Goal: Task Accomplishment & Management: Use online tool/utility

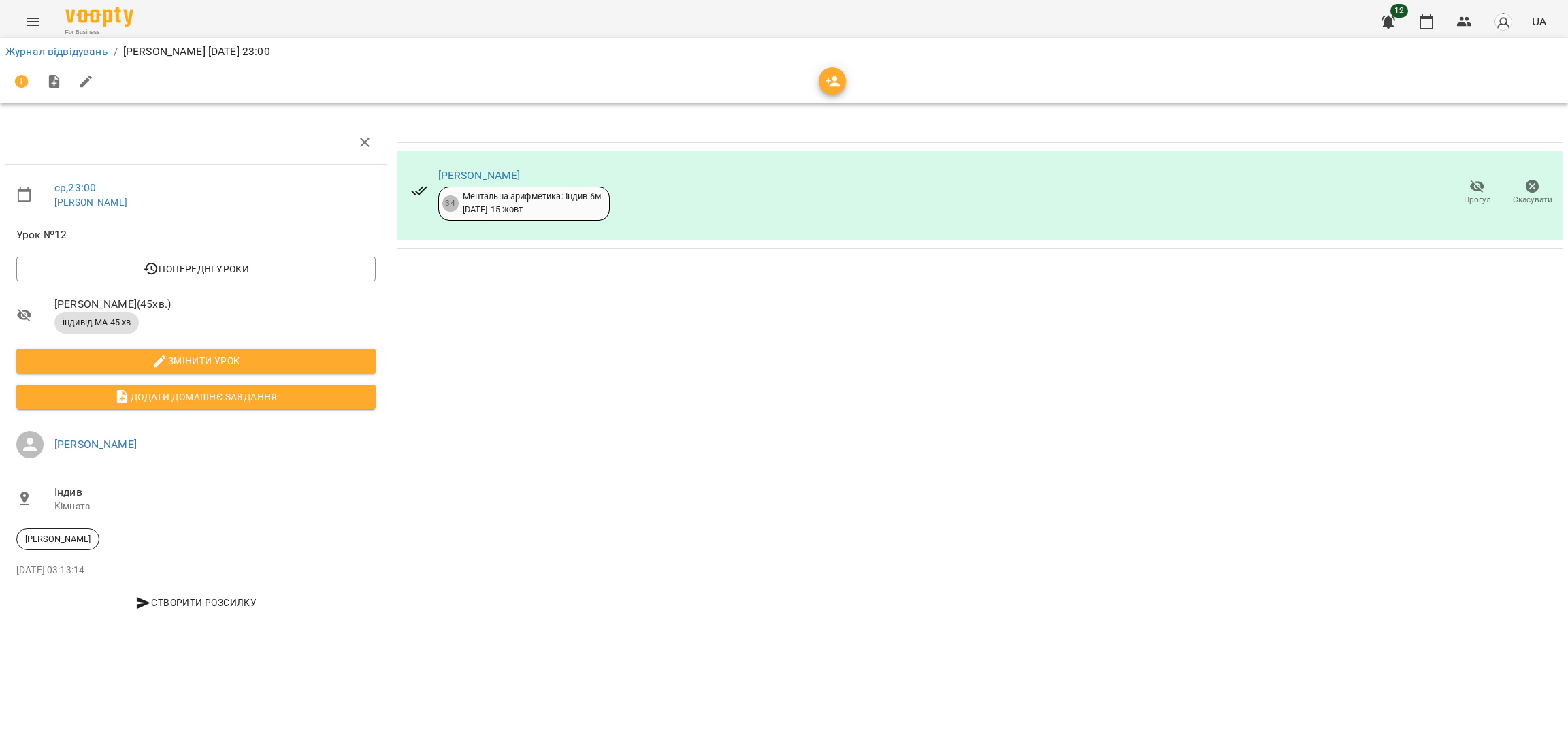
click at [37, 14] on icon "Menu" at bounding box center [32, 21] width 16 height 16
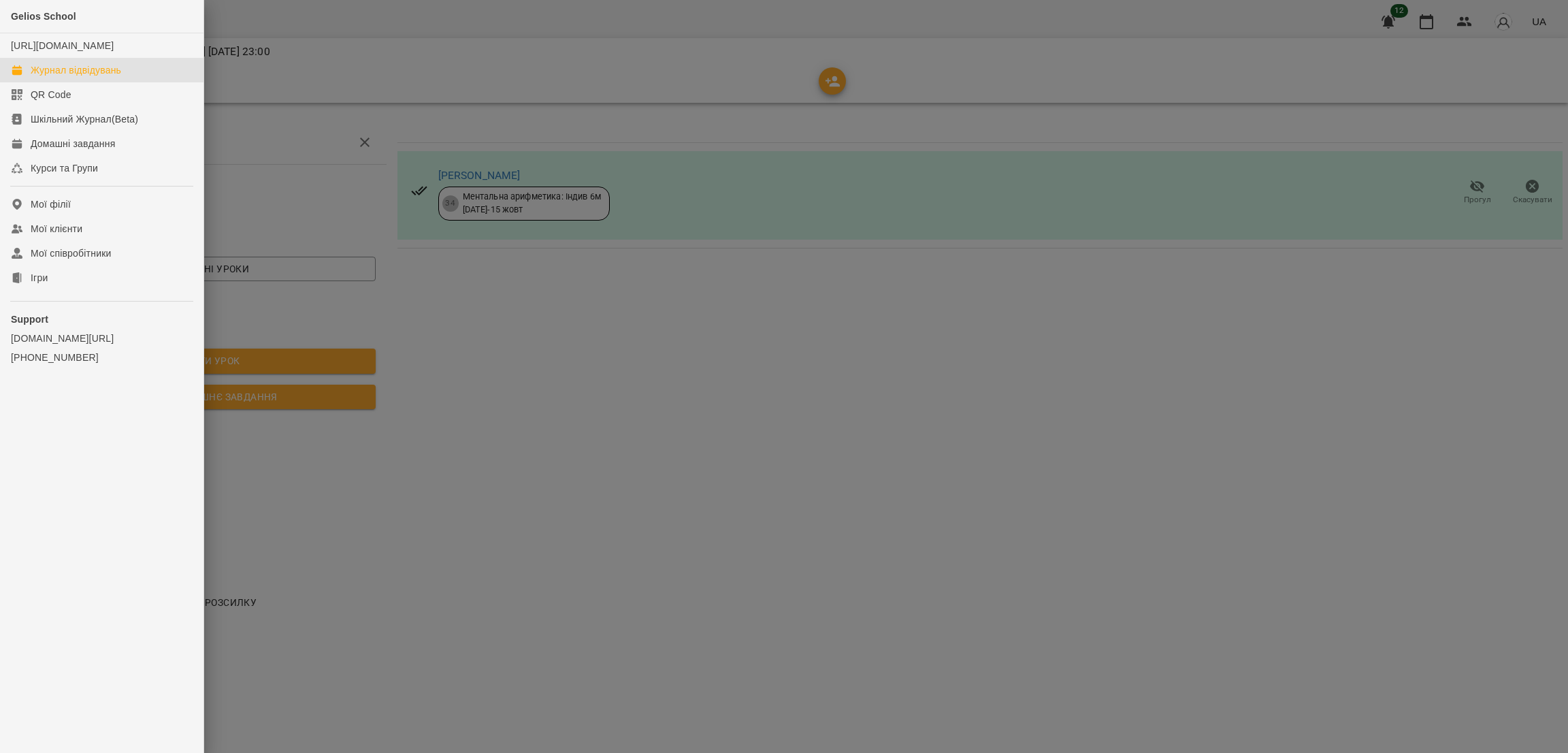
click at [56, 77] on div "Журнал відвідувань" at bounding box center [76, 70] width 91 height 14
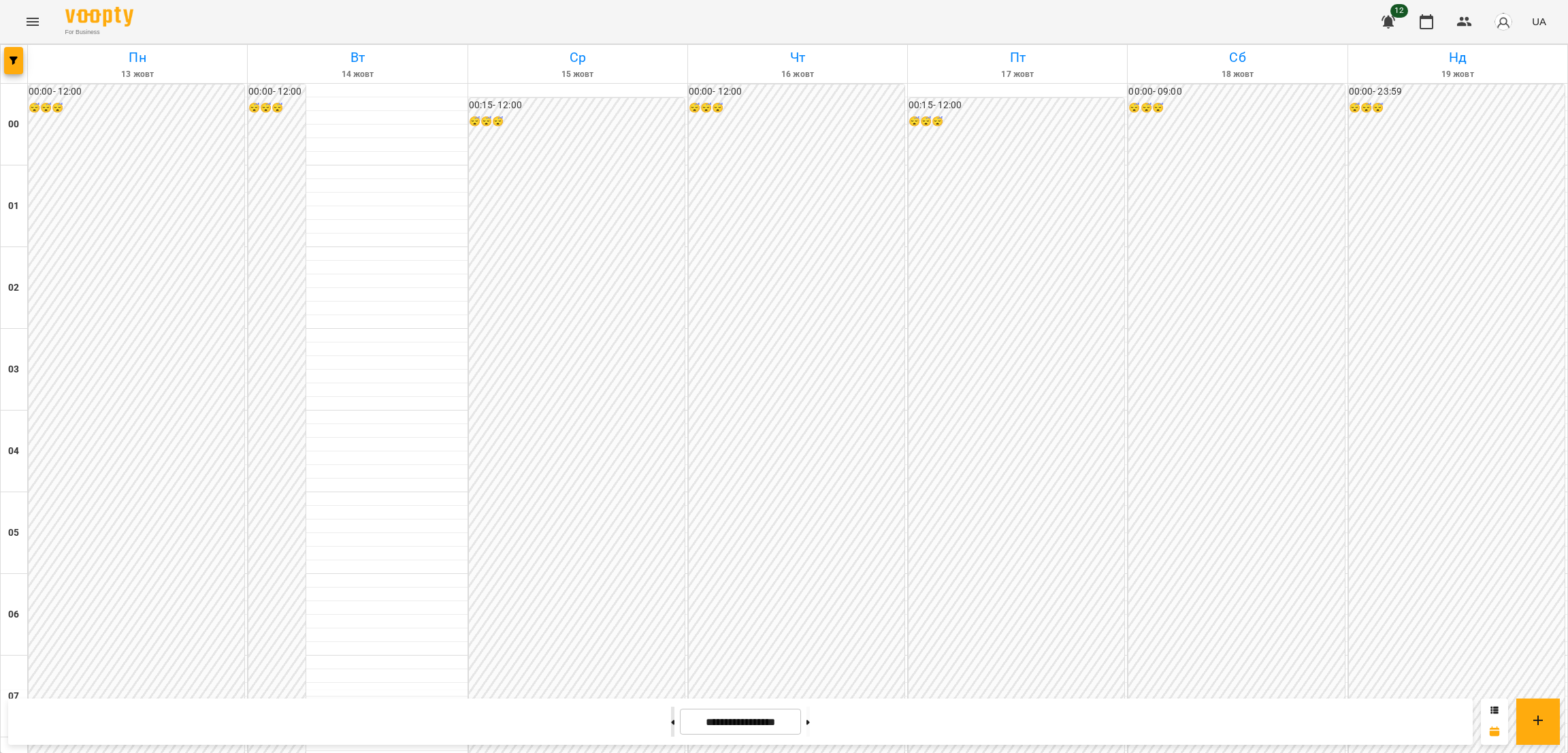
click at [671, 719] on button at bounding box center [672, 722] width 4 height 30
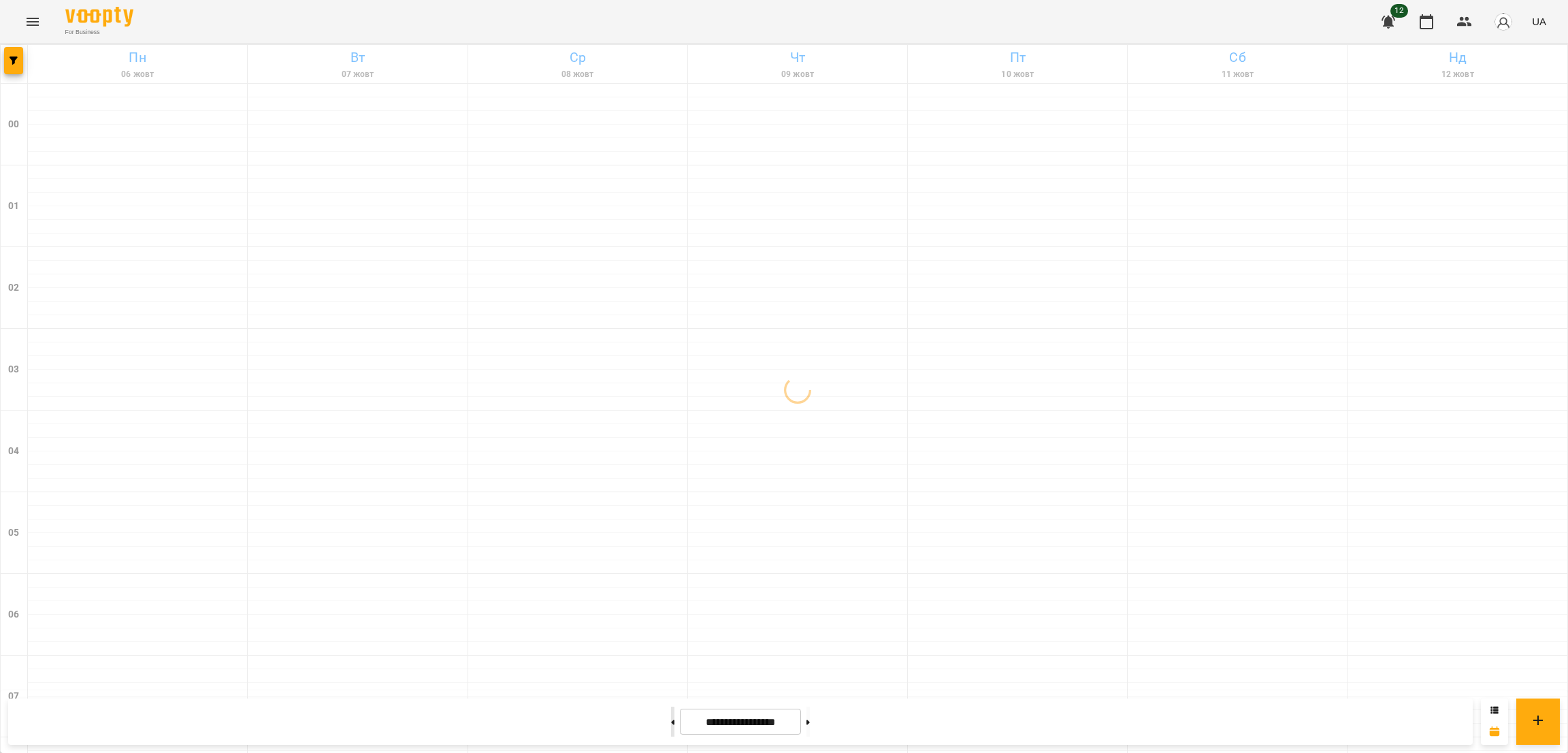
click at [671, 719] on button at bounding box center [672, 722] width 4 height 30
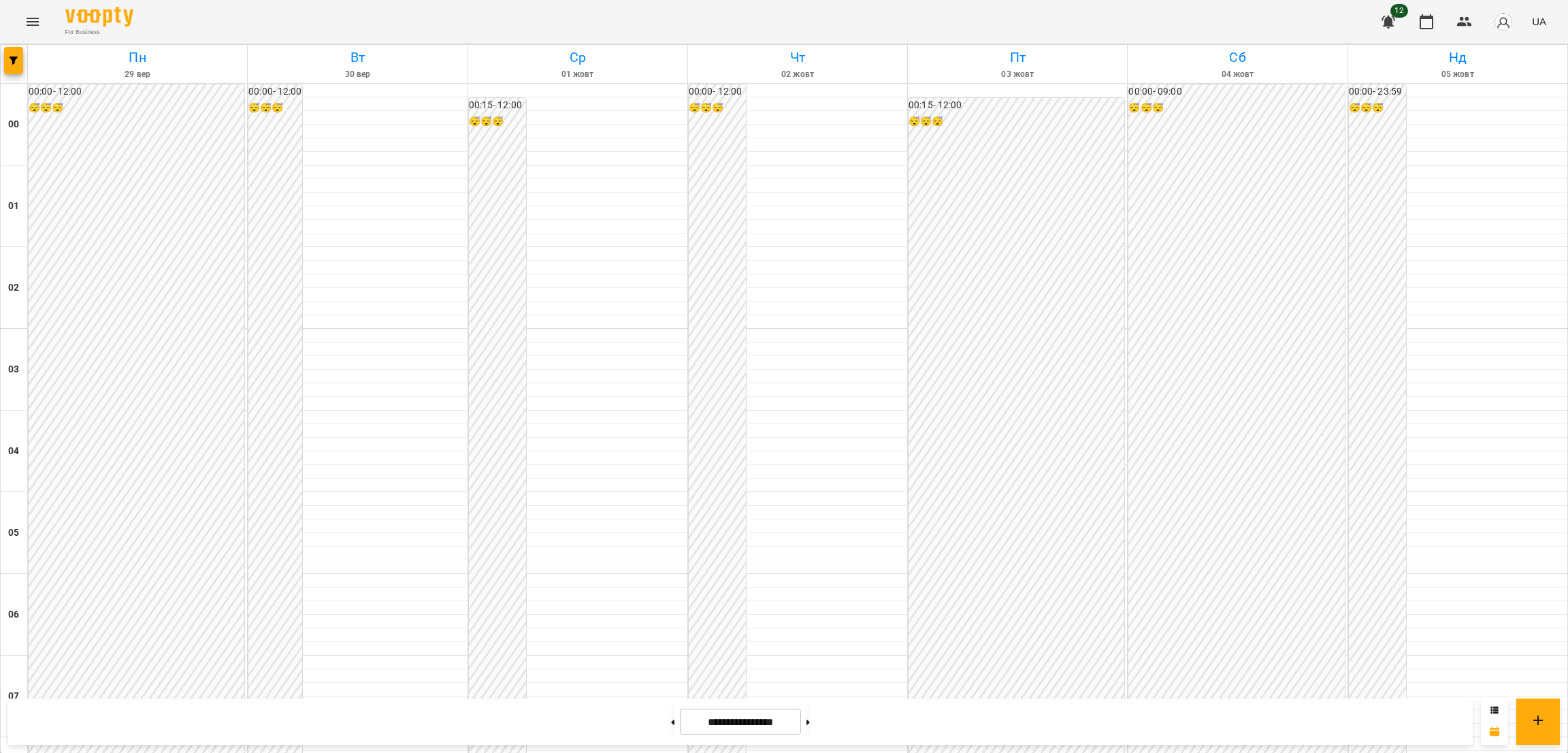
scroll to position [1063, 0]
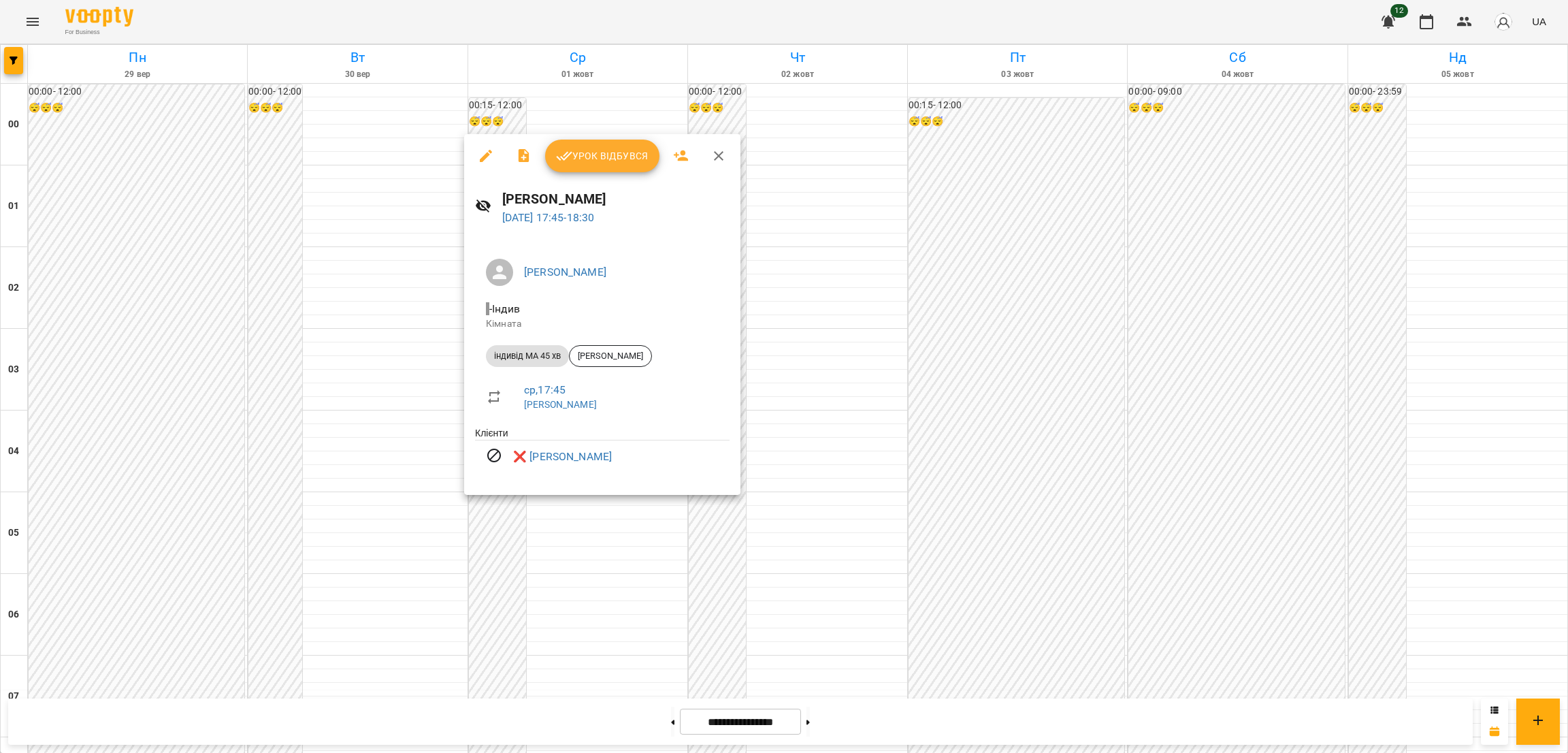
click at [716, 155] on icon "button" at bounding box center [718, 156] width 9 height 9
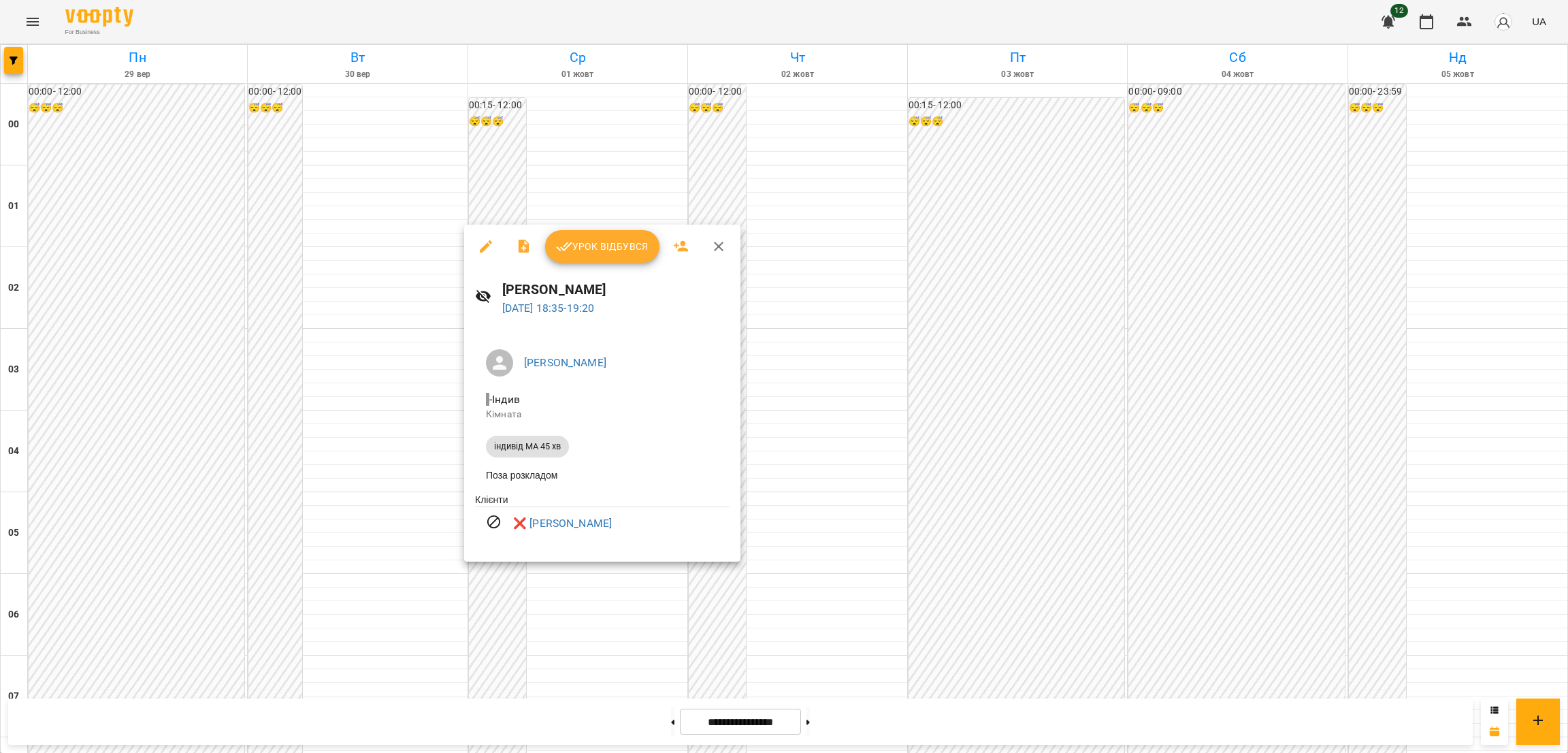
click at [722, 241] on icon "button" at bounding box center [718, 246] width 16 height 16
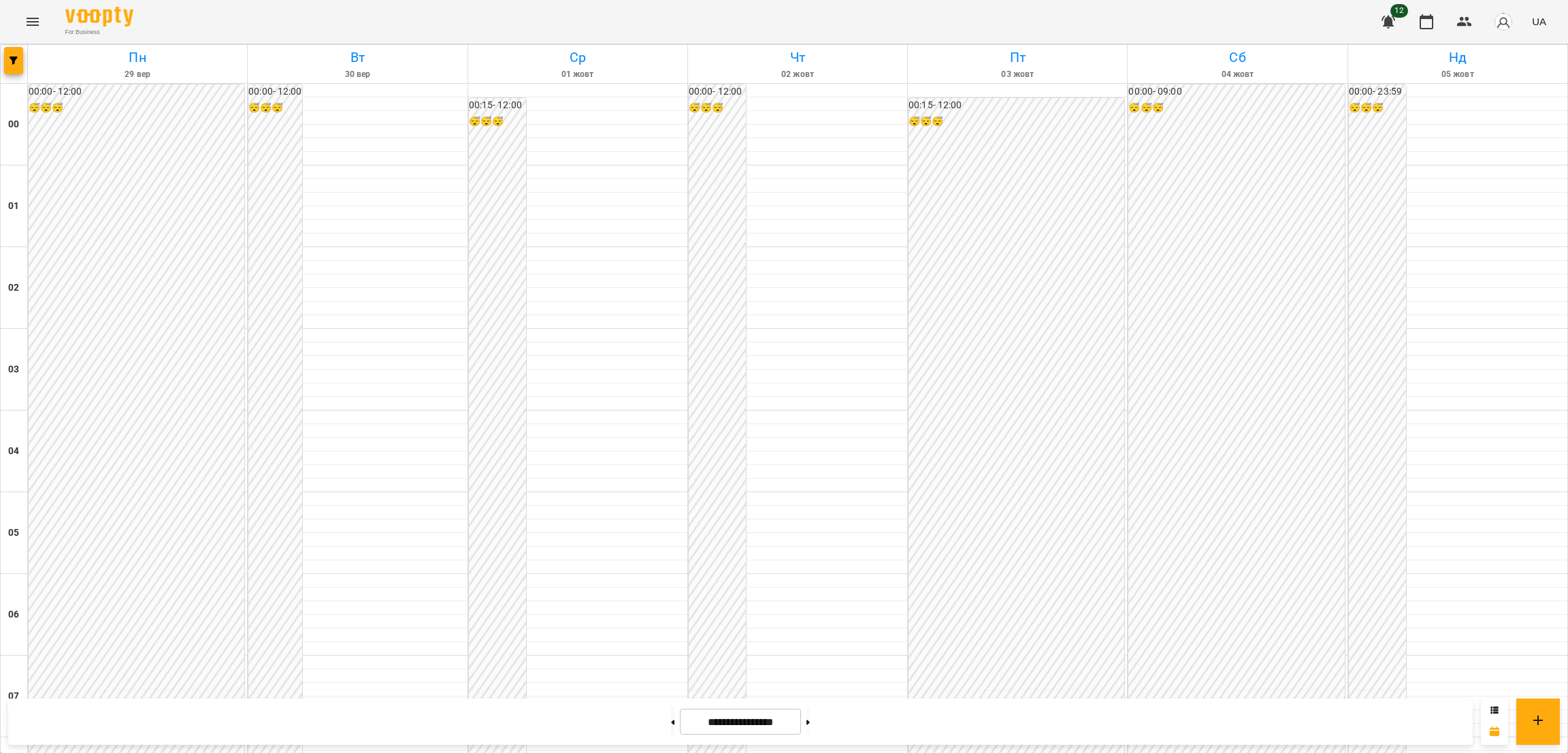
scroll to position [1291, 0]
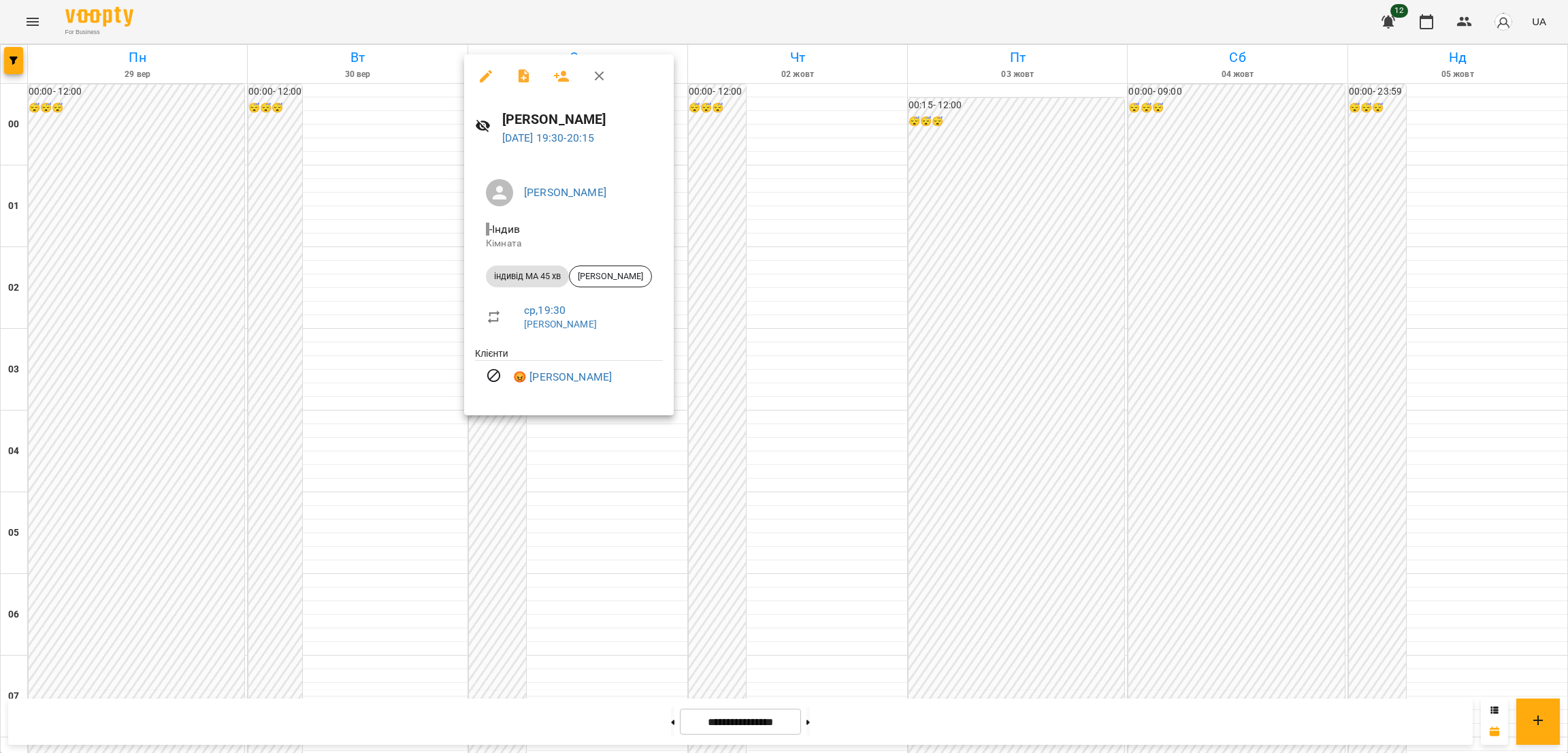
click at [598, 74] on icon "button" at bounding box center [600, 76] width 16 height 16
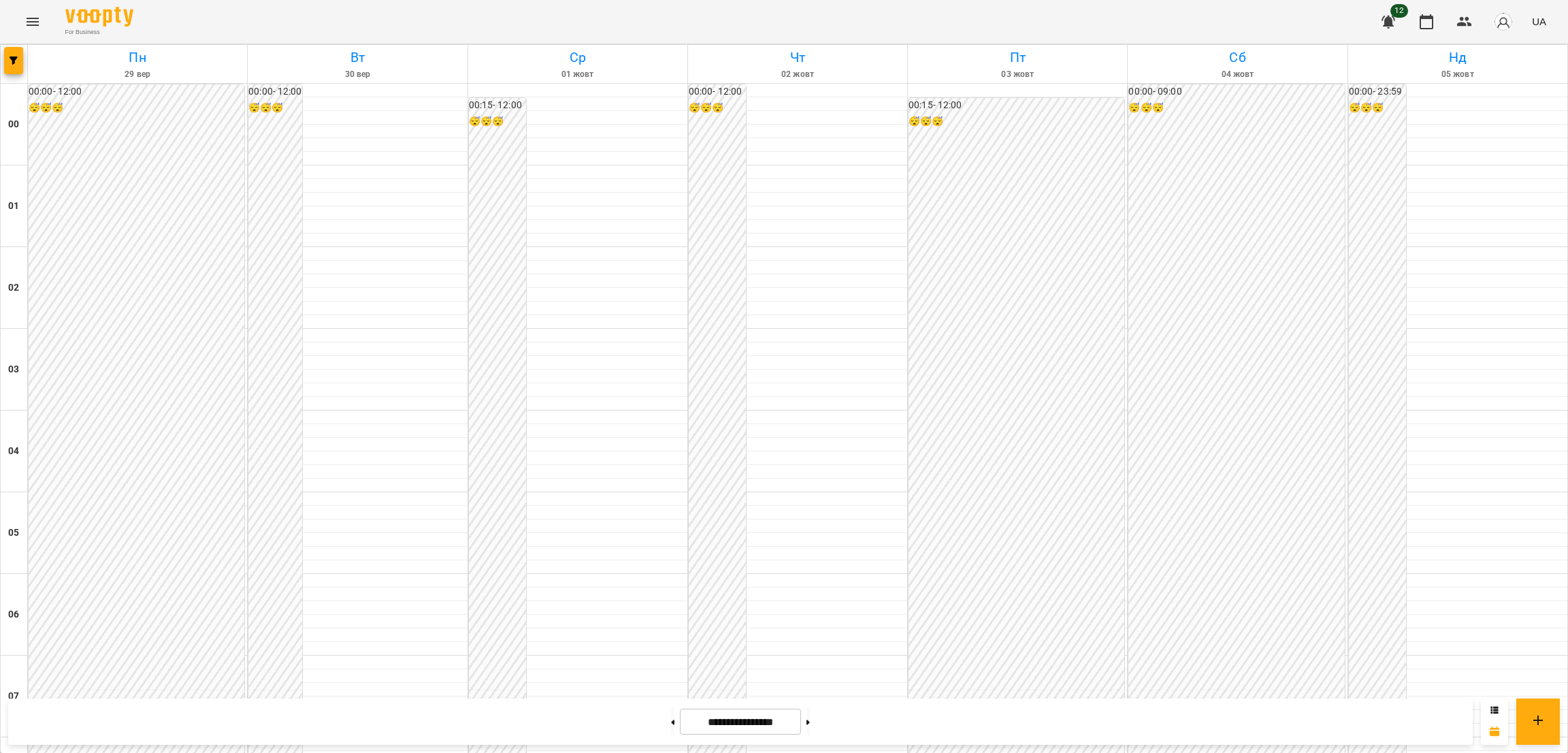
scroll to position [618, 0]
click at [810, 724] on button at bounding box center [808, 722] width 4 height 30
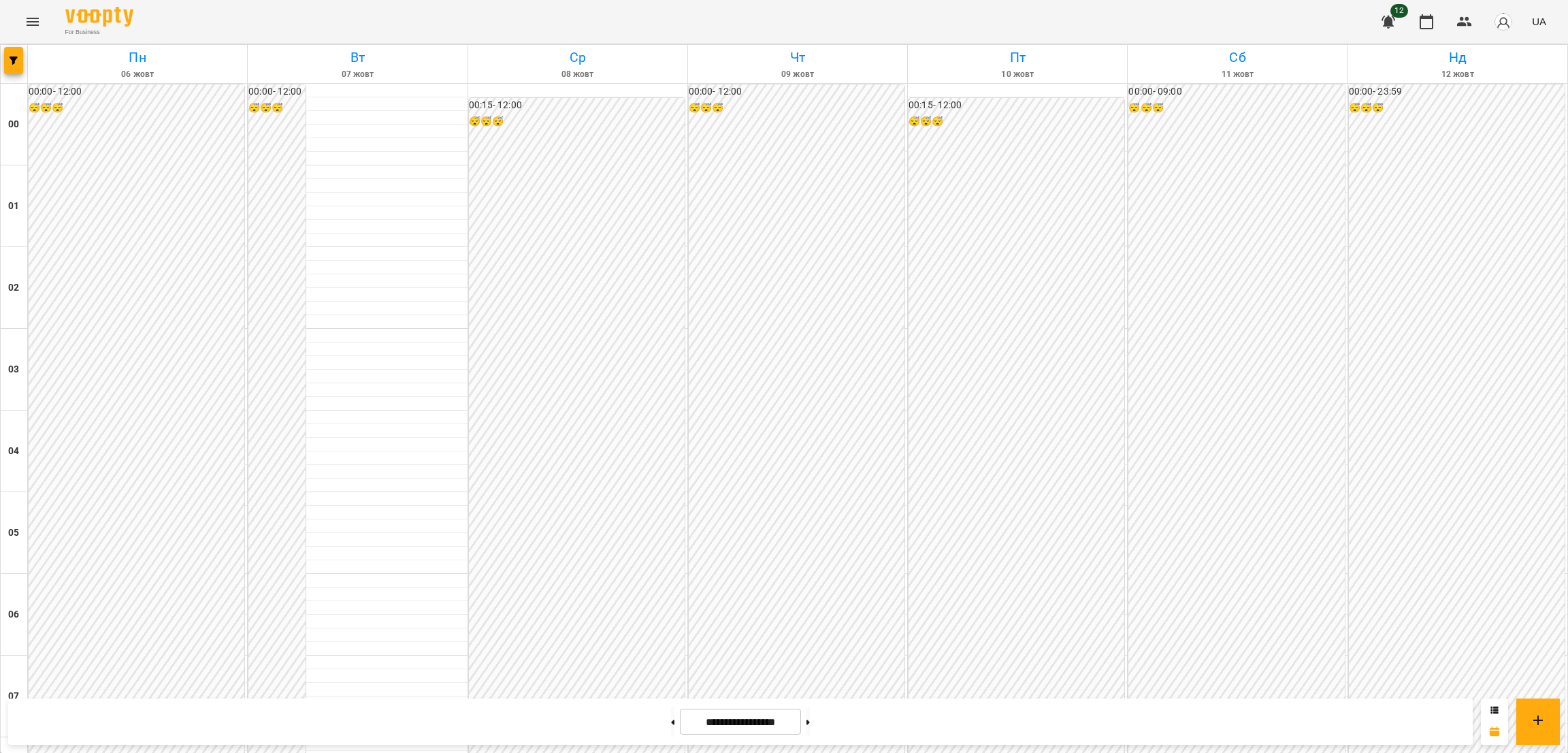
scroll to position [628, 0]
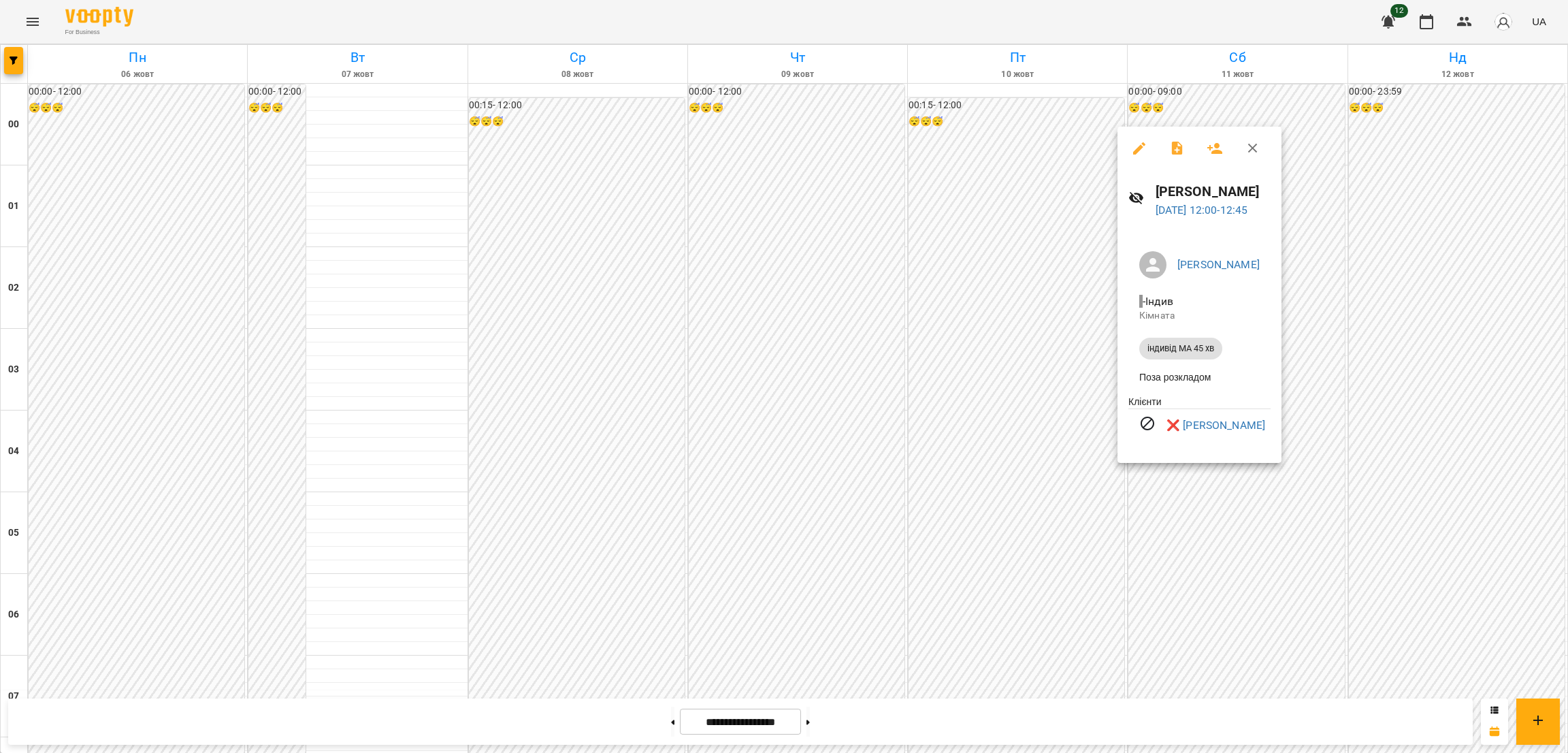
click at [1254, 147] on icon "button" at bounding box center [1253, 148] width 9 height 9
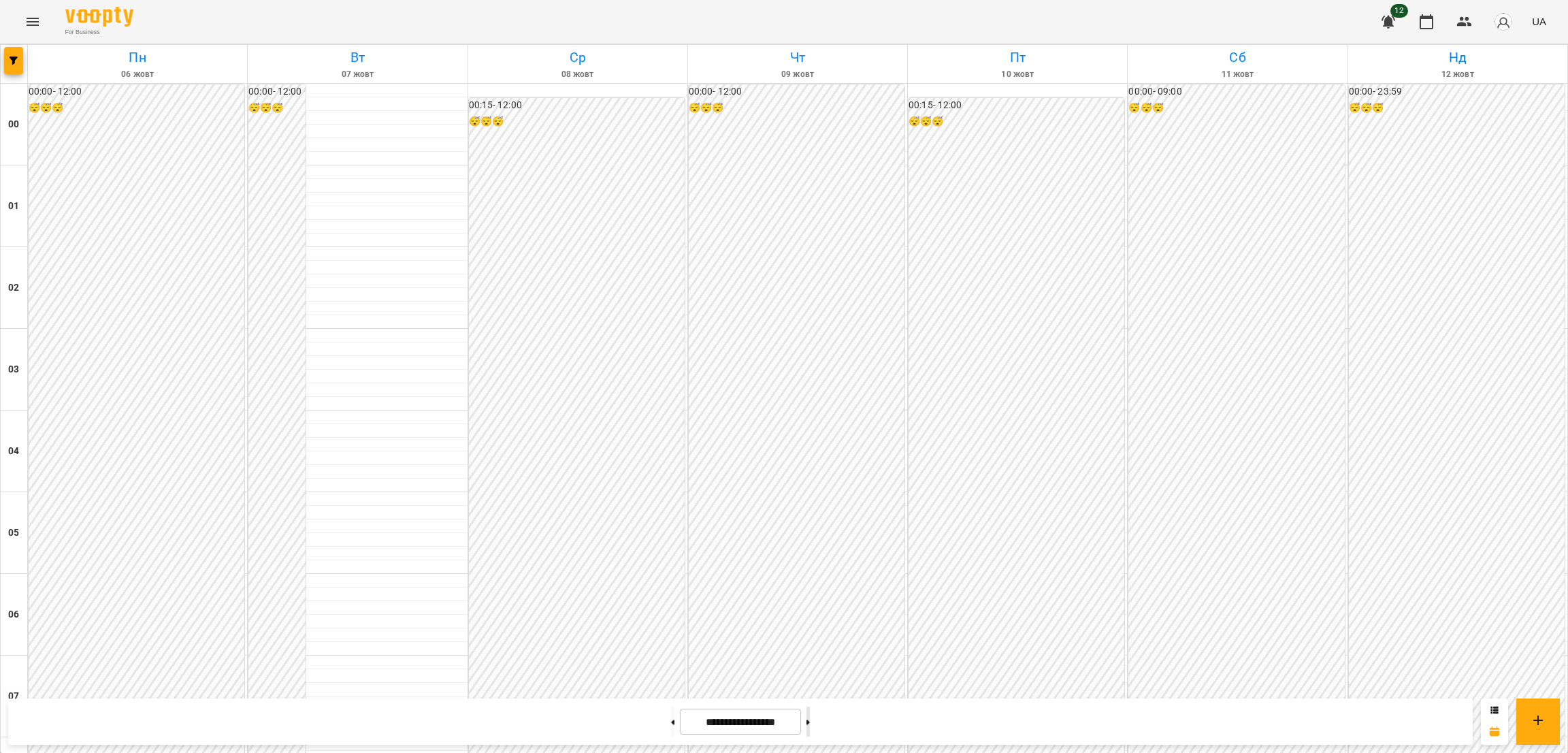
click at [810, 719] on icon at bounding box center [808, 722] width 4 height 6
type input "**********"
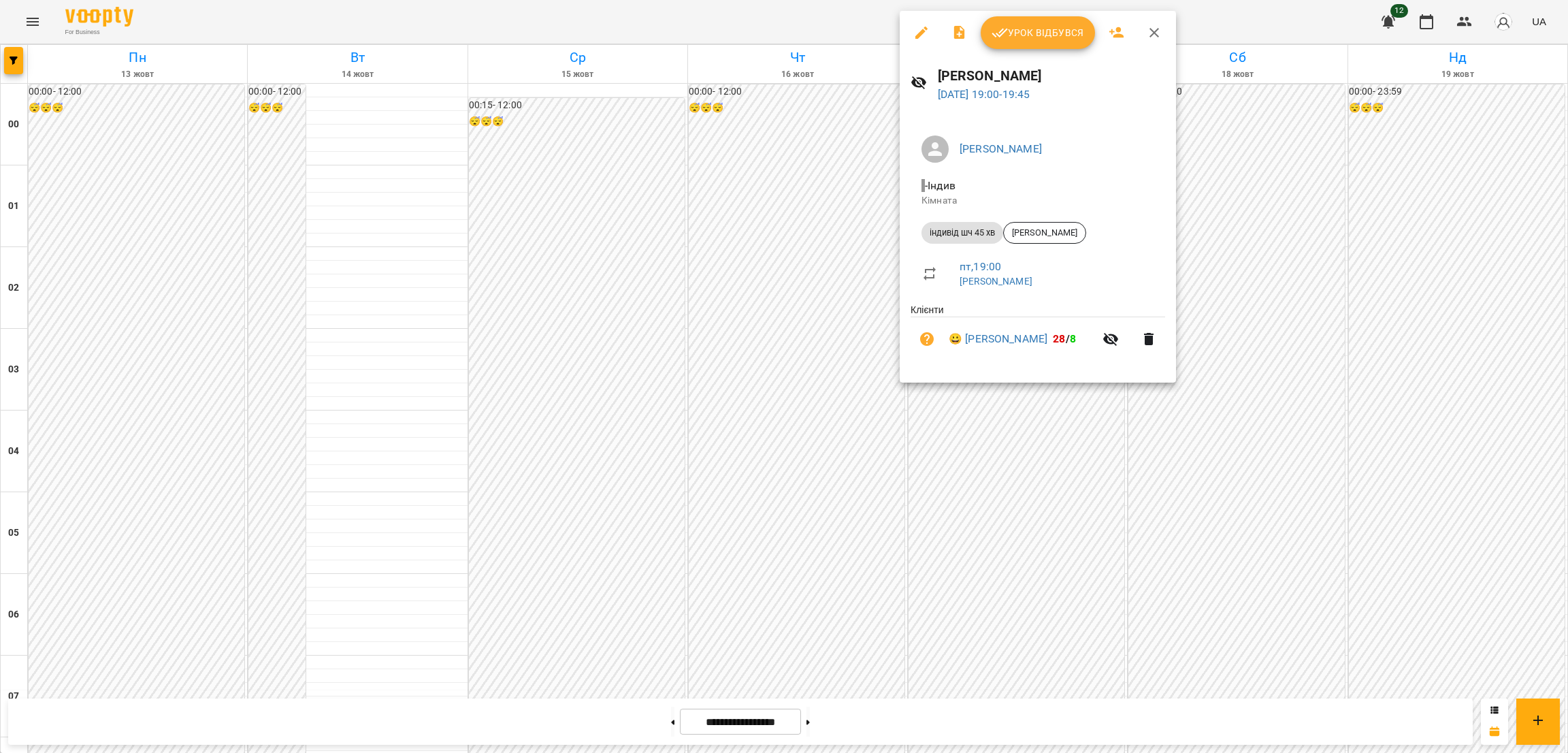
click at [1152, 29] on icon "button" at bounding box center [1154, 32] width 16 height 16
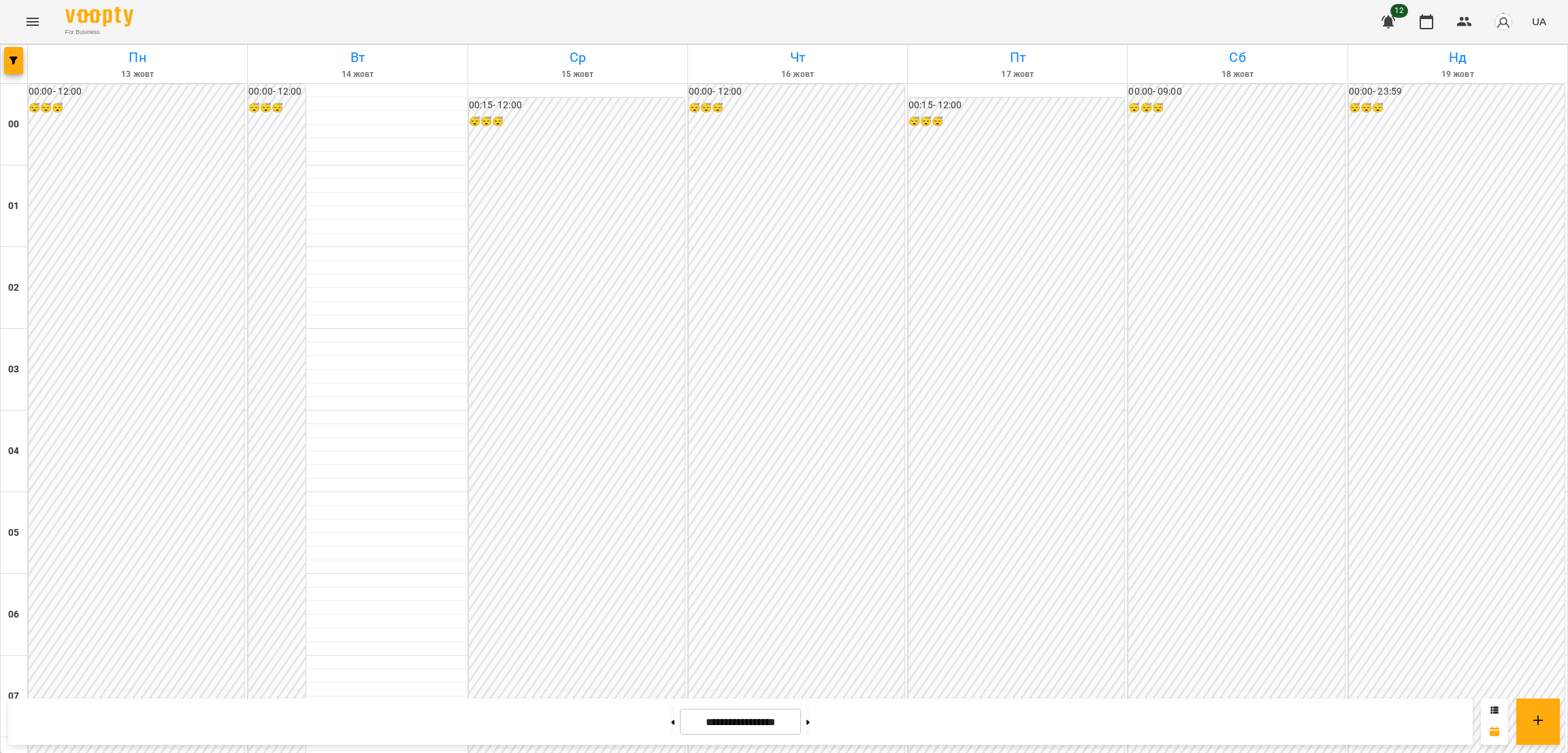
click at [30, 14] on icon "Menu" at bounding box center [32, 21] width 16 height 16
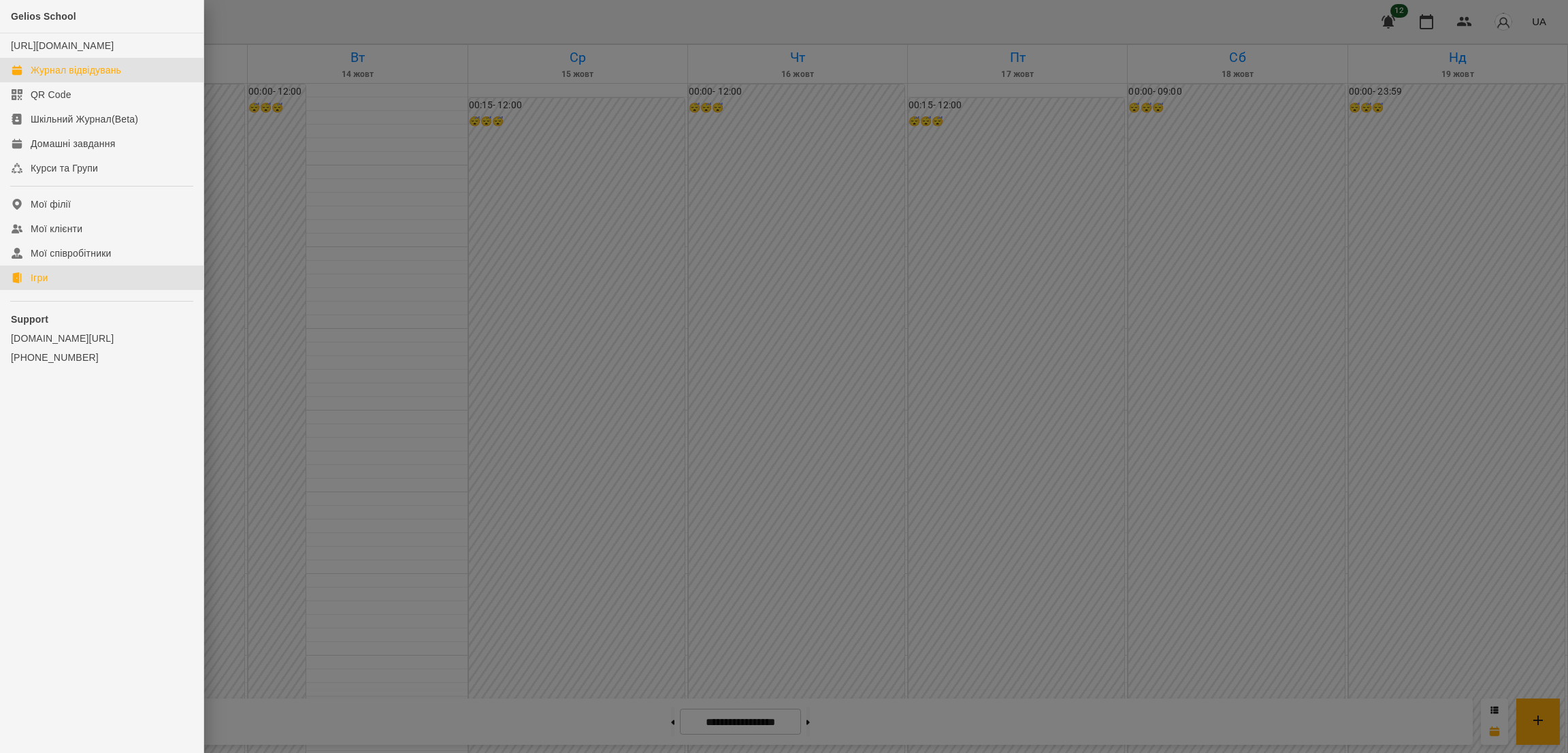
click at [46, 285] on div "Ігри" at bounding box center [39, 277] width 17 height 14
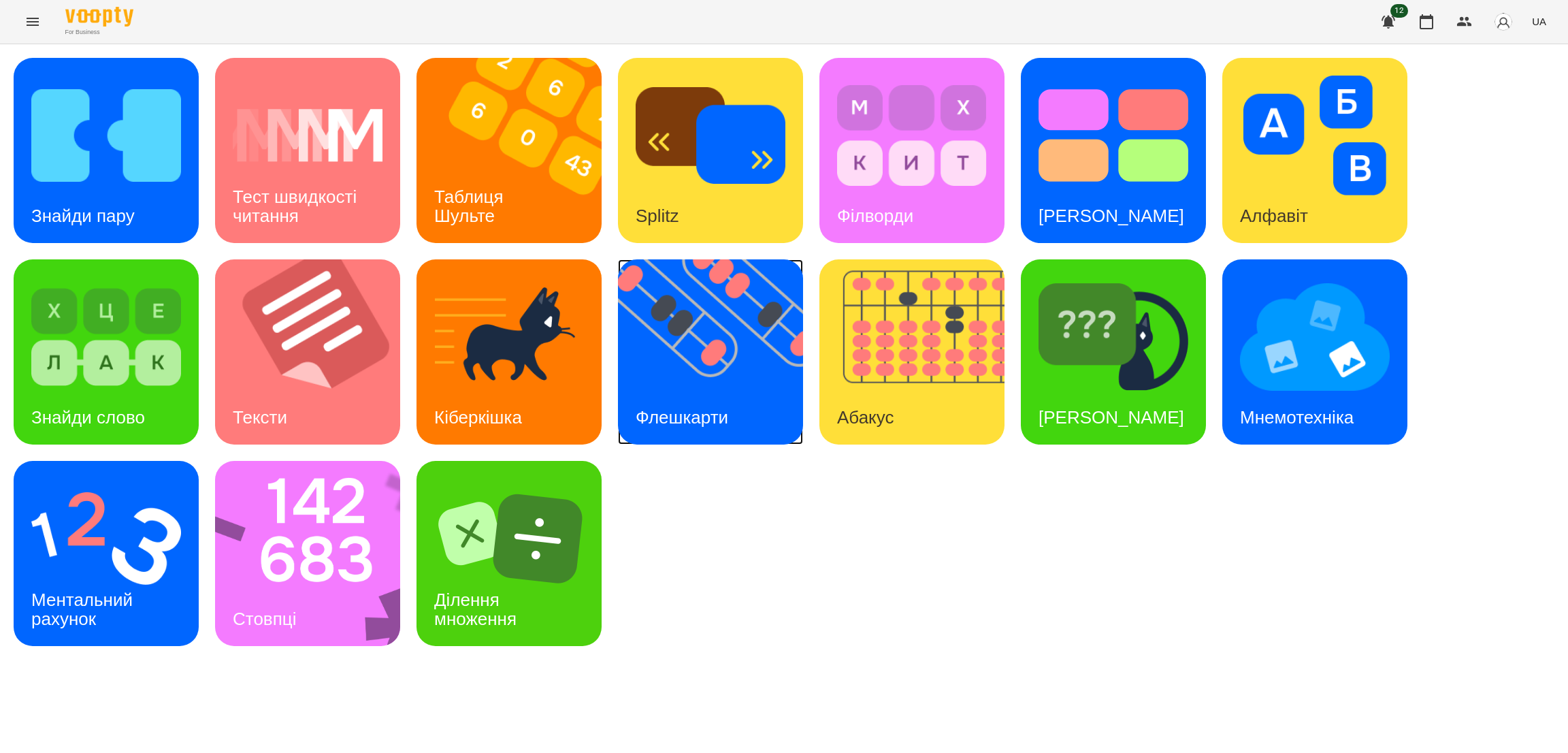
click at [695, 359] on img at bounding box center [719, 351] width 202 height 185
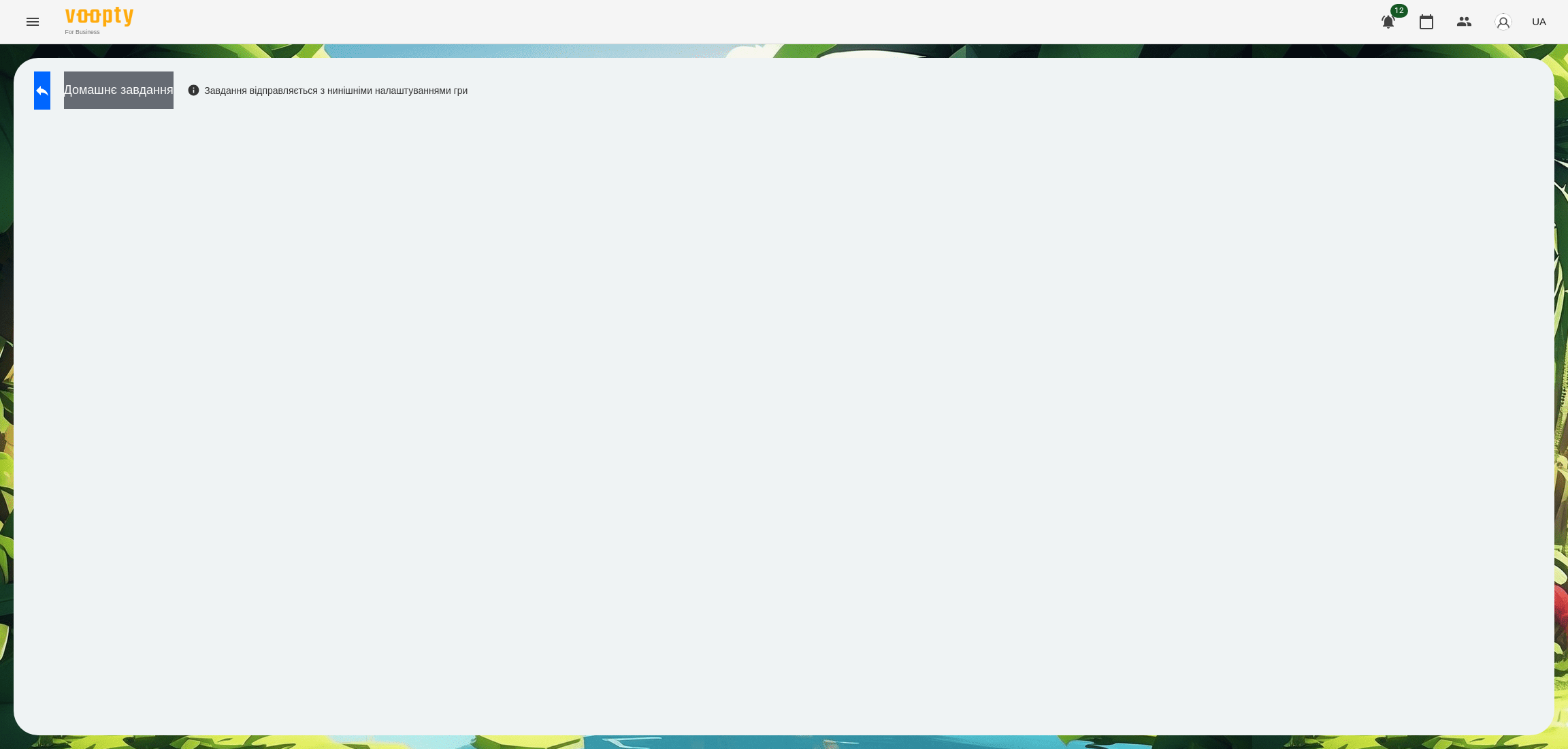
click at [173, 92] on button "Домашнє завдання" at bounding box center [119, 90] width 110 height 37
click at [173, 95] on button "Домашнє завдання" at bounding box center [119, 90] width 110 height 37
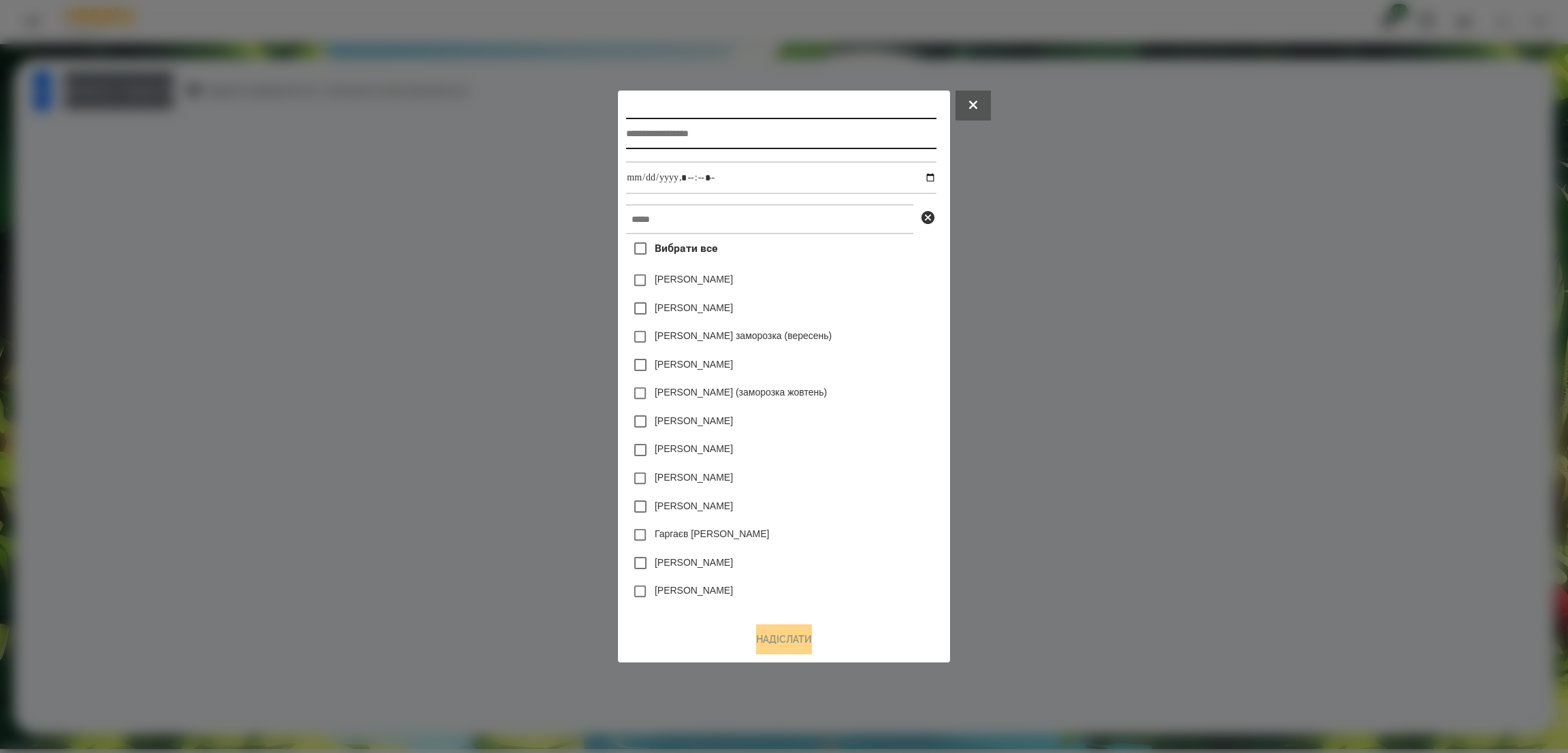
click at [637, 137] on input "text" at bounding box center [781, 133] width 310 height 31
type input "**********"
click at [932, 180] on input "datetime-local" at bounding box center [781, 178] width 310 height 33
click at [749, 184] on input "datetime-local" at bounding box center [781, 178] width 310 height 33
type input "**********"
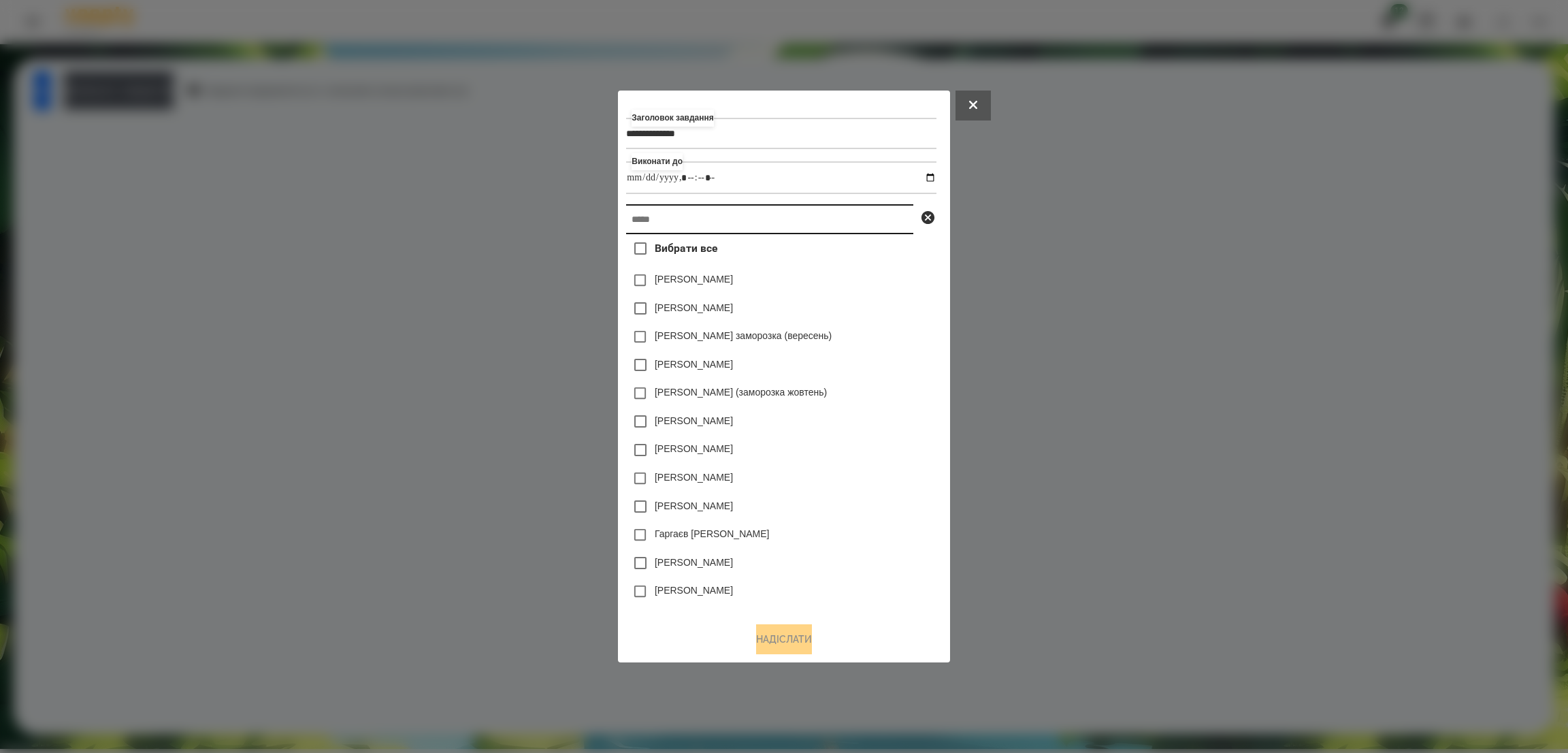
click at [716, 218] on input "text" at bounding box center [769, 219] width 287 height 30
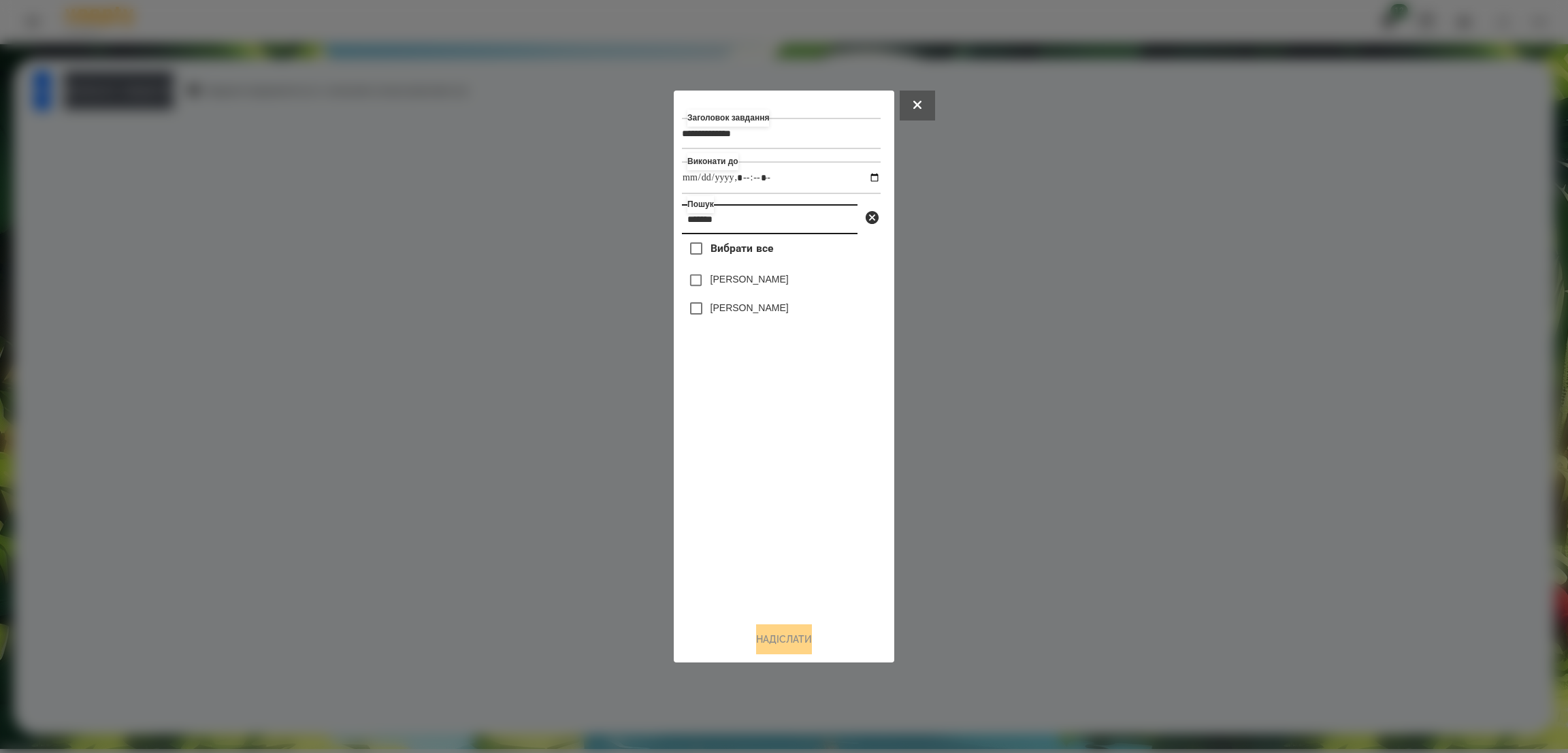
type input "*******"
click at [774, 640] on button "Надіслати" at bounding box center [784, 639] width 56 height 30
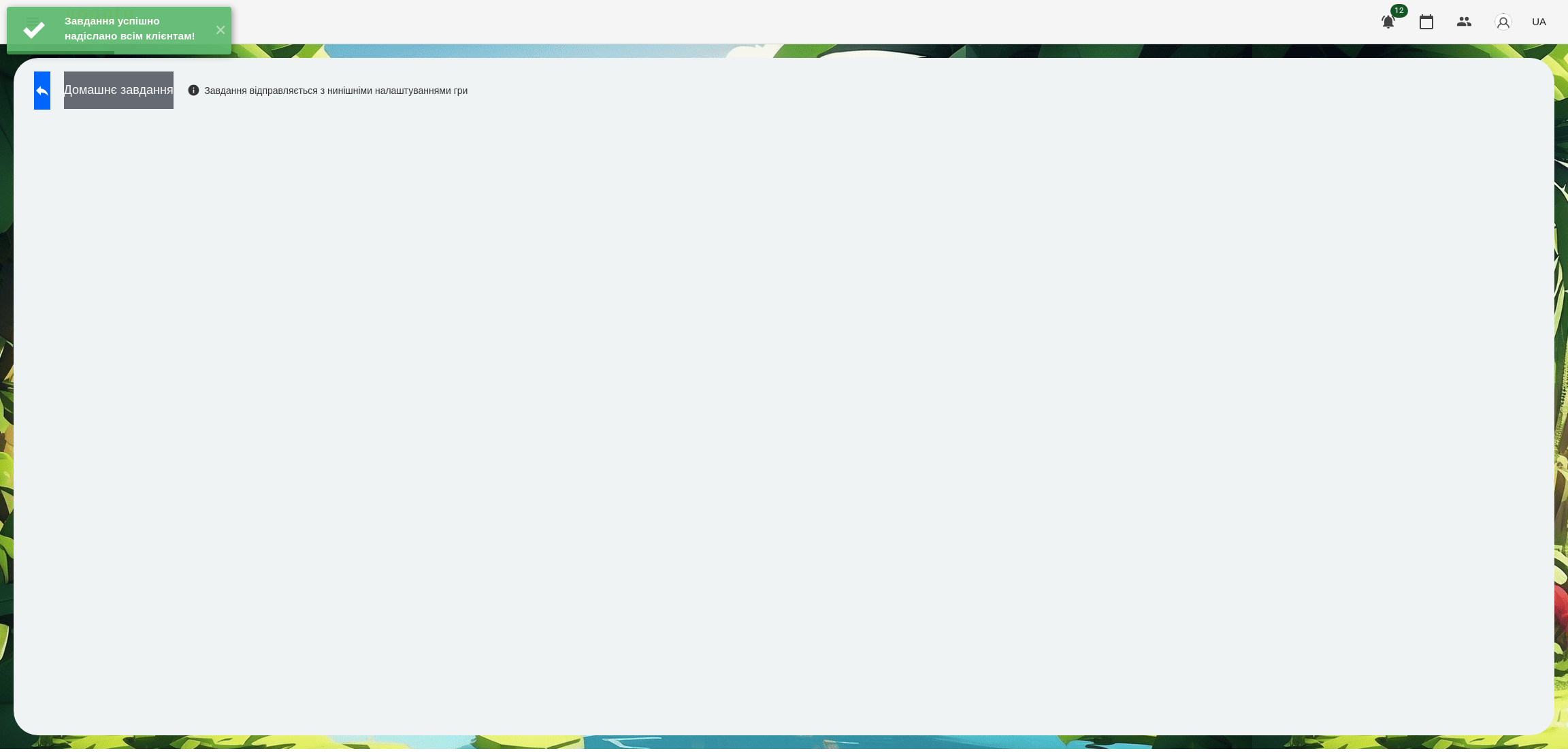
click at [173, 91] on button "Домашнє завдання" at bounding box center [119, 90] width 110 height 37
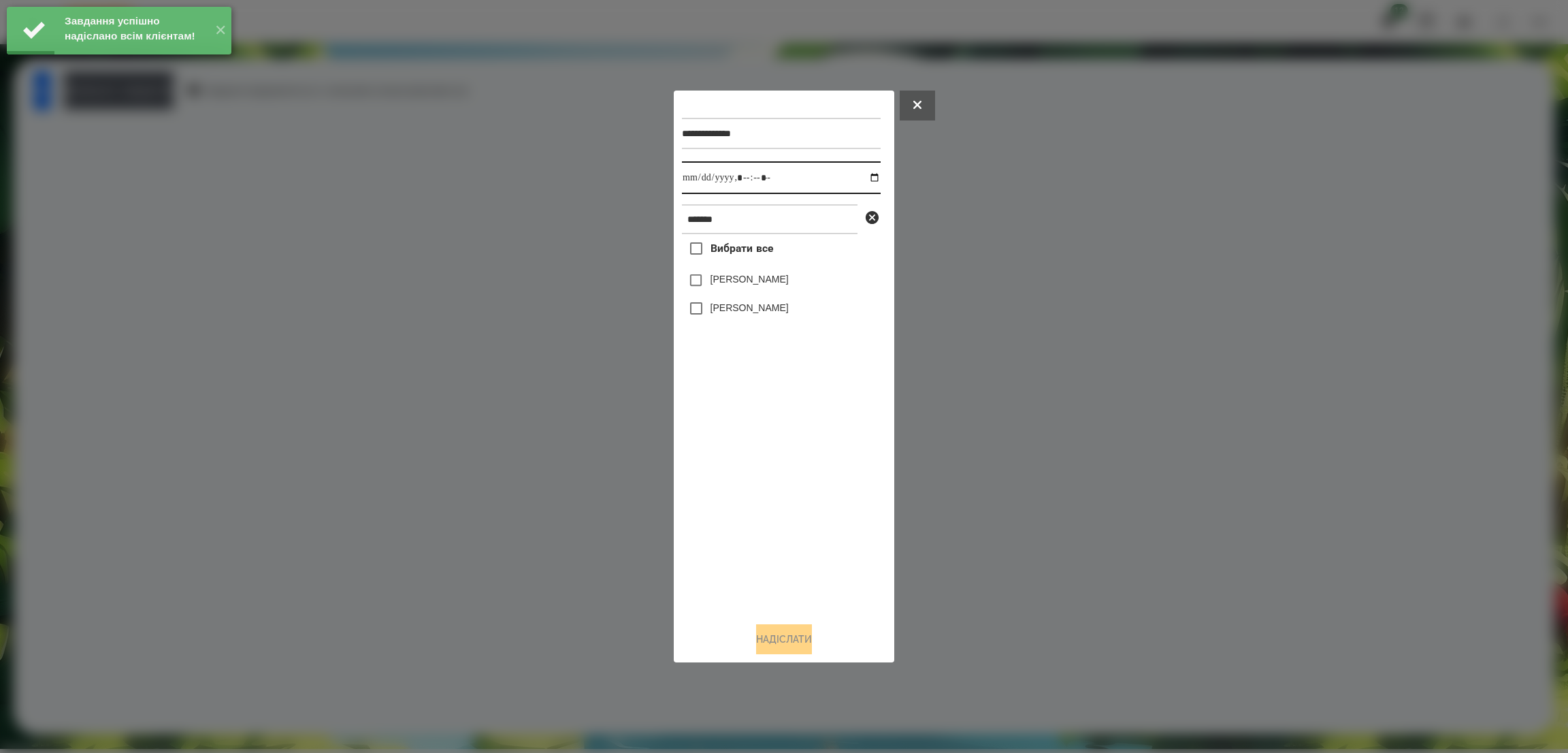
click at [864, 176] on input "datetime-local" at bounding box center [781, 178] width 198 height 33
type input "**********"
click at [815, 173] on input "datetime-local" at bounding box center [781, 178] width 198 height 33
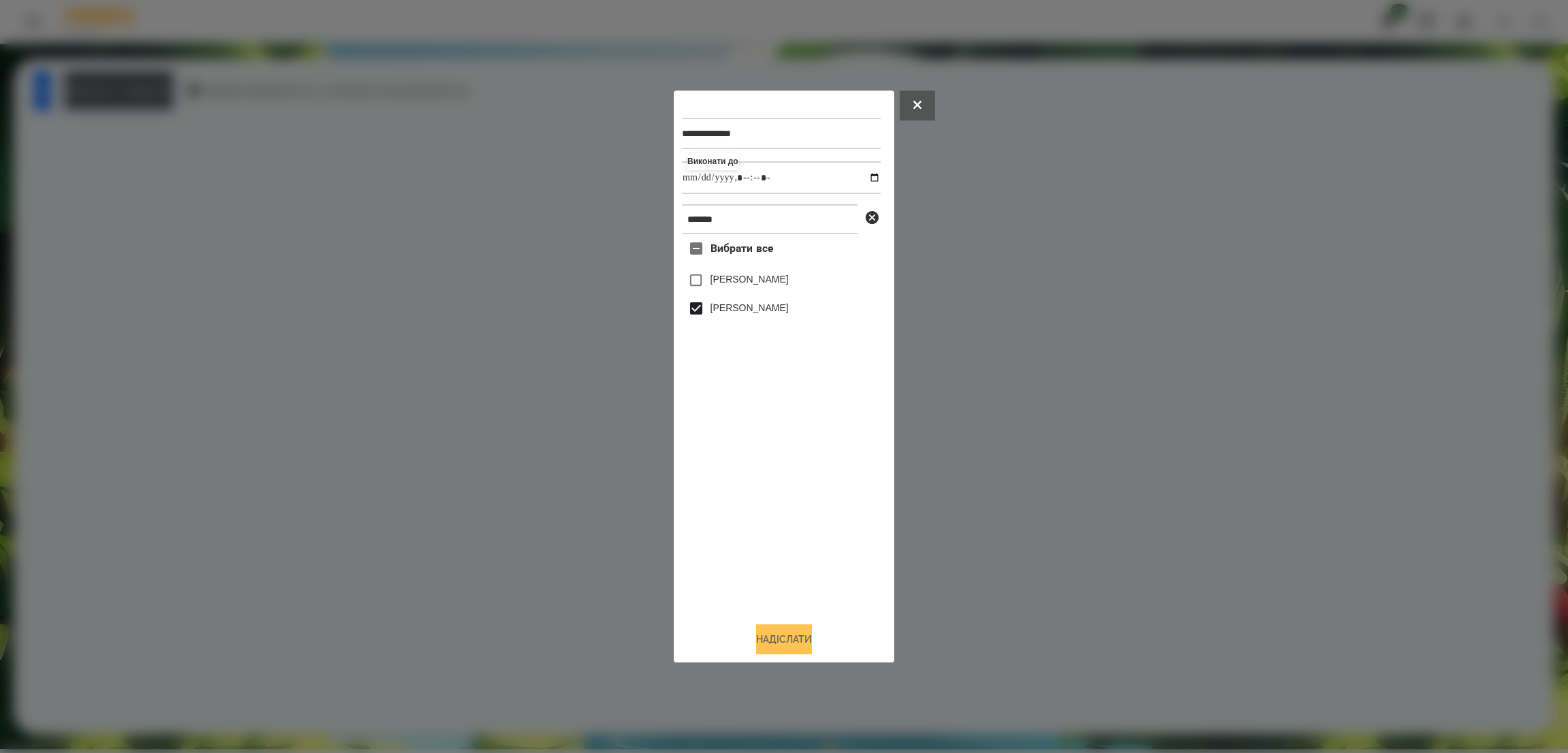
click at [773, 637] on button "Надіслати" at bounding box center [784, 639] width 56 height 30
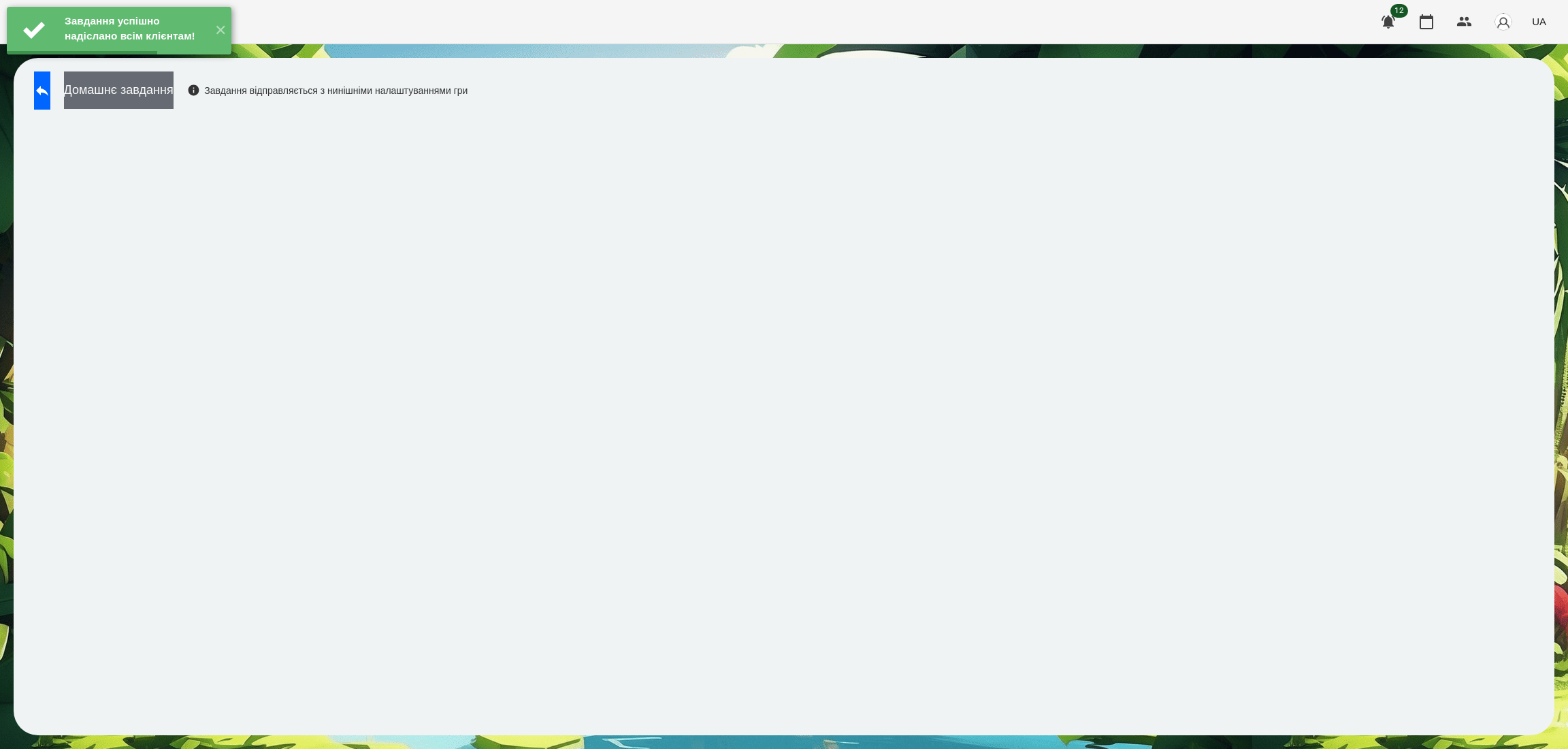
click at [173, 94] on button "Домашнє завдання" at bounding box center [119, 90] width 110 height 37
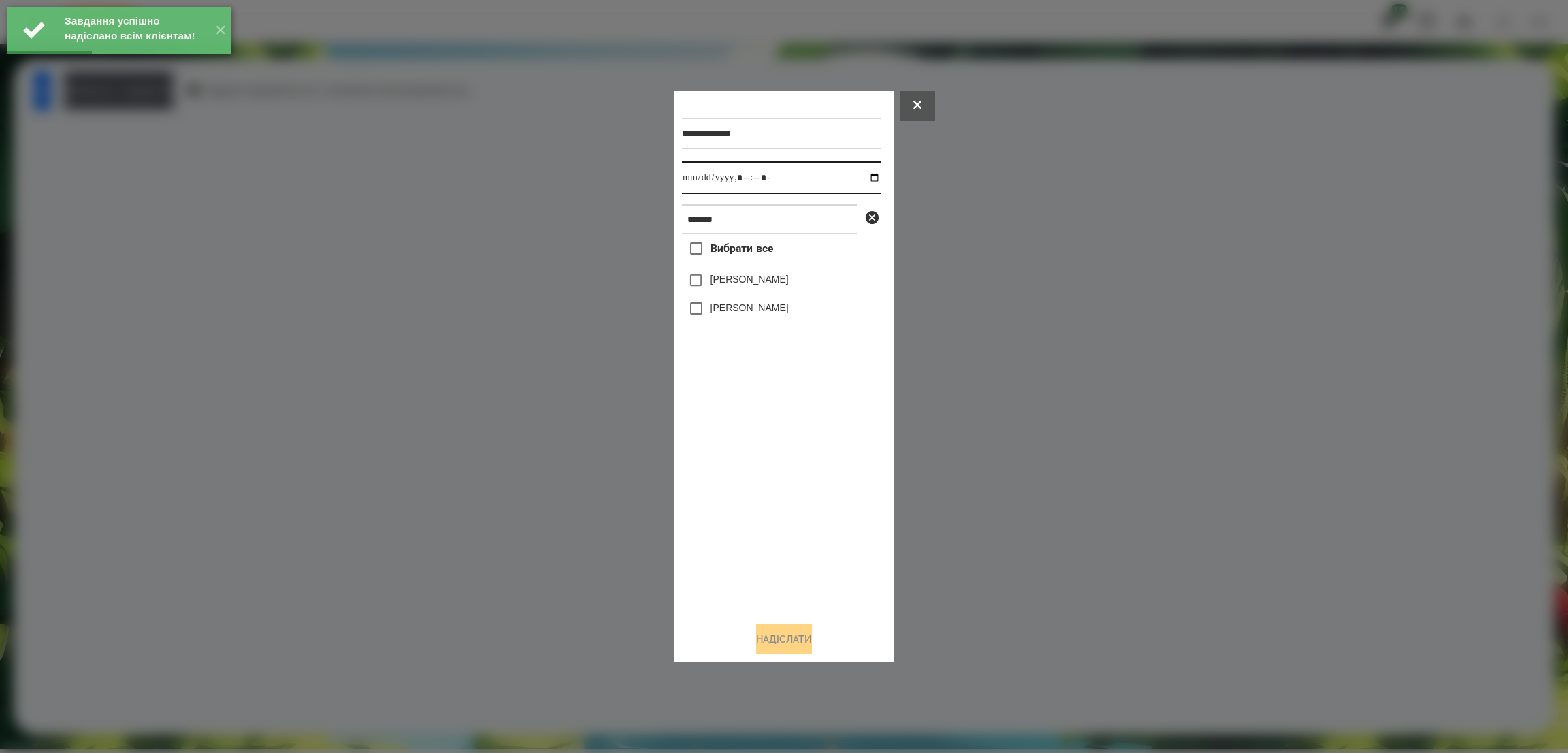
click at [864, 181] on input "datetime-local" at bounding box center [781, 178] width 198 height 33
type input "**********"
click at [802, 183] on input "datetime-local" at bounding box center [781, 178] width 198 height 33
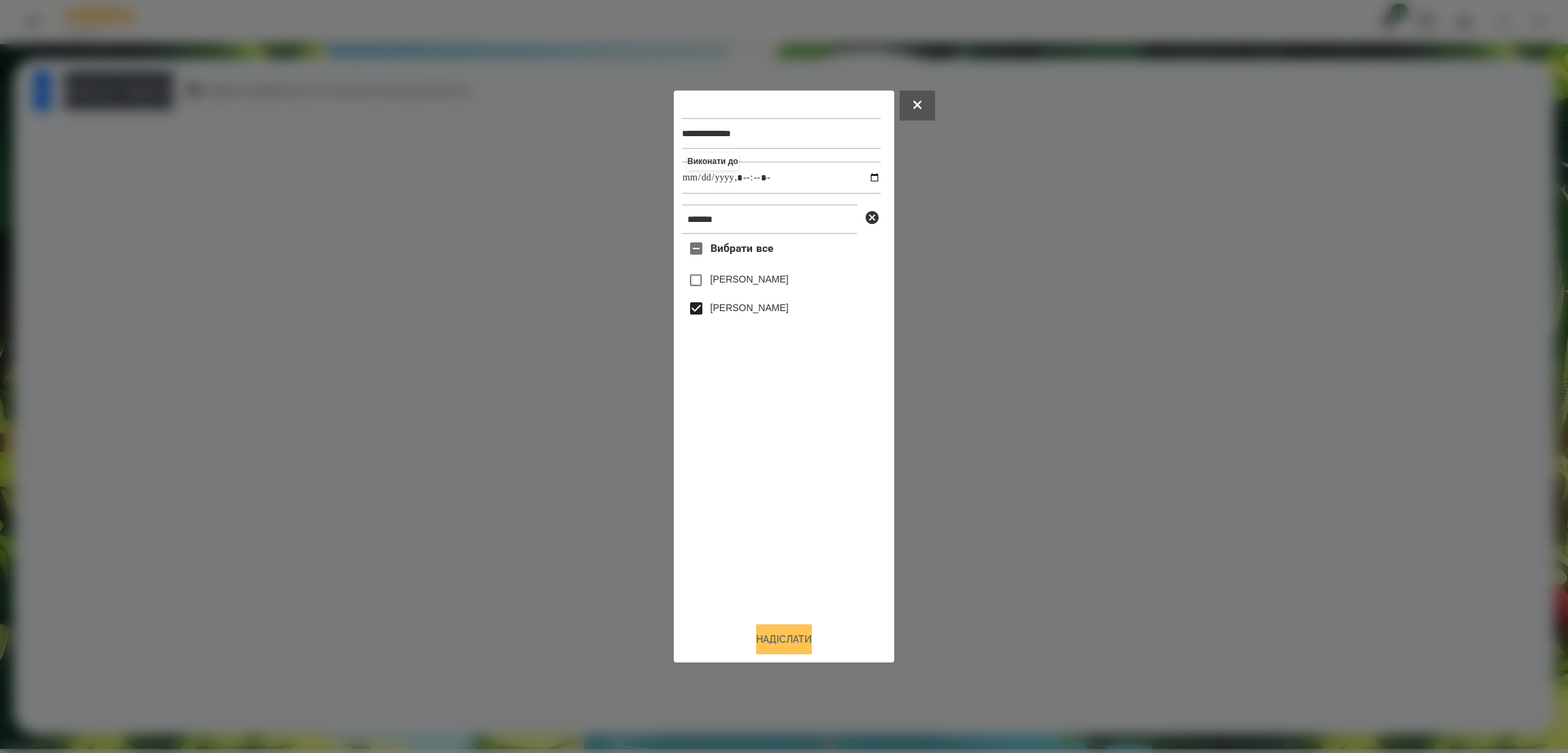
click at [765, 633] on button "Надіслати" at bounding box center [784, 639] width 56 height 30
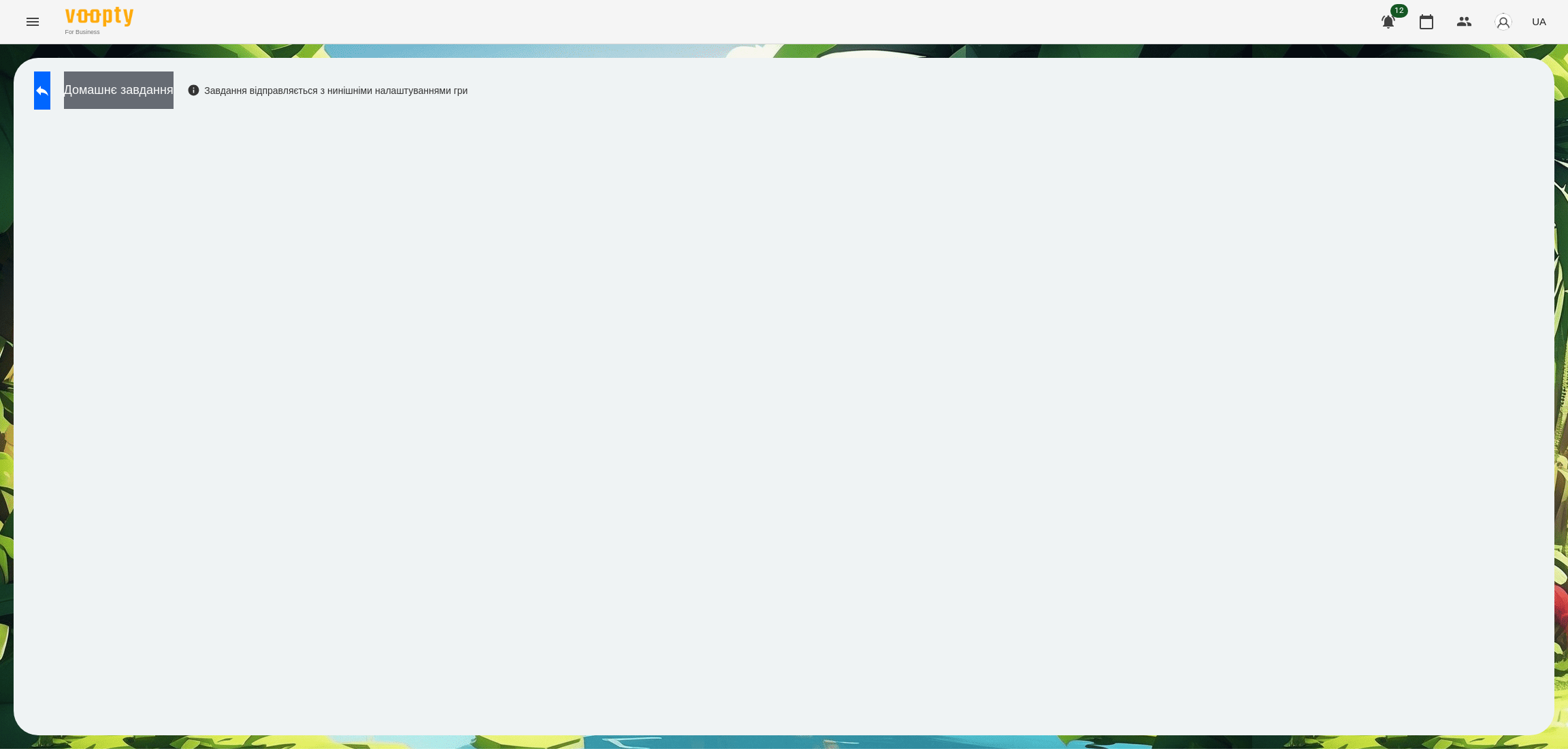
click at [167, 86] on button "Домашнє завдання" at bounding box center [119, 90] width 110 height 37
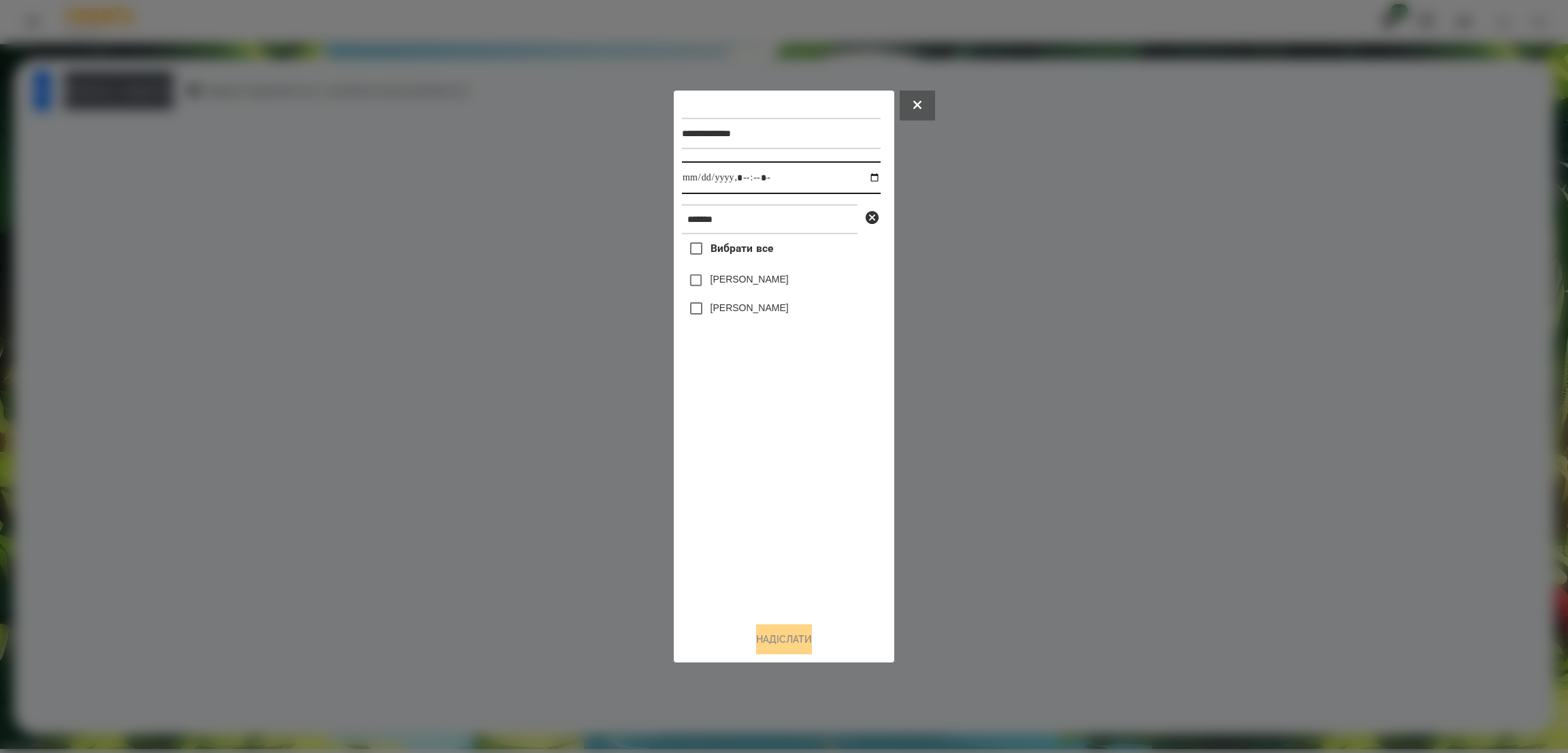
click at [864, 175] on input "datetime-local" at bounding box center [781, 178] width 198 height 33
click at [794, 181] on input "datetime-local" at bounding box center [781, 178] width 198 height 33
type input "**********"
click at [783, 649] on button "Надіслати" at bounding box center [784, 639] width 56 height 30
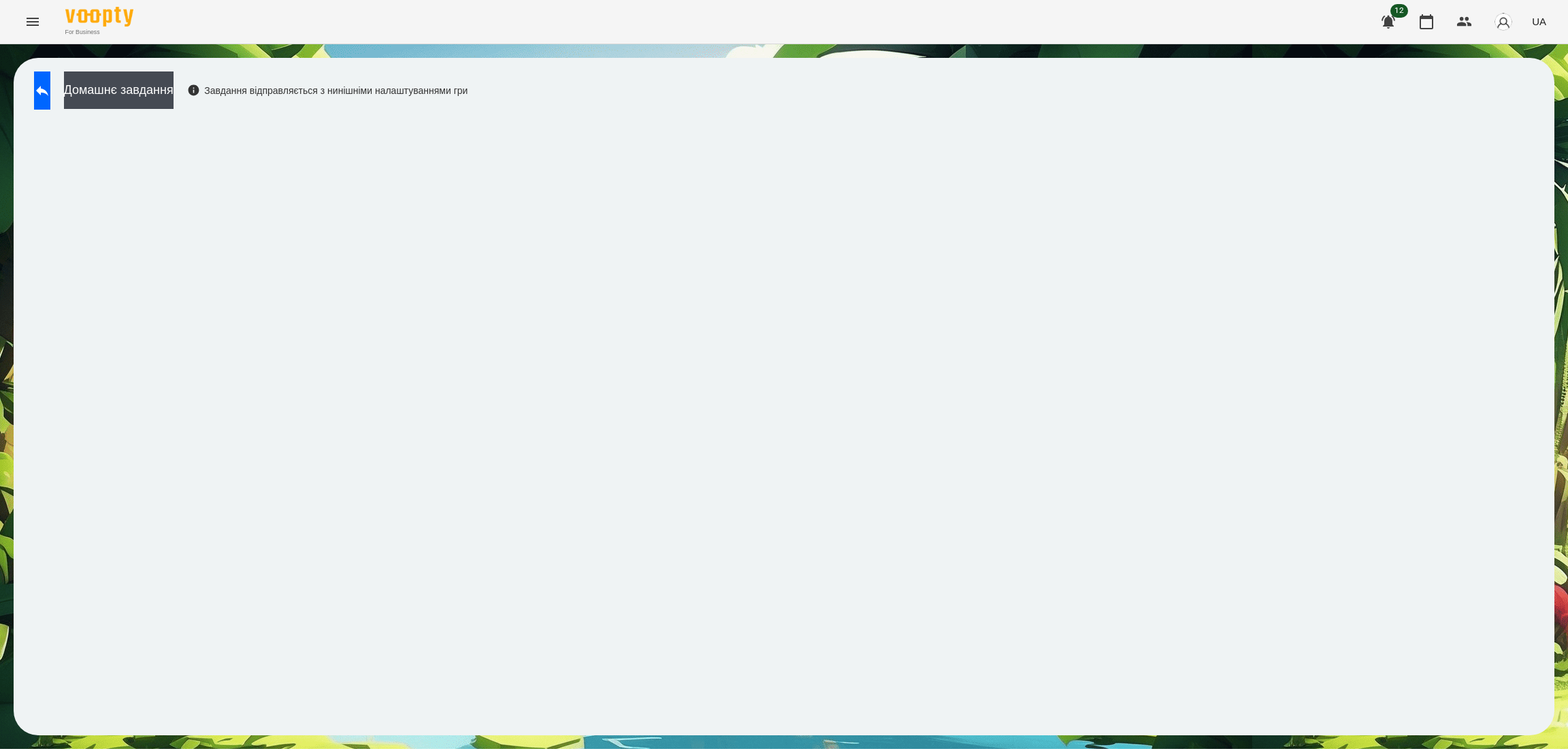
click at [184, 69] on div "Домашнє завдання Завдання відправляється з нинішніми налаштуваннями гри" at bounding box center [784, 396] width 1541 height 677
click at [173, 99] on button "Домашнє завдання" at bounding box center [119, 90] width 110 height 37
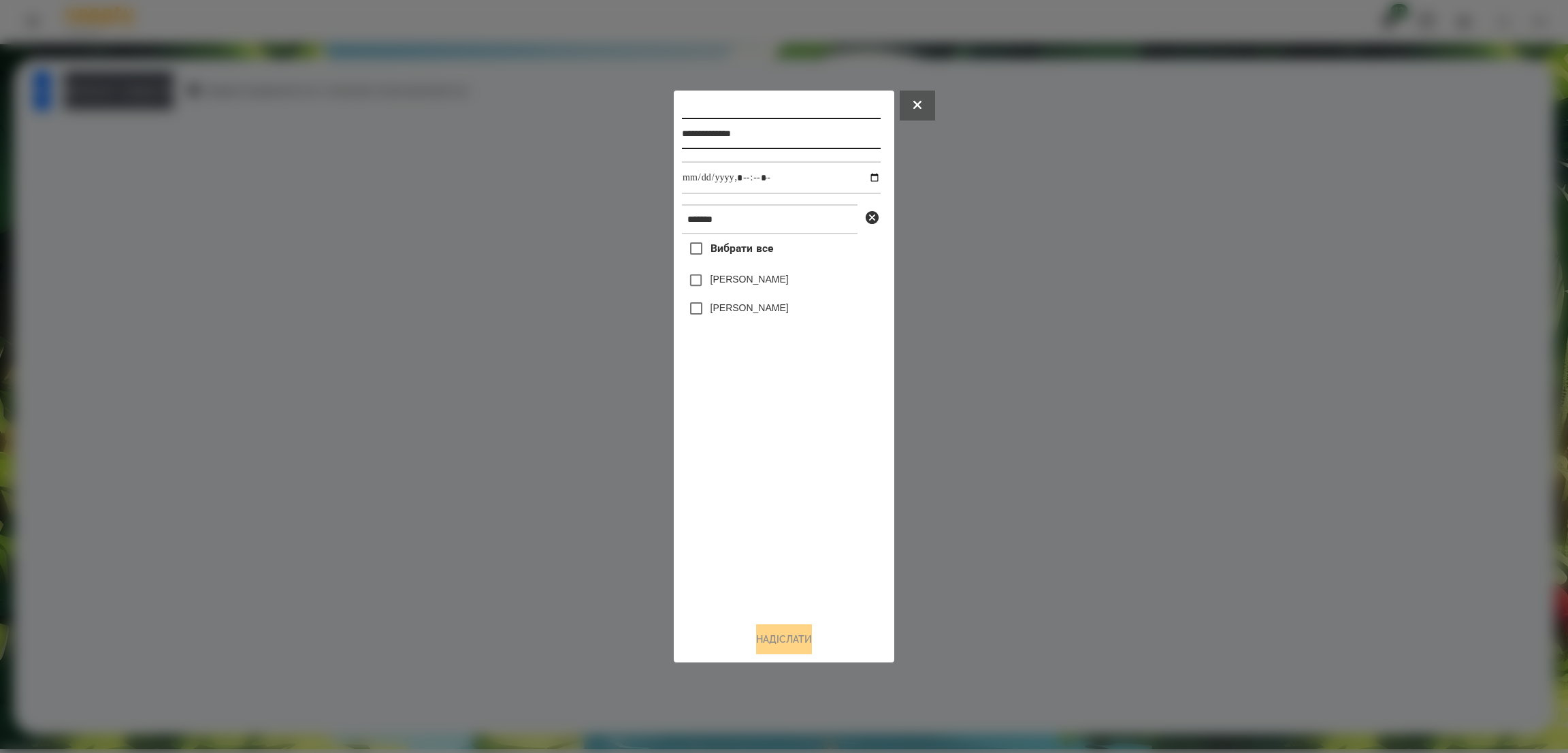
click at [806, 139] on input "**********" at bounding box center [781, 133] width 198 height 31
type input "**********"
click at [919, 107] on button at bounding box center [917, 106] width 36 height 30
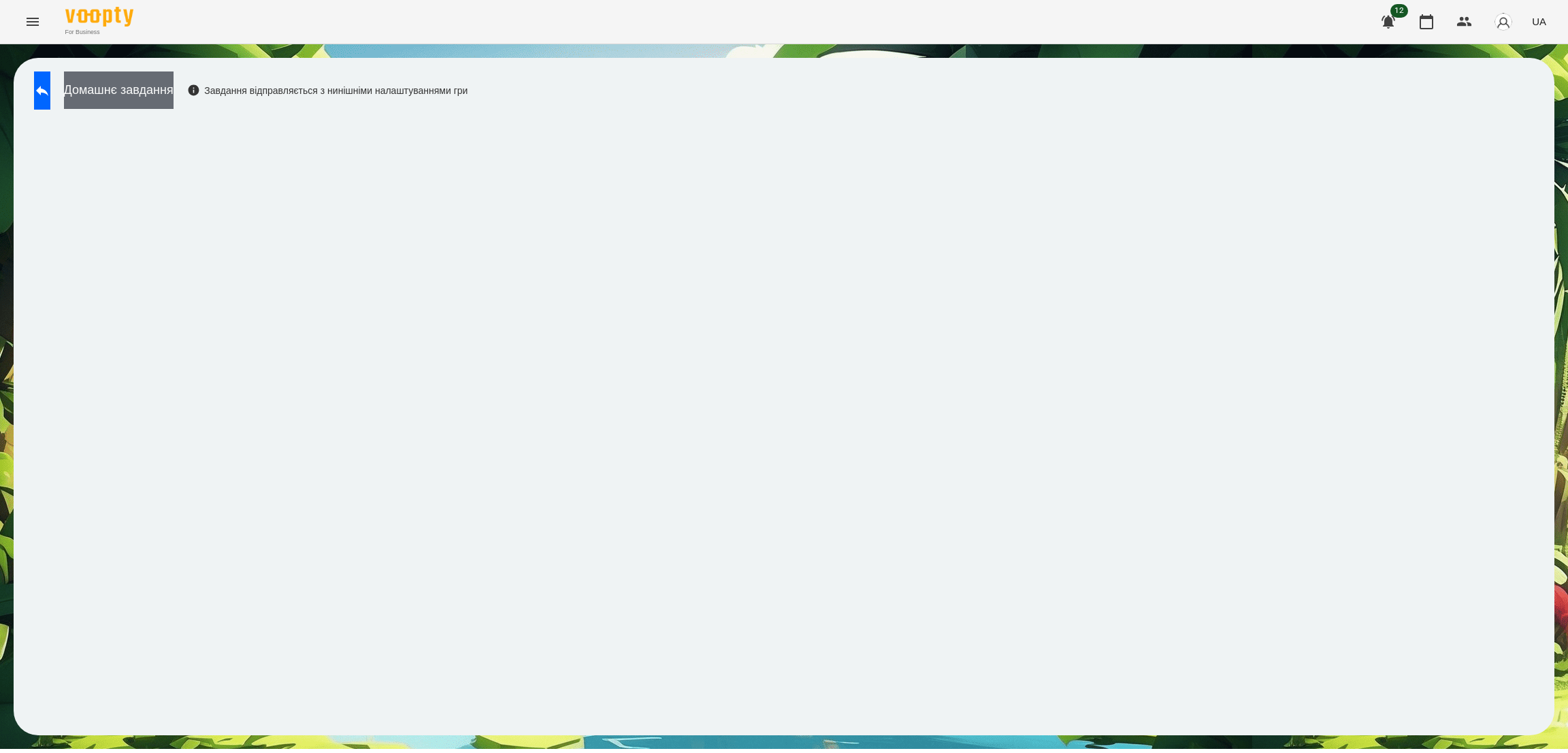
click at [173, 86] on button "Домашнє завдання" at bounding box center [119, 90] width 110 height 37
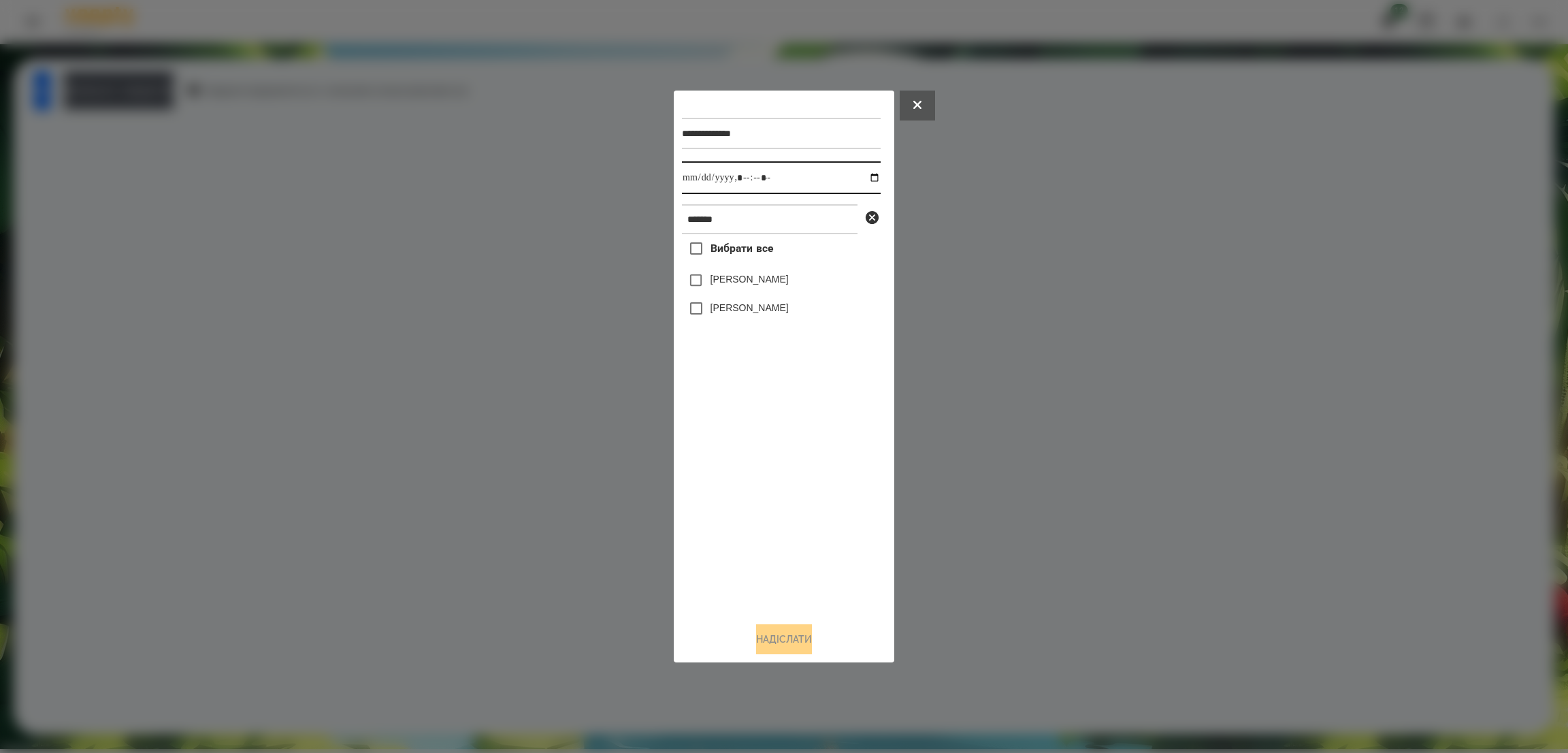
click at [868, 177] on input "datetime-local" at bounding box center [781, 178] width 198 height 33
type input "**********"
click at [791, 176] on input "datetime-local" at bounding box center [781, 178] width 198 height 33
click at [768, 625] on button "Надіслати" at bounding box center [784, 639] width 56 height 30
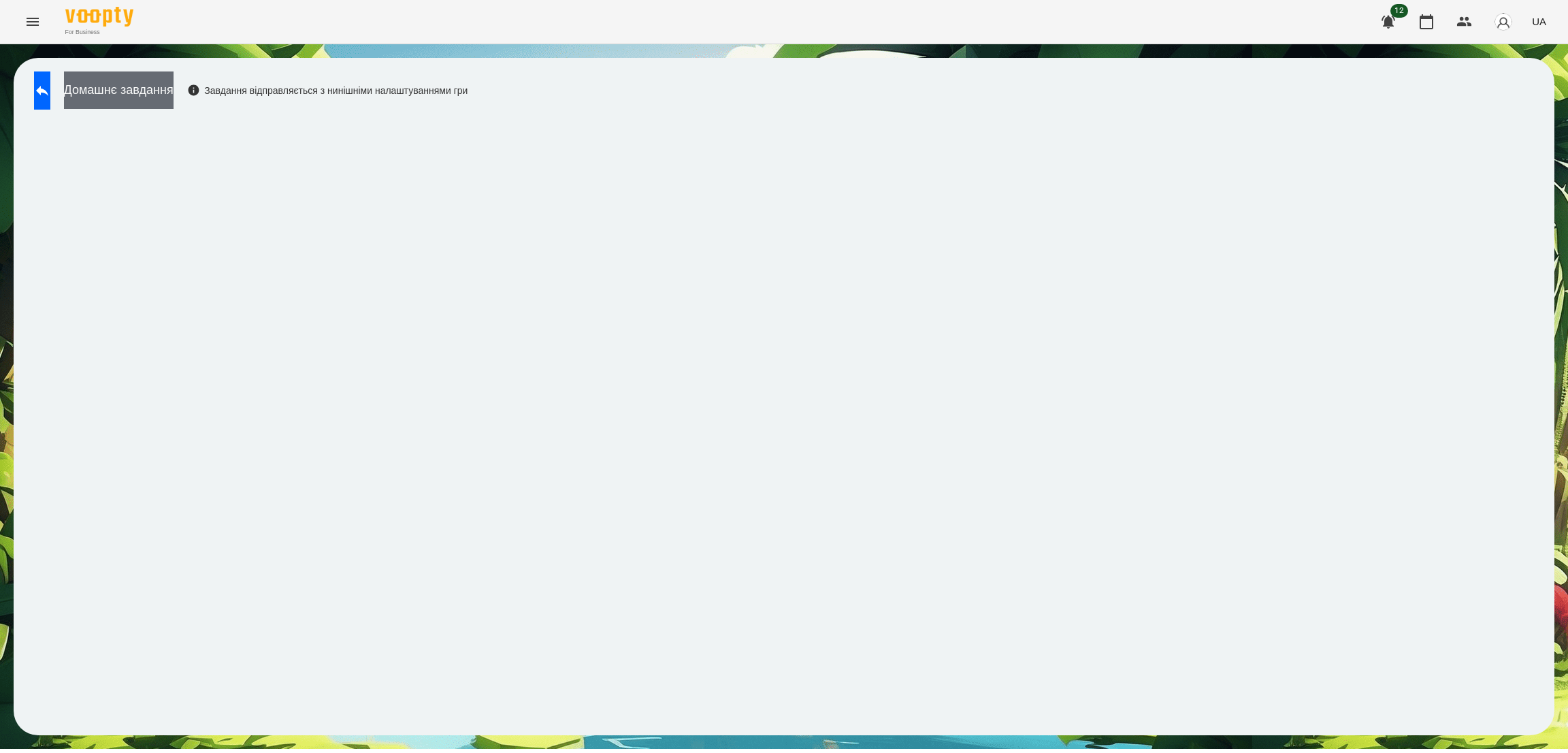
click at [172, 88] on button "Домашнє завдання" at bounding box center [119, 90] width 110 height 37
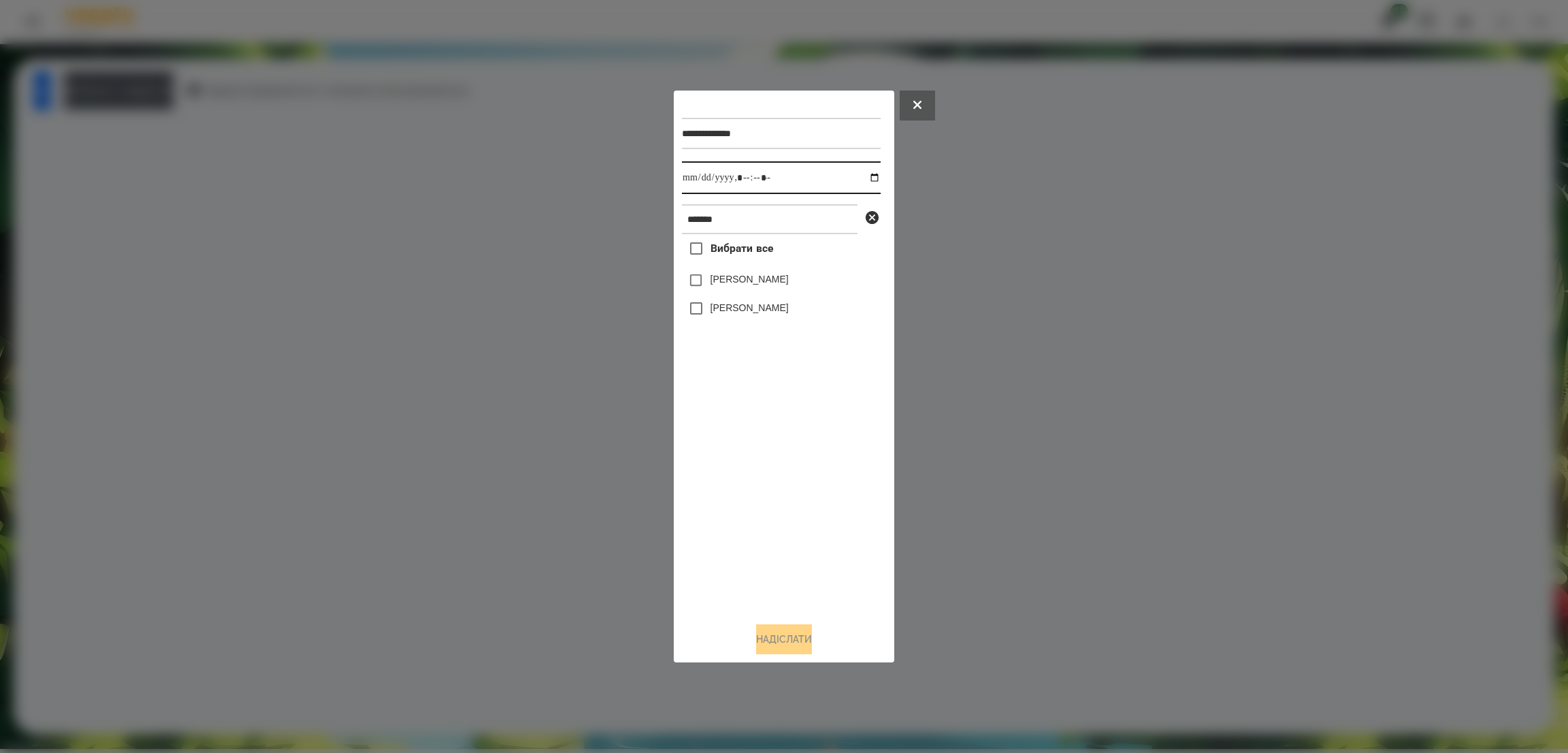
click at [861, 176] on input "datetime-local" at bounding box center [781, 178] width 198 height 33
type input "**********"
click at [797, 180] on input "datetime-local" at bounding box center [781, 178] width 198 height 33
click at [770, 638] on button "Надіслати" at bounding box center [784, 639] width 56 height 30
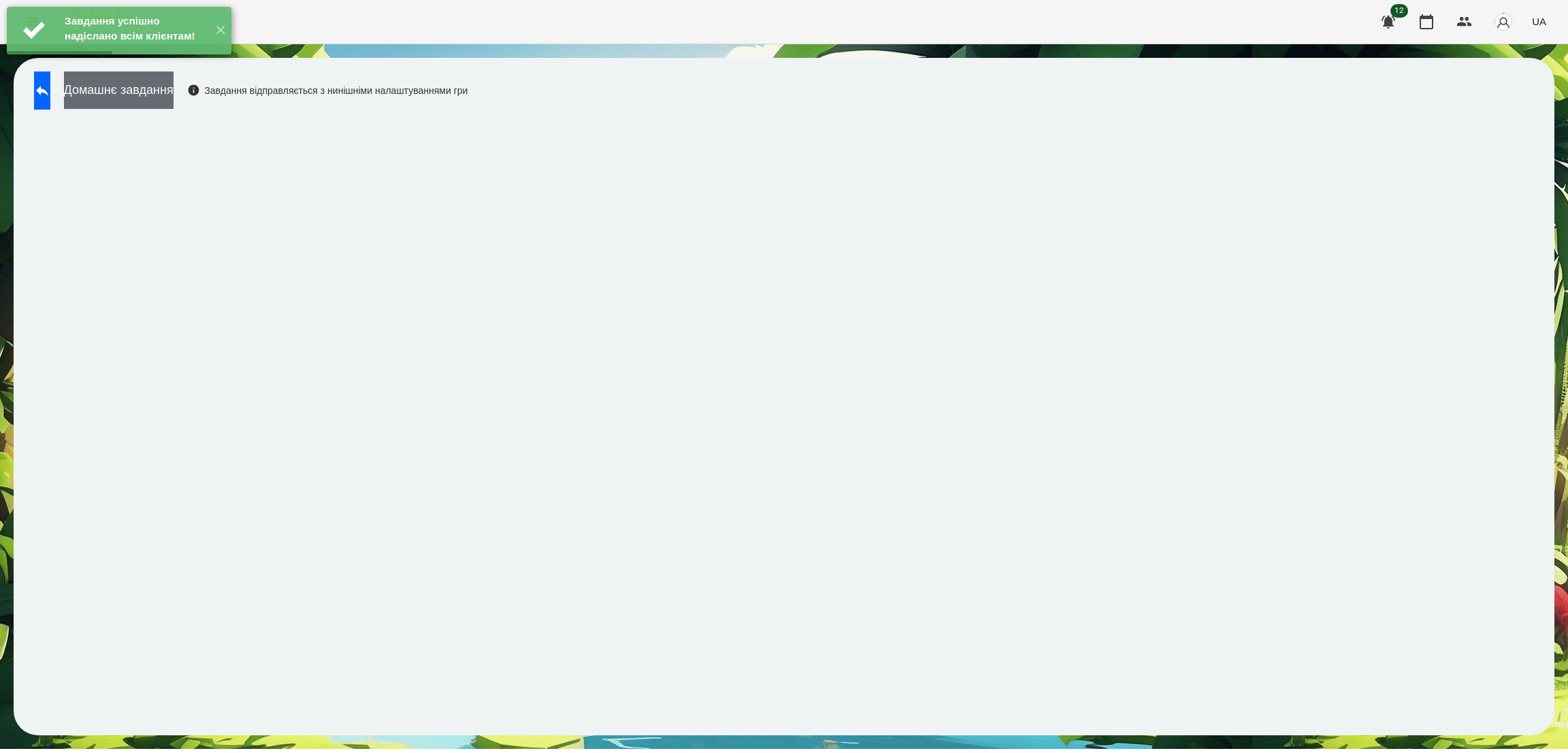
click at [173, 94] on button "Домашнє завдання" at bounding box center [119, 90] width 110 height 37
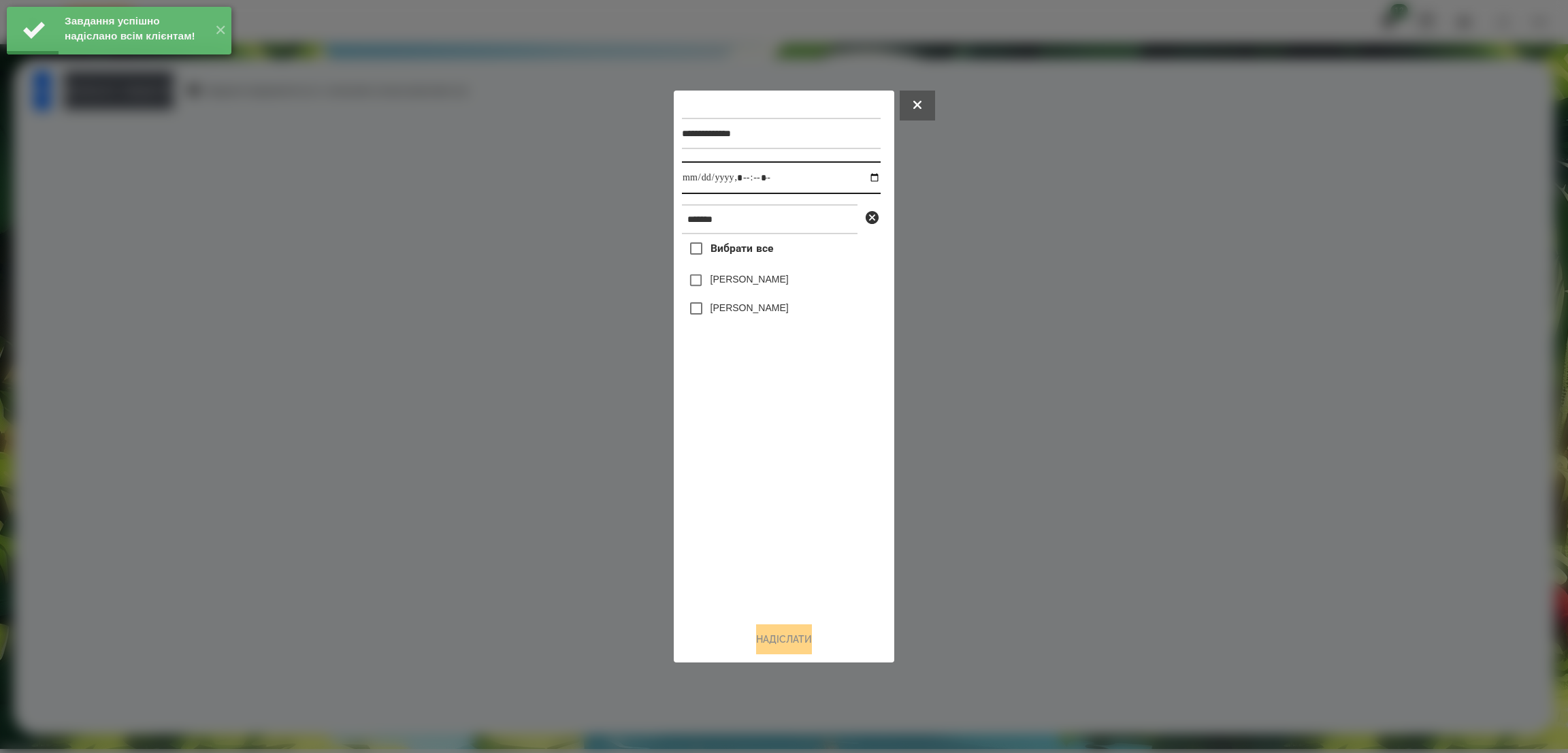
click at [861, 178] on input "datetime-local" at bounding box center [781, 178] width 198 height 33
type input "**********"
click at [798, 166] on input "datetime-local" at bounding box center [781, 178] width 198 height 33
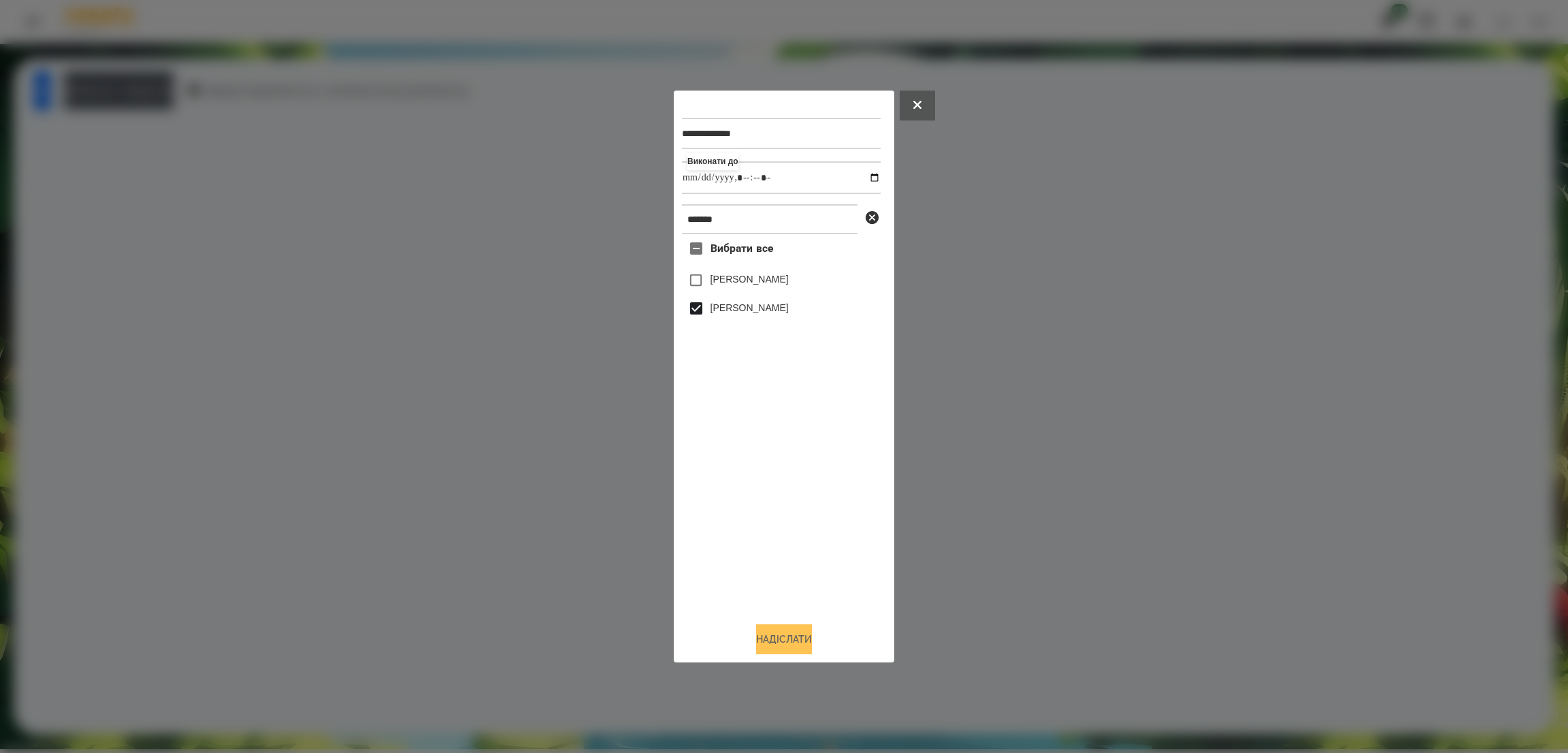
click at [769, 629] on button "Надіслати" at bounding box center [784, 639] width 56 height 30
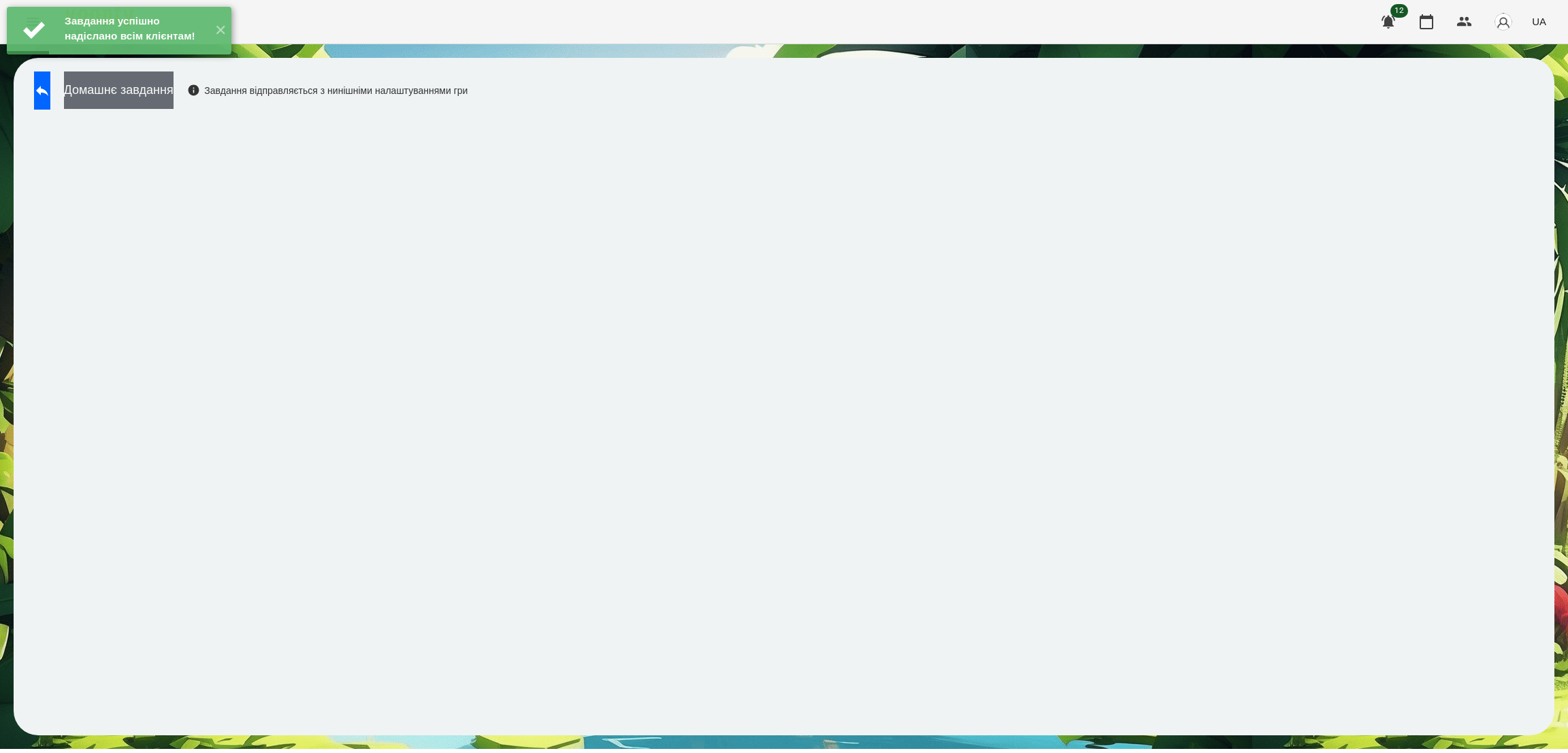
click at [173, 89] on button "Домашнє завдання" at bounding box center [119, 90] width 110 height 37
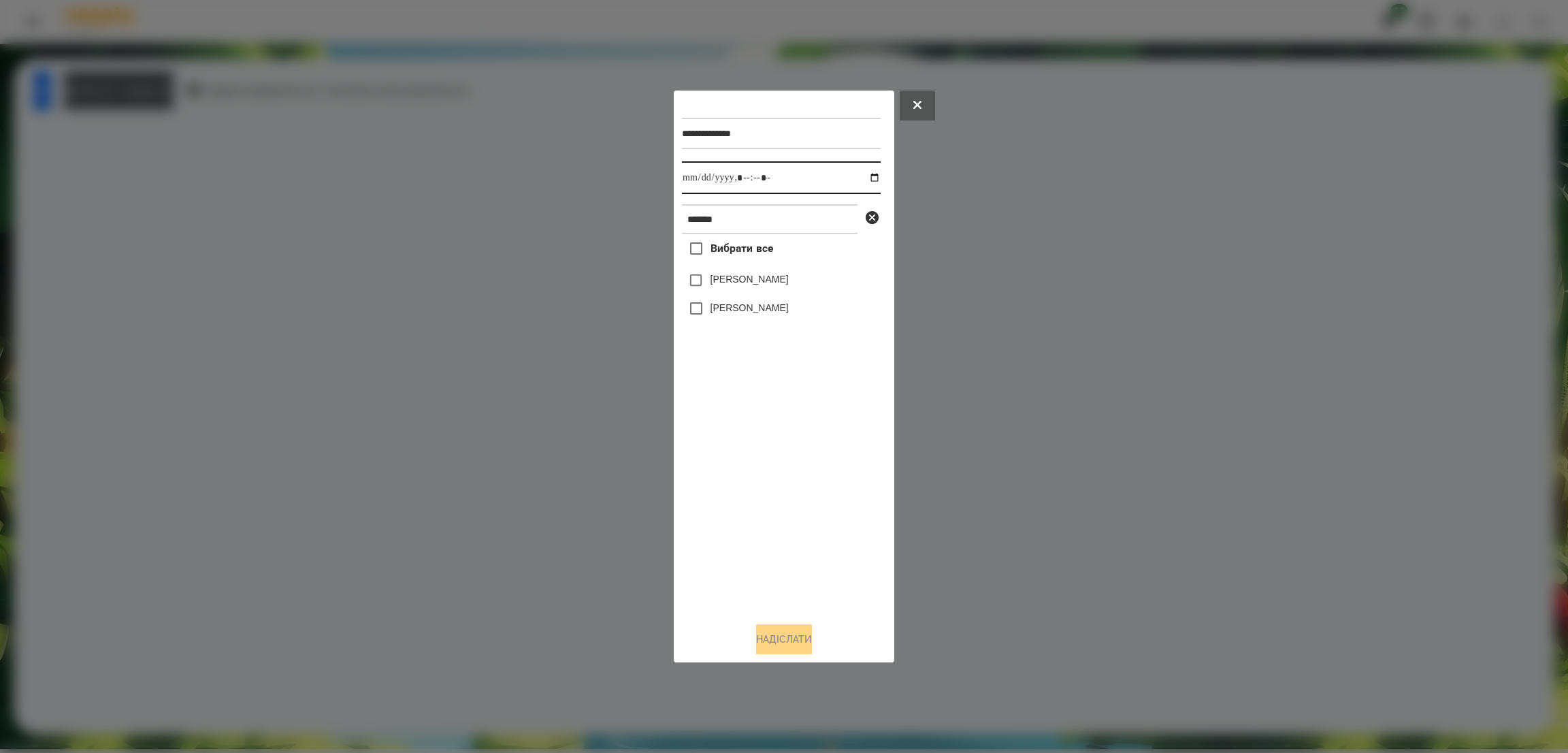
click at [864, 181] on input "datetime-local" at bounding box center [781, 178] width 198 height 33
type input "**********"
click at [794, 178] on input "datetime-local" at bounding box center [781, 178] width 198 height 33
click at [785, 642] on button "Надіслати" at bounding box center [784, 639] width 56 height 30
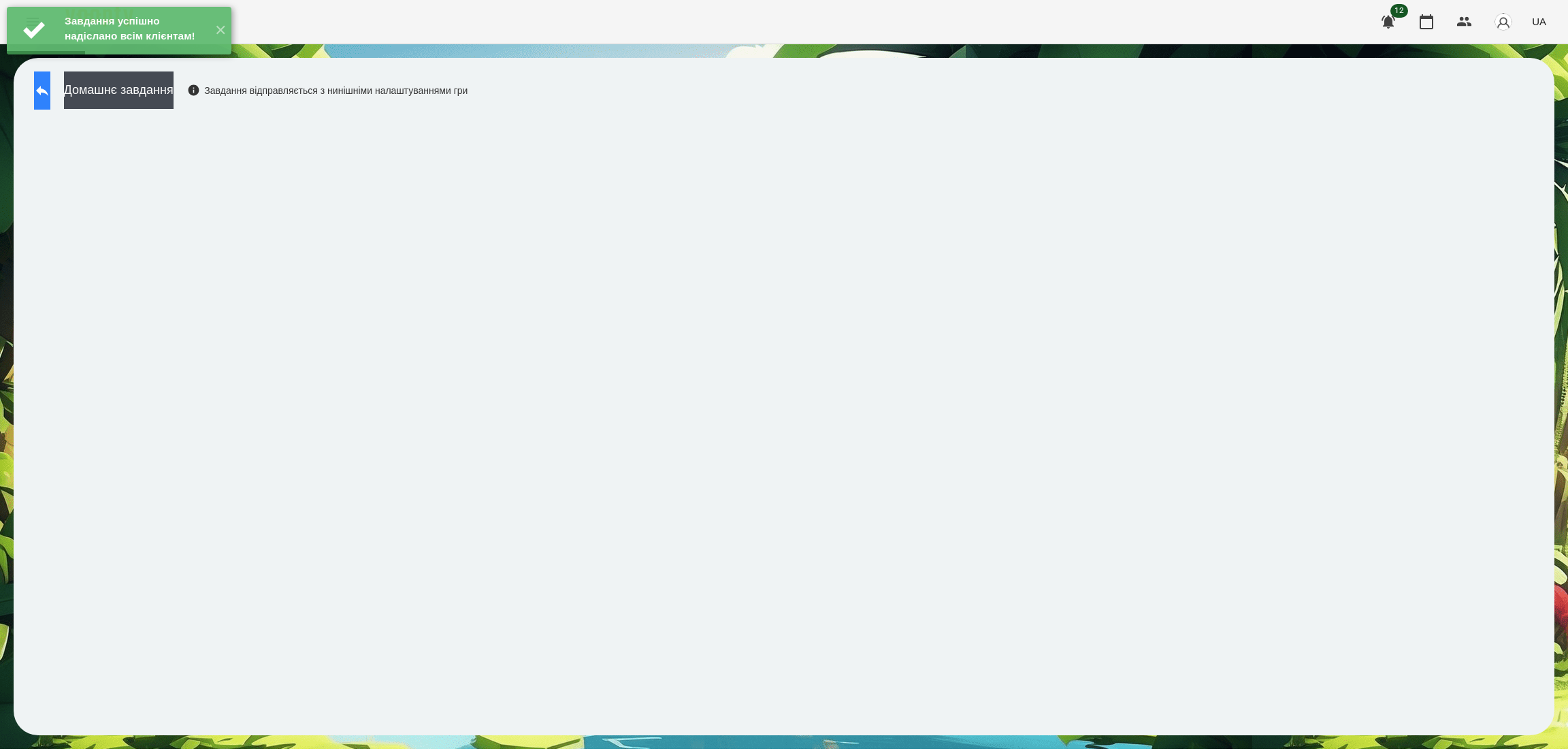
click at [51, 99] on button at bounding box center [42, 90] width 16 height 38
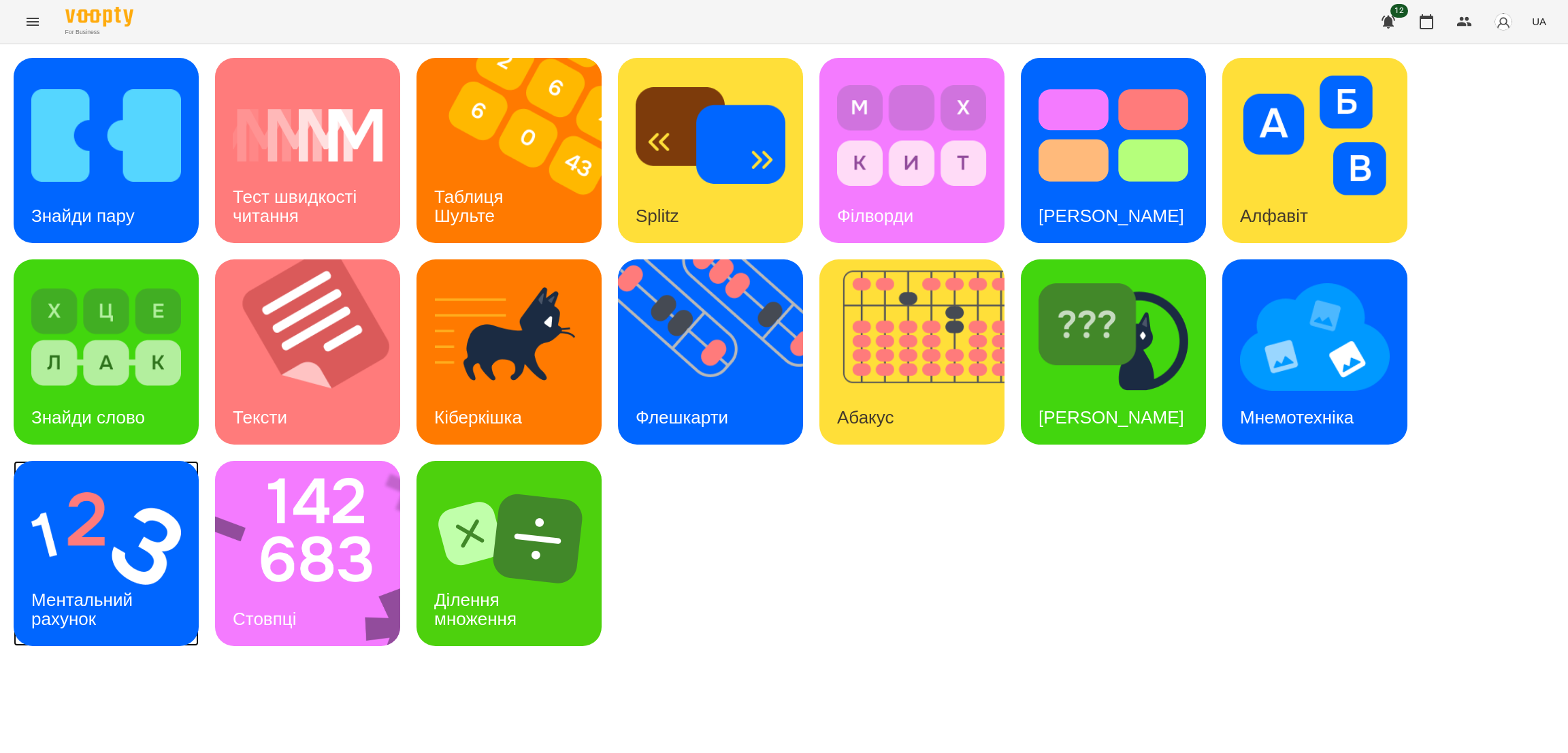
click at [110, 595] on h3 "Ментальний рахунок" at bounding box center [84, 609] width 106 height 39
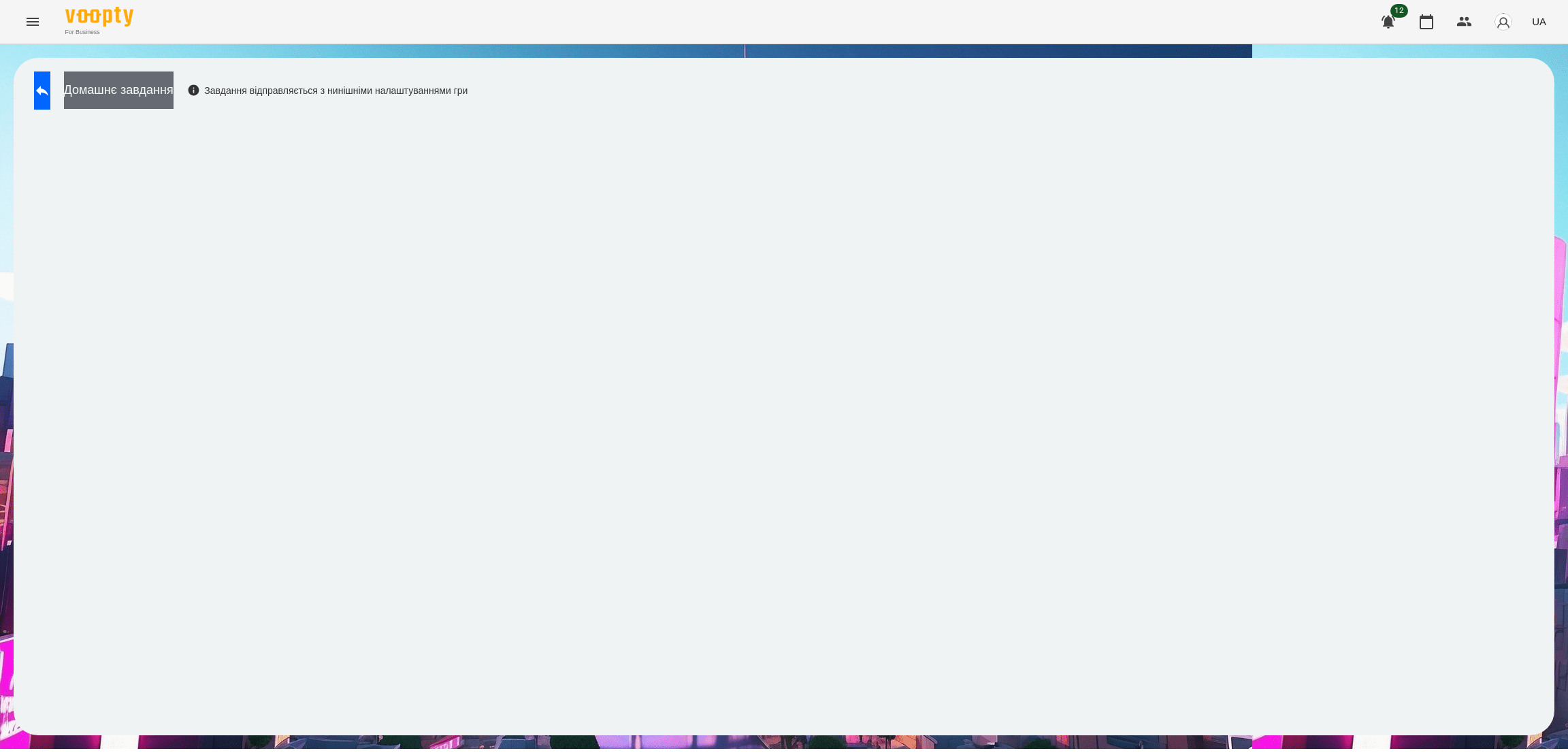
click at [173, 86] on button "Домашнє завдання" at bounding box center [119, 90] width 110 height 37
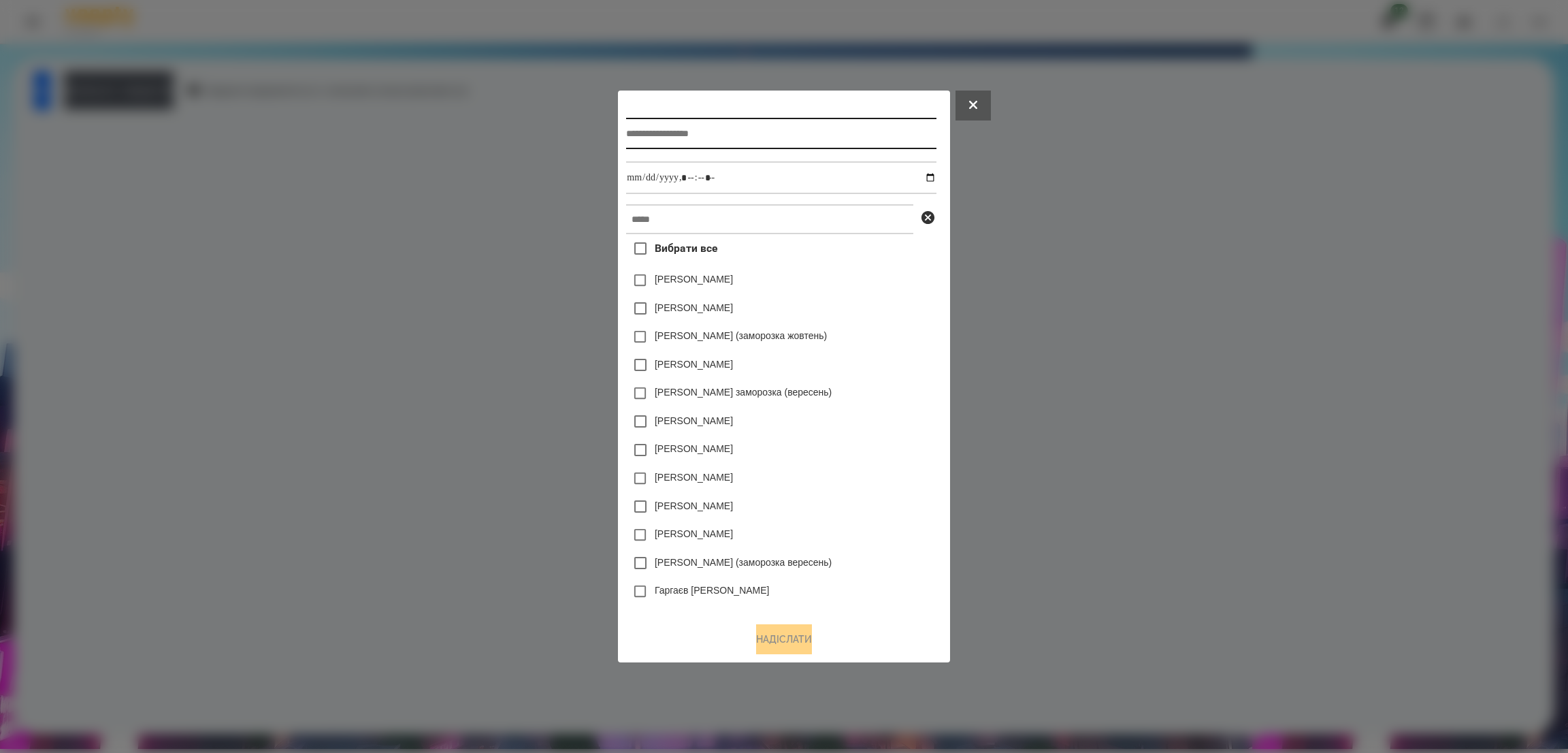
click at [716, 130] on input "text" at bounding box center [781, 133] width 310 height 31
type input "**********"
click at [936, 178] on input "datetime-local" at bounding box center [781, 178] width 310 height 33
click at [762, 176] on input "datetime-local" at bounding box center [781, 178] width 310 height 33
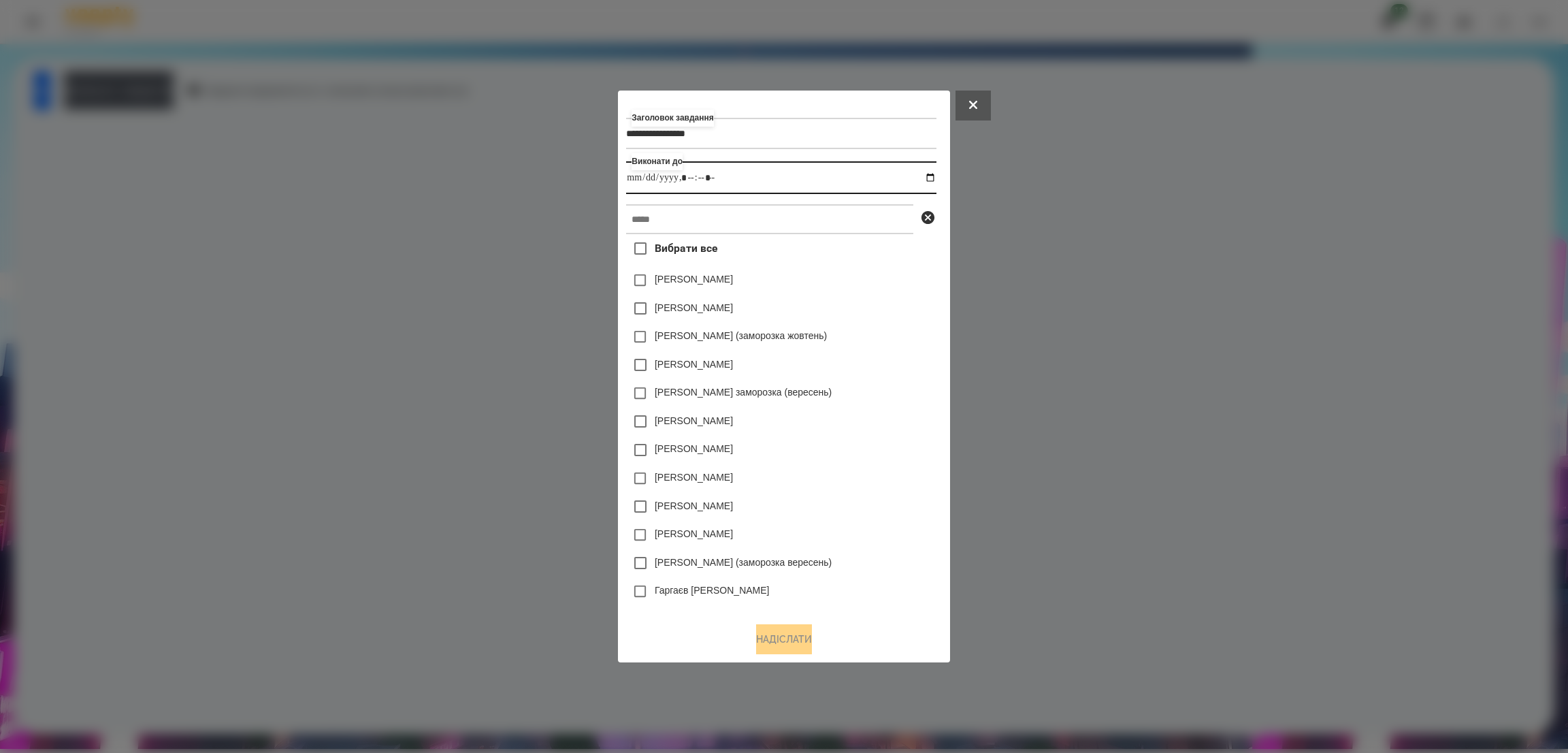
type input "**********"
click at [709, 214] on input "text" at bounding box center [769, 219] width 287 height 30
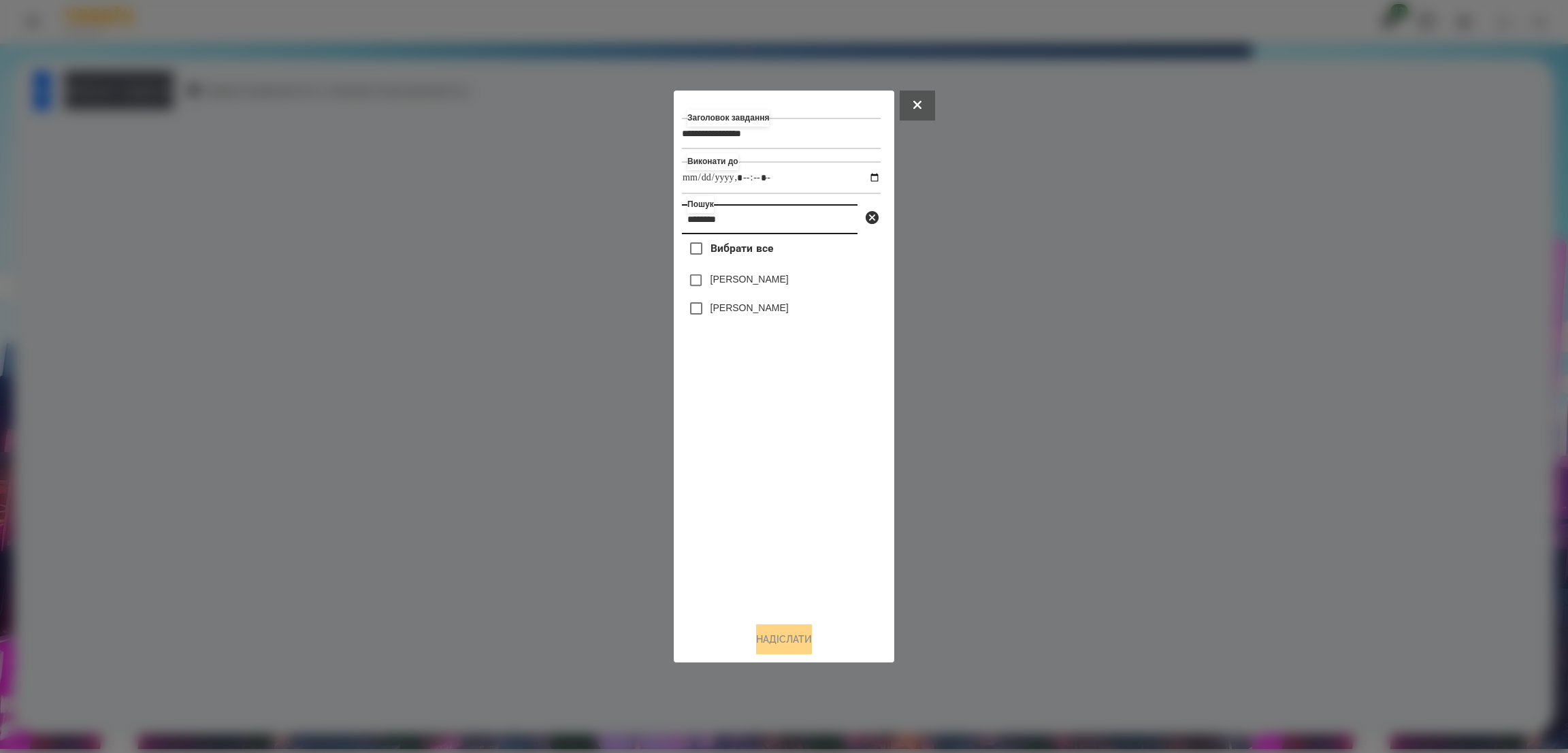
type input "********"
click at [772, 637] on button "Надіслати" at bounding box center [784, 639] width 56 height 30
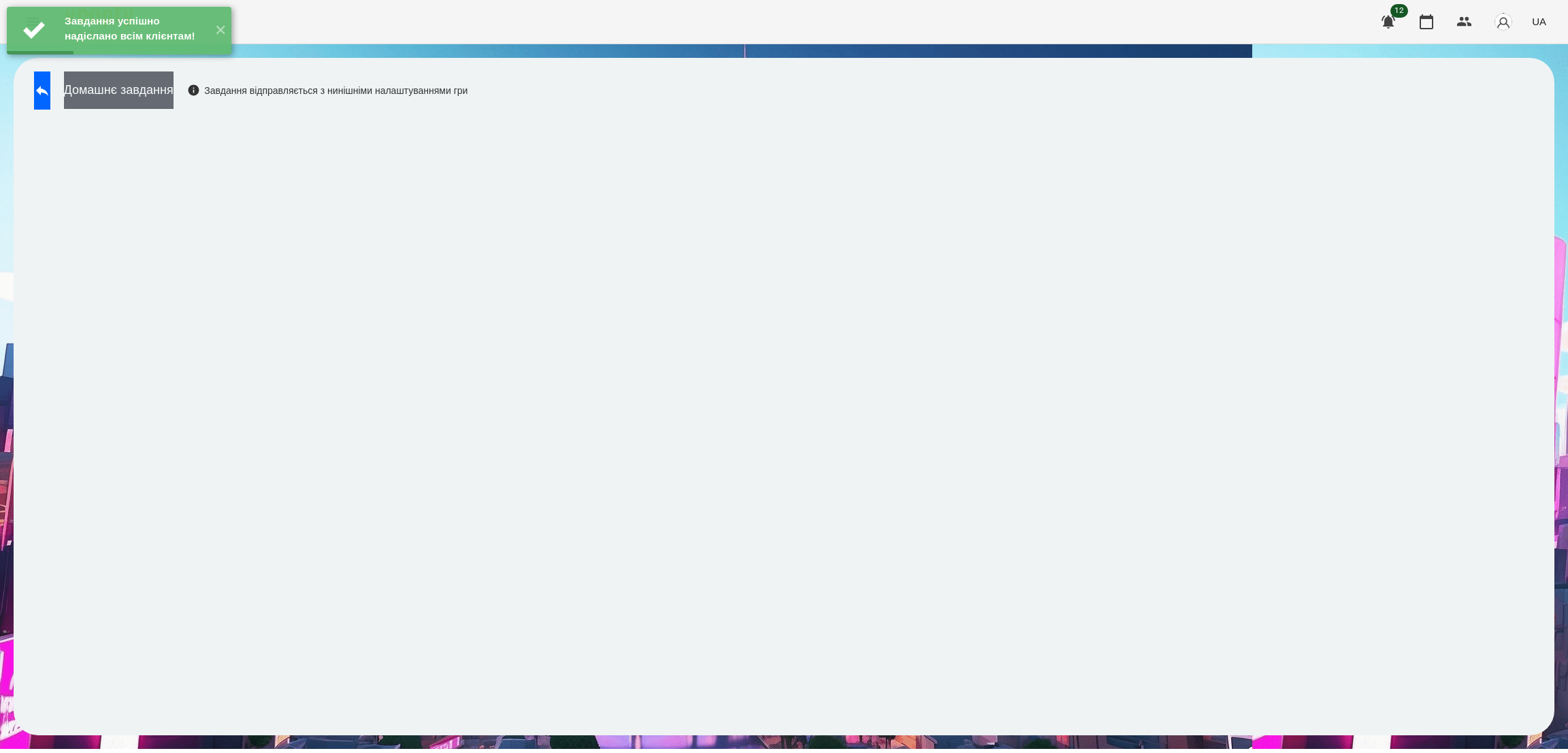
click at [164, 96] on button "Домашнє завдання" at bounding box center [119, 90] width 110 height 37
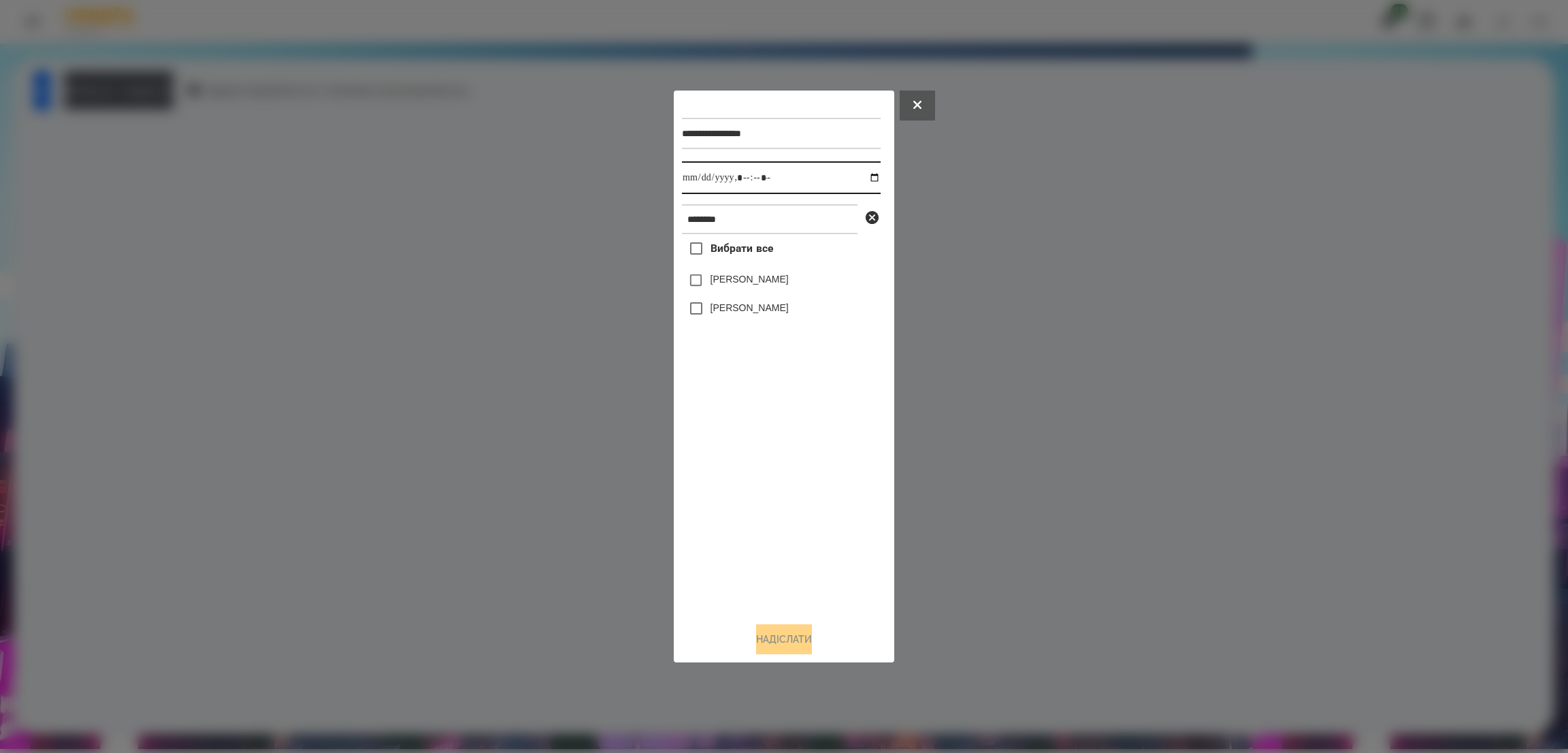
click at [861, 179] on input "datetime-local" at bounding box center [781, 178] width 198 height 33
click at [797, 175] on input "datetime-local" at bounding box center [781, 178] width 198 height 33
type input "**********"
click at [774, 642] on button "Надіслати" at bounding box center [784, 639] width 56 height 30
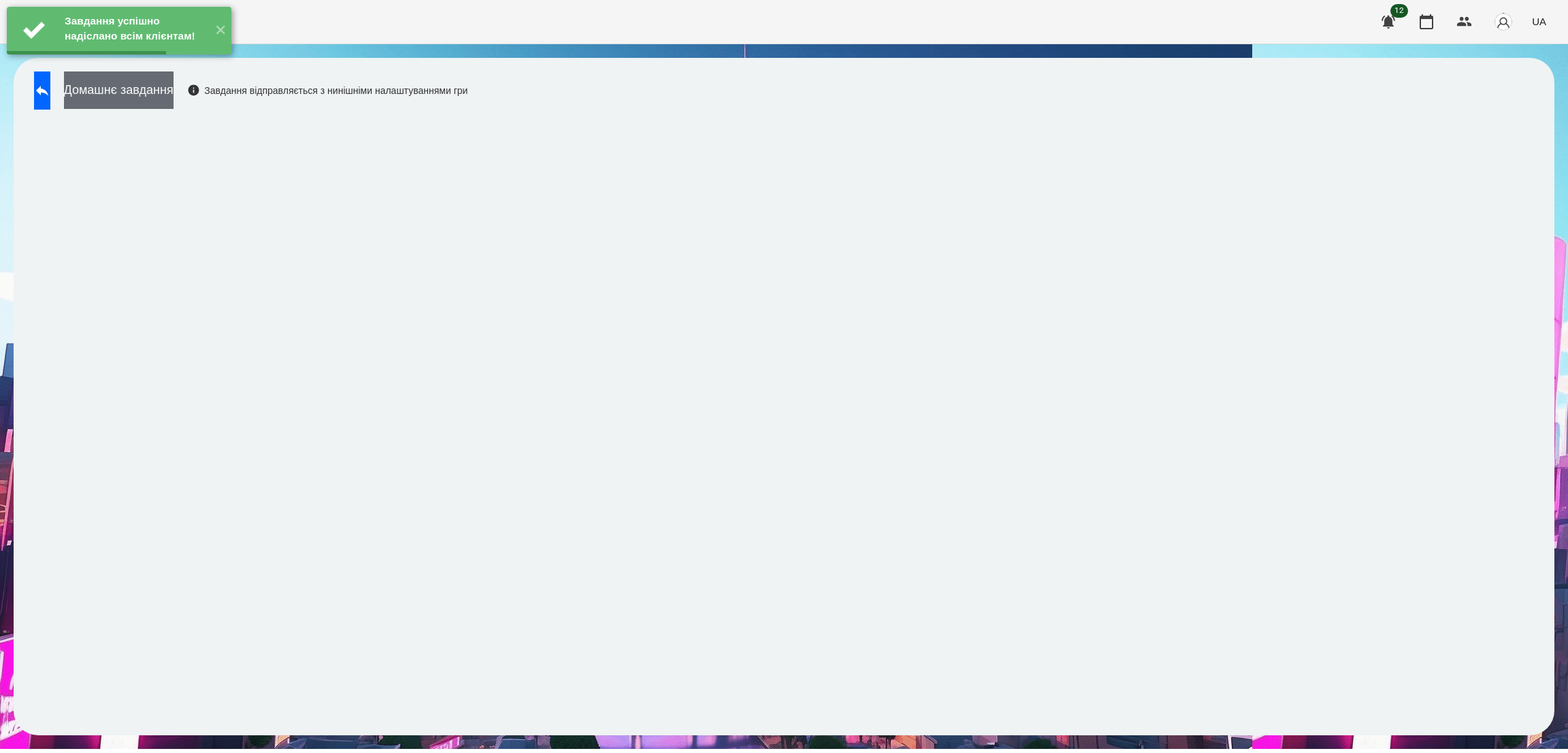
click at [173, 94] on button "Домашнє завдання" at bounding box center [119, 90] width 110 height 37
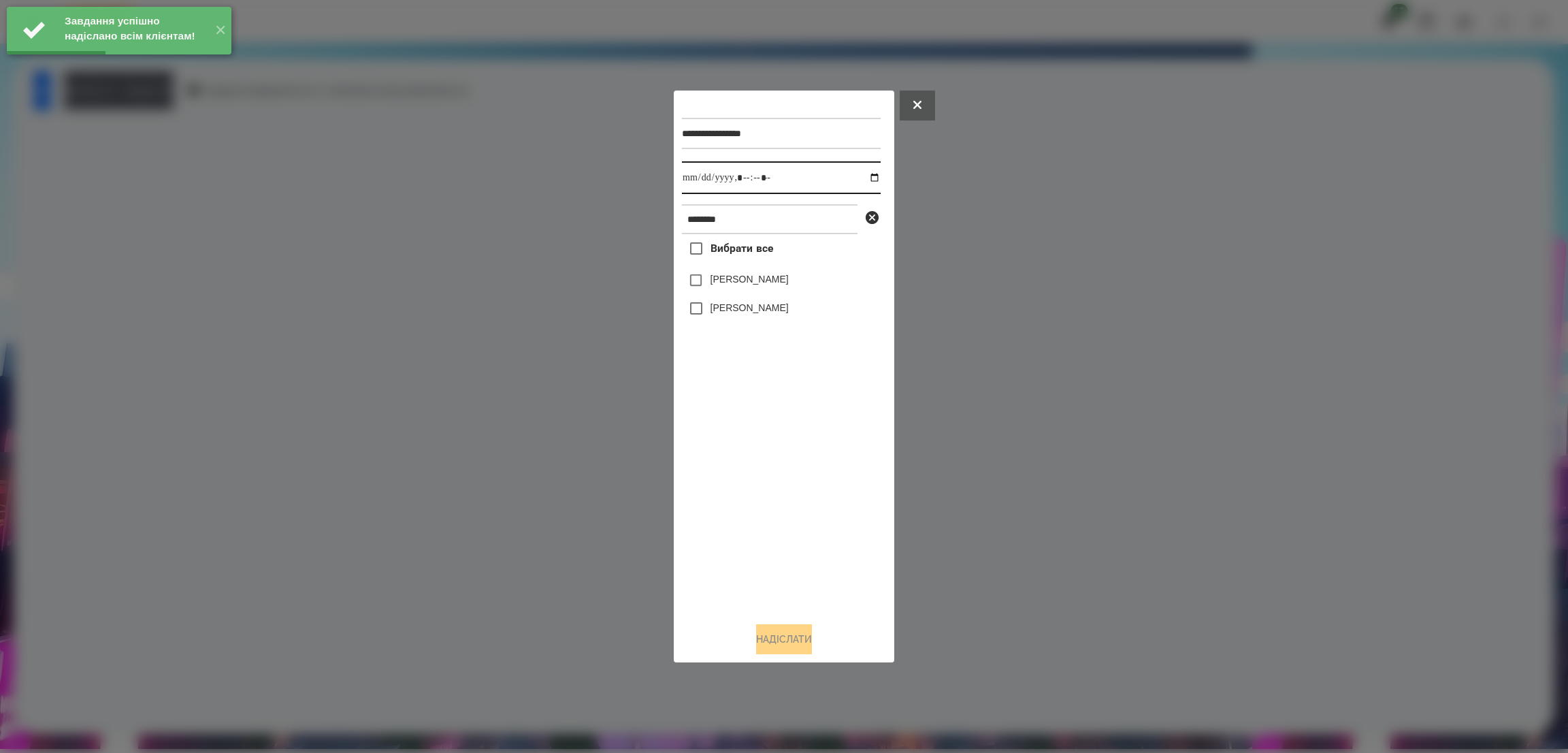
click at [865, 178] on input "datetime-local" at bounding box center [781, 178] width 198 height 33
type input "**********"
drag, startPoint x: 783, startPoint y: 180, endPoint x: 763, endPoint y: 185, distance: 20.6
click at [784, 180] on input "datetime-local" at bounding box center [781, 178] width 198 height 33
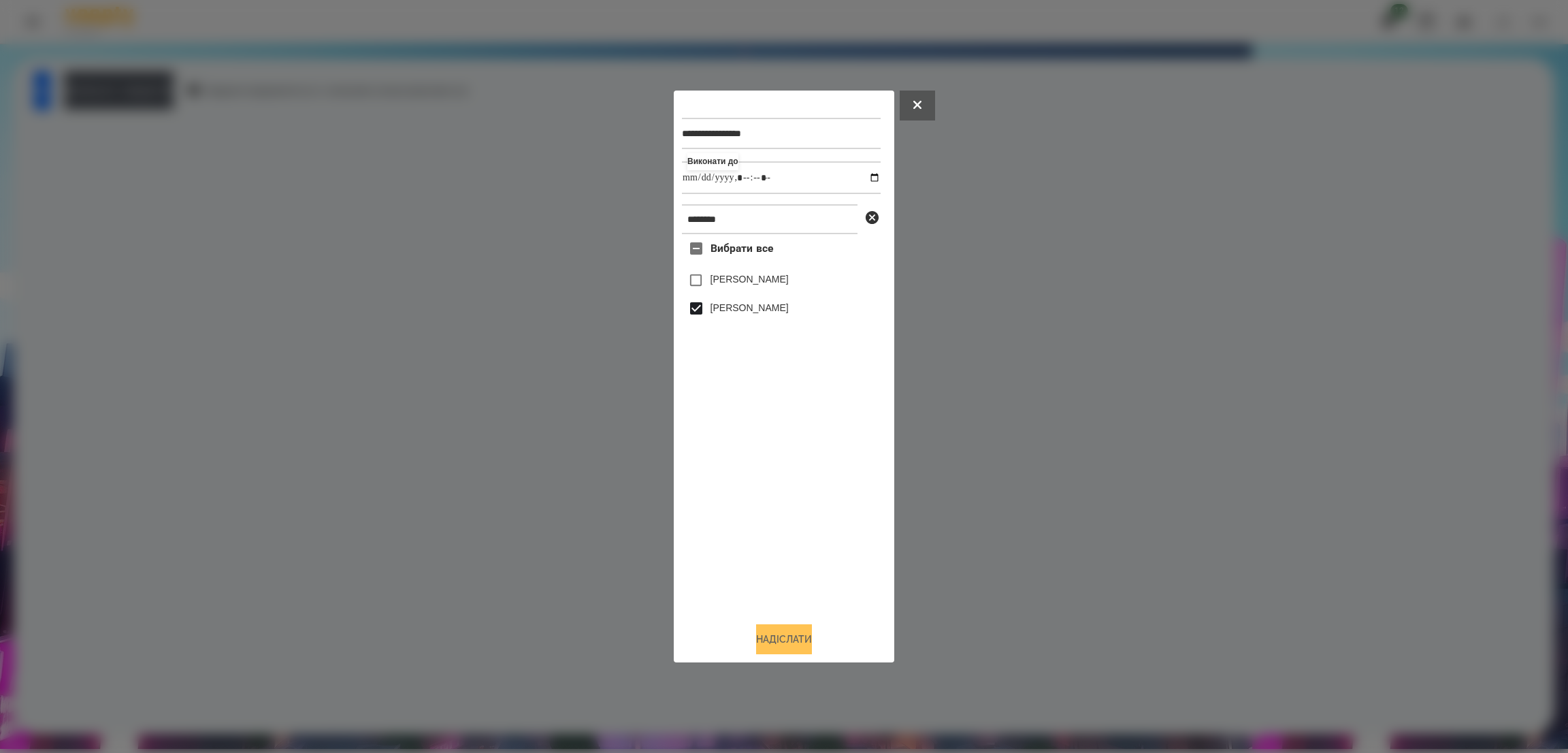
click at [772, 637] on button "Надіслати" at bounding box center [784, 639] width 56 height 30
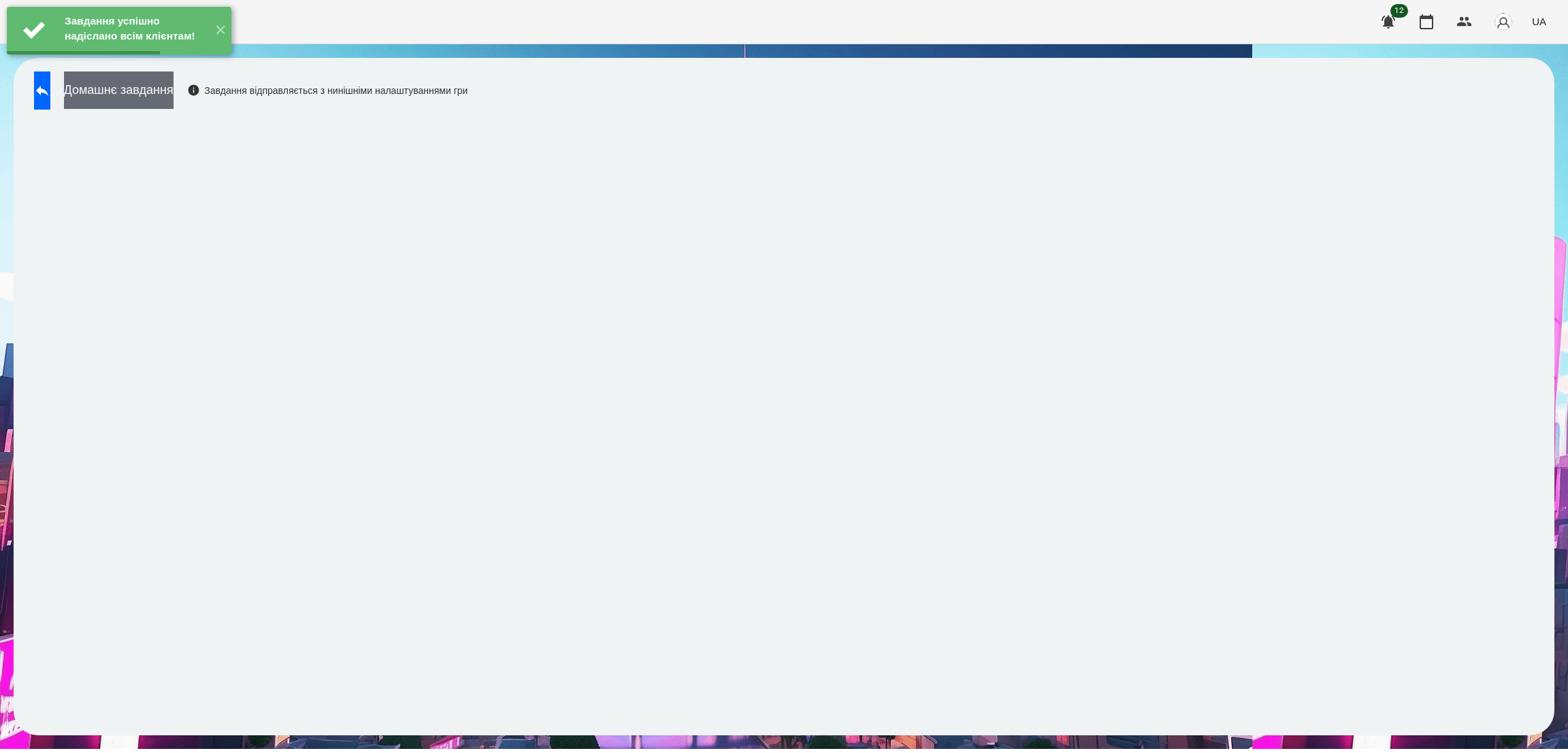
click at [143, 89] on button "Домашнє завдання" at bounding box center [119, 90] width 110 height 37
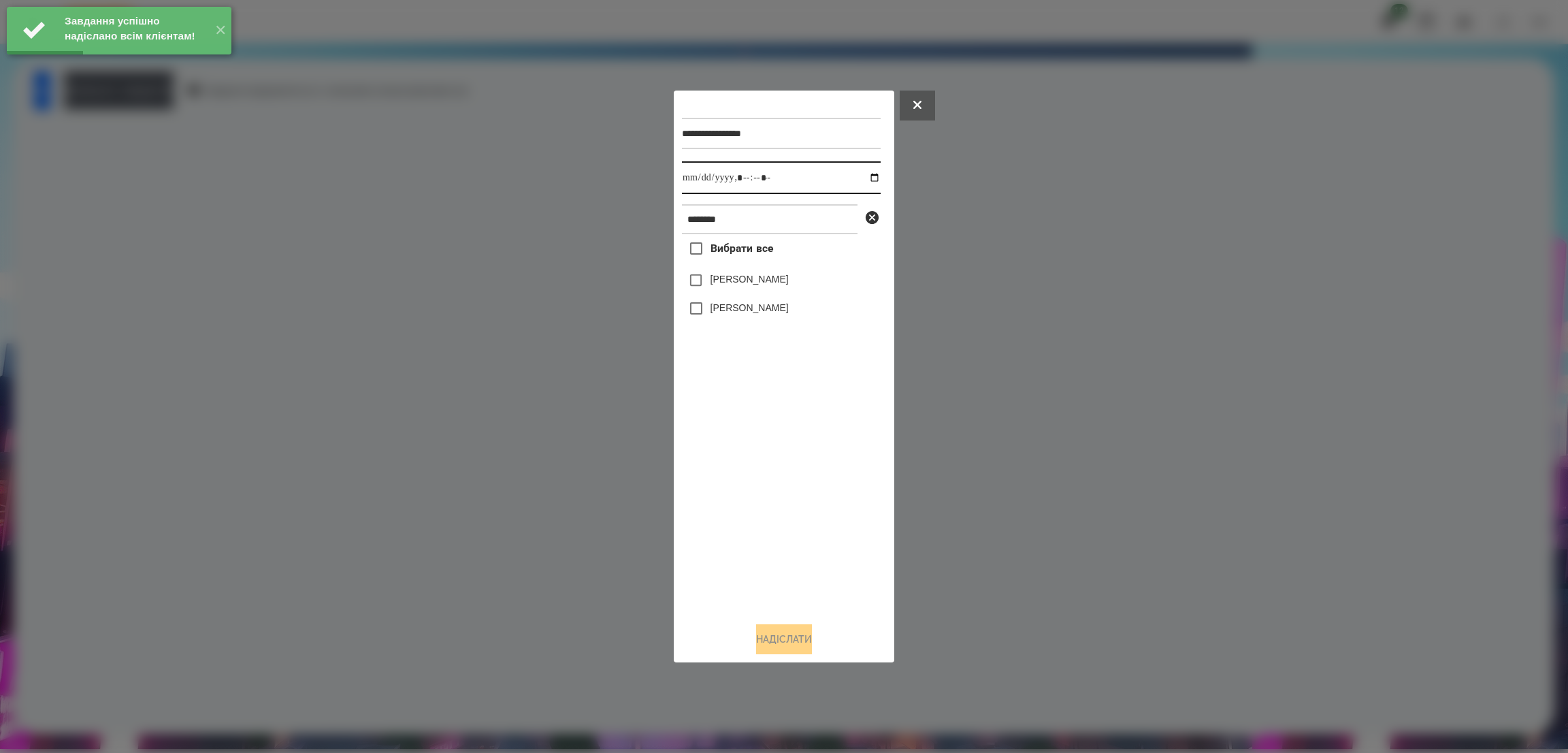
click at [862, 180] on input "datetime-local" at bounding box center [781, 178] width 198 height 33
click at [804, 184] on input "datetime-local" at bounding box center [781, 178] width 198 height 33
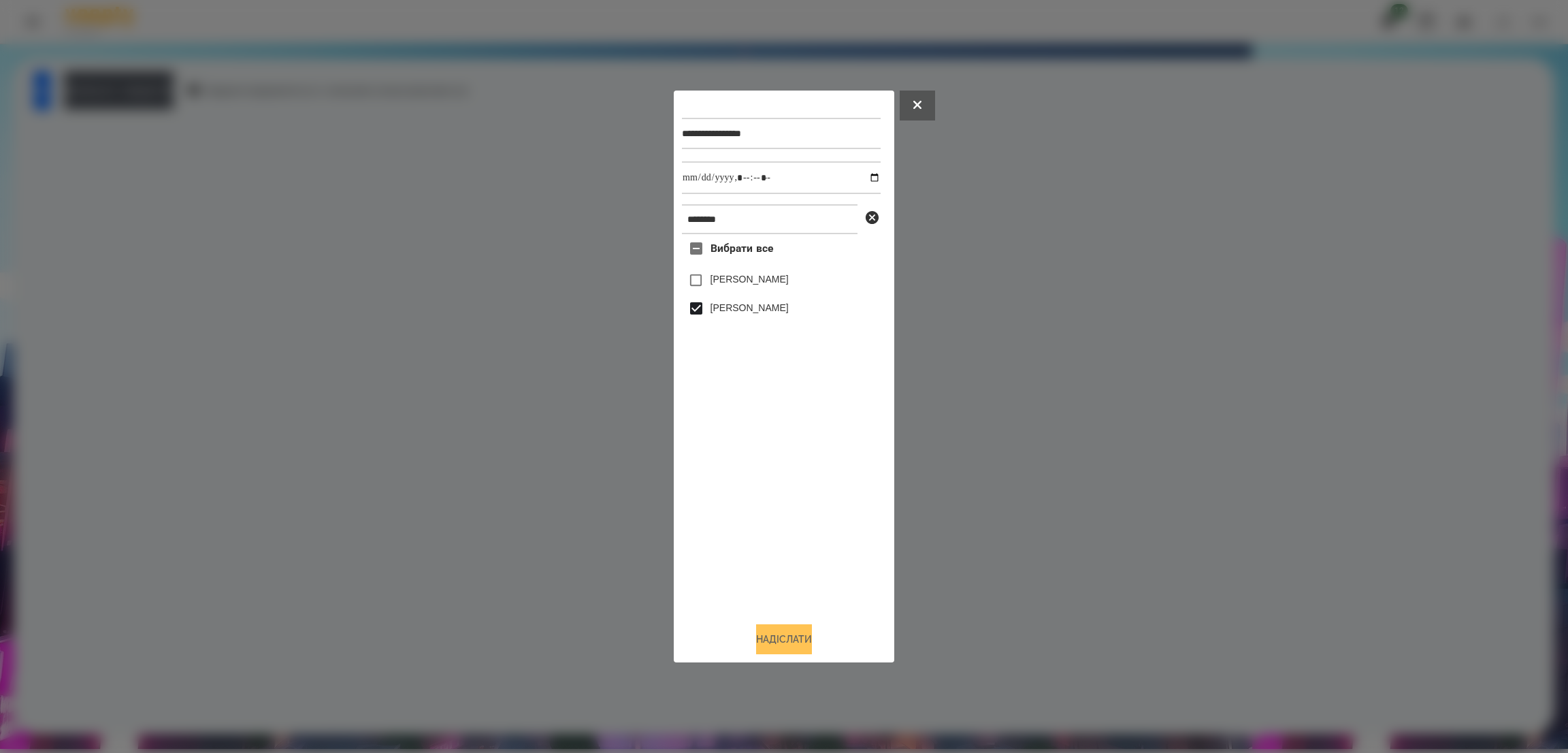
click at [785, 638] on button "Надіслати" at bounding box center [784, 639] width 56 height 30
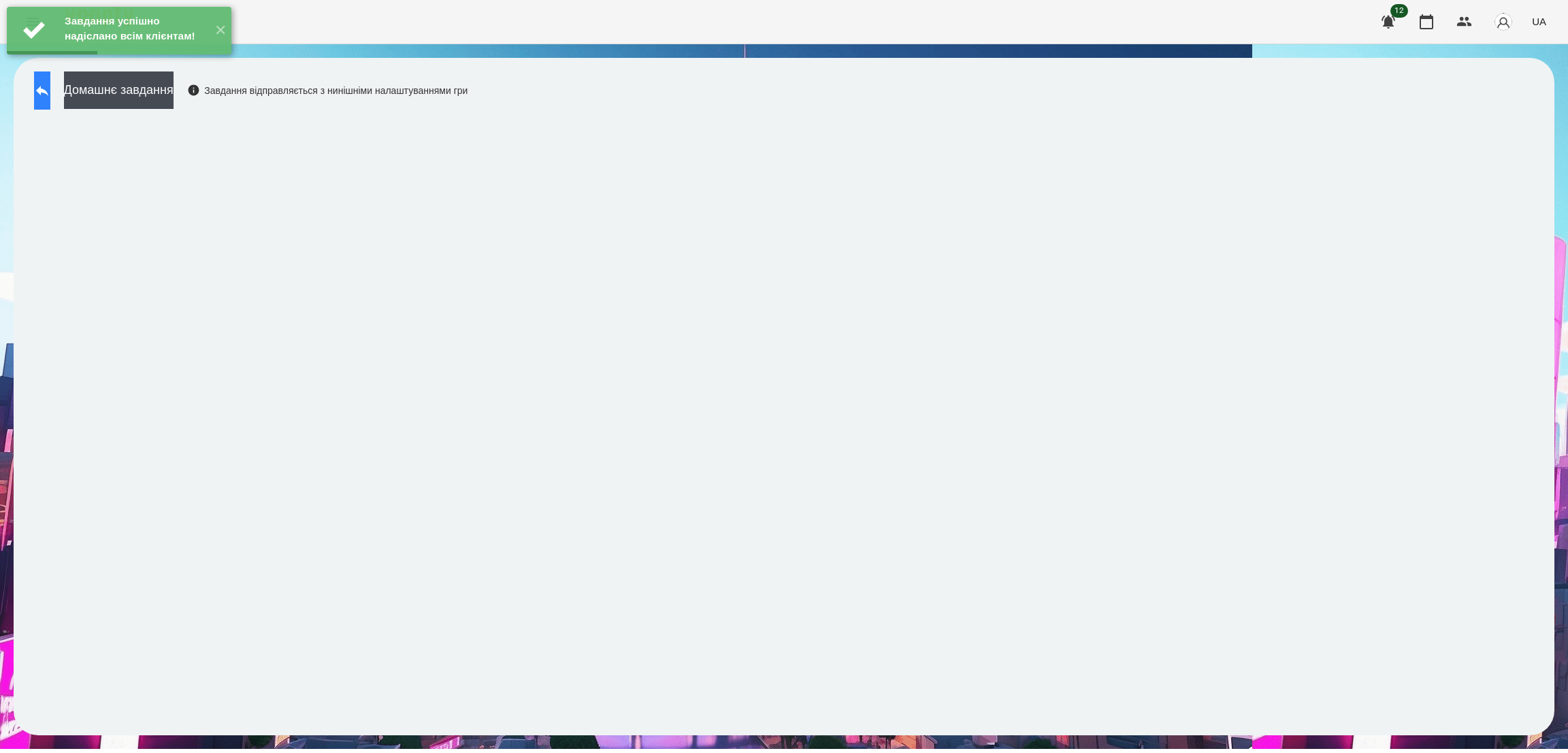
click at [51, 95] on icon at bounding box center [42, 90] width 16 height 16
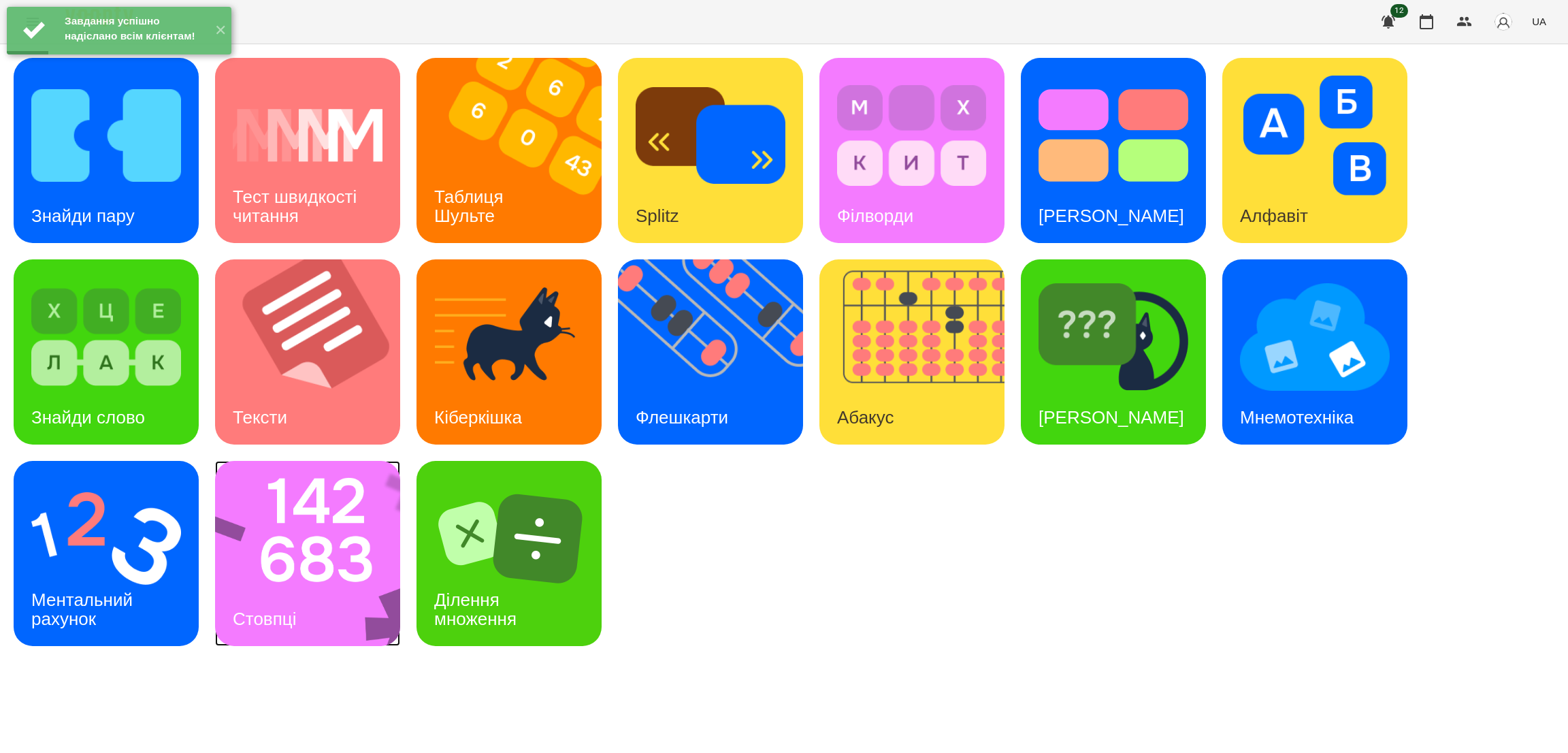
click at [332, 592] on img at bounding box center [316, 553] width 203 height 185
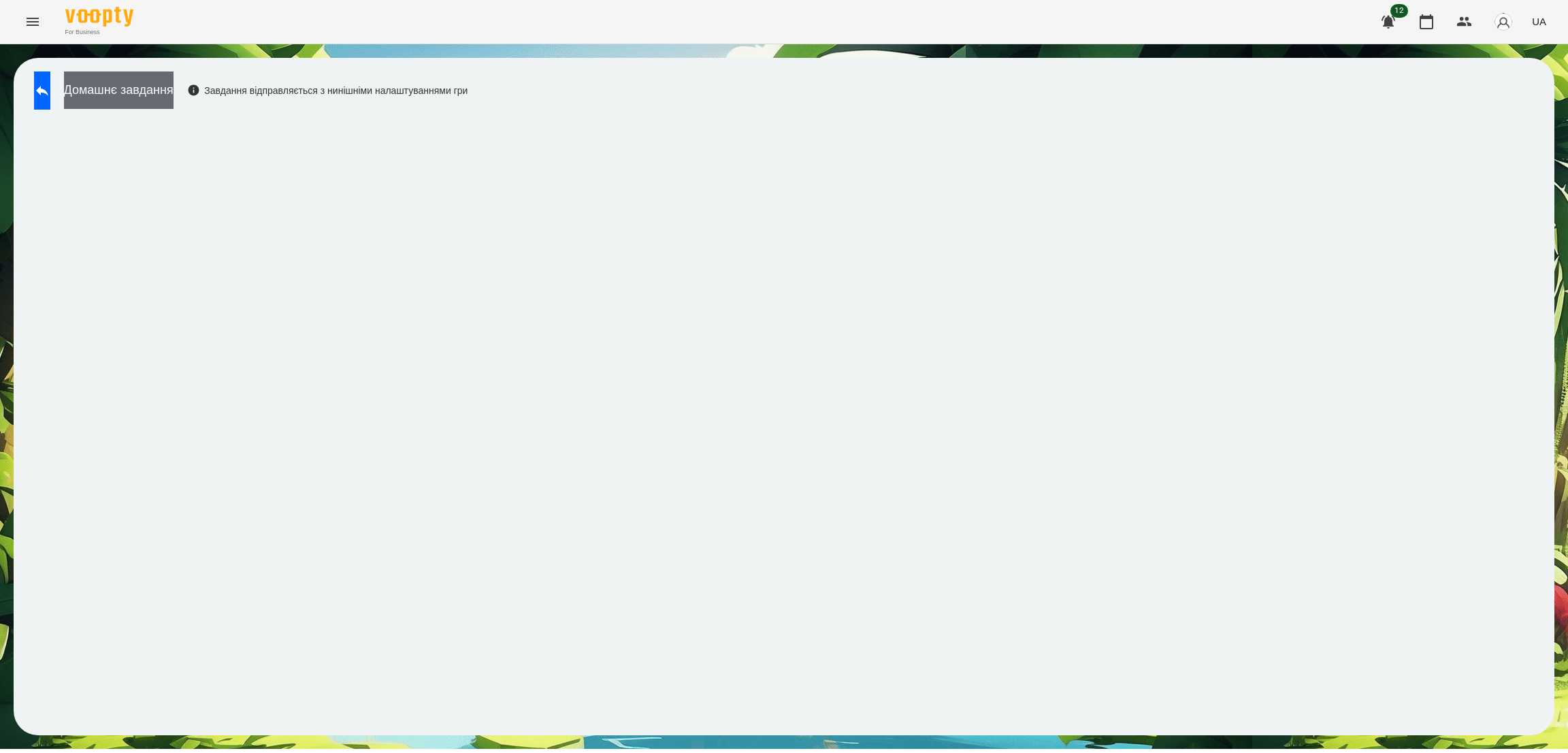
click at [158, 99] on button "Домашнє завдання" at bounding box center [119, 90] width 110 height 37
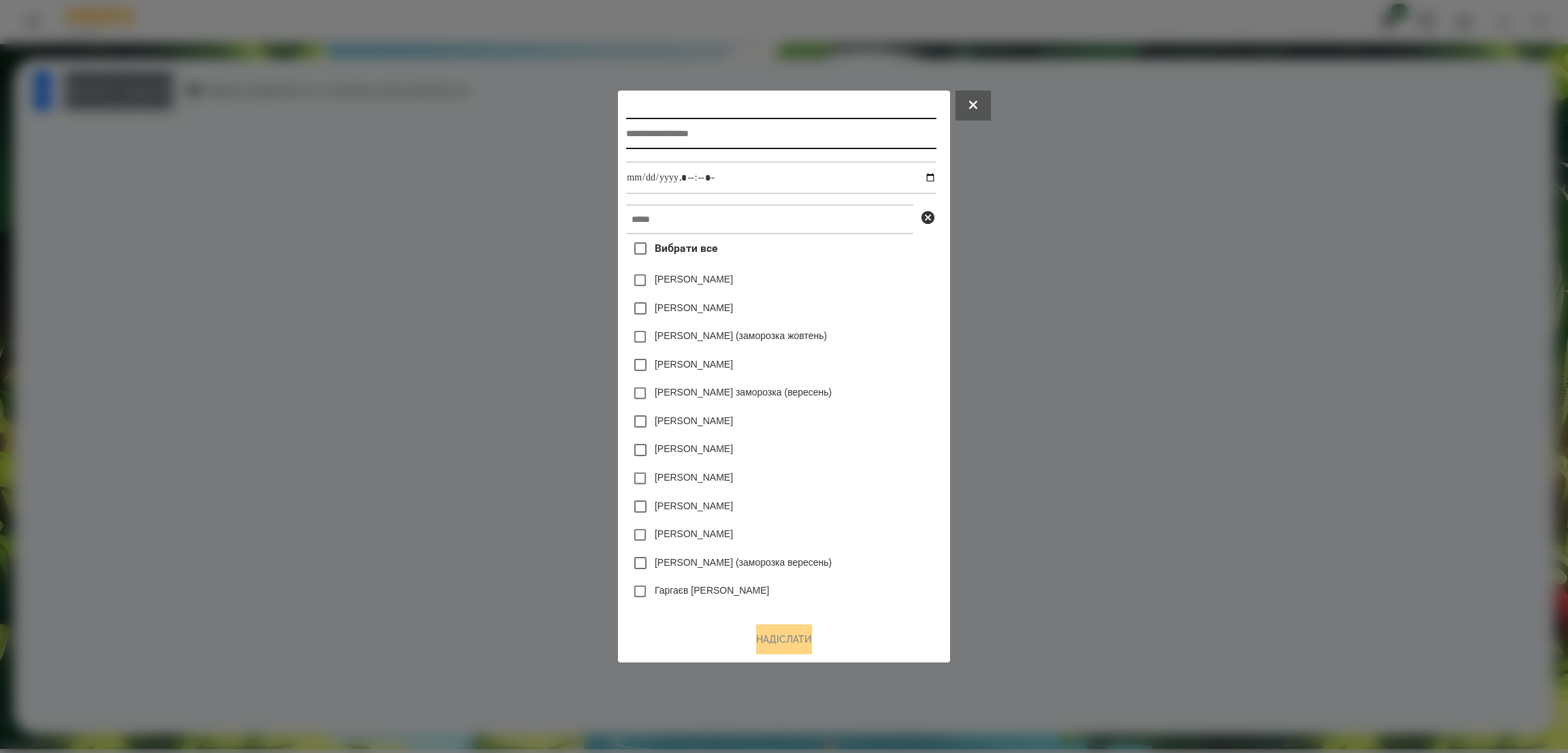
click at [677, 131] on input "text" at bounding box center [781, 133] width 310 height 31
type input "*******"
click at [933, 177] on input "datetime-local" at bounding box center [781, 178] width 310 height 33
type input "**********"
click at [751, 179] on input "datetime-local" at bounding box center [781, 178] width 310 height 33
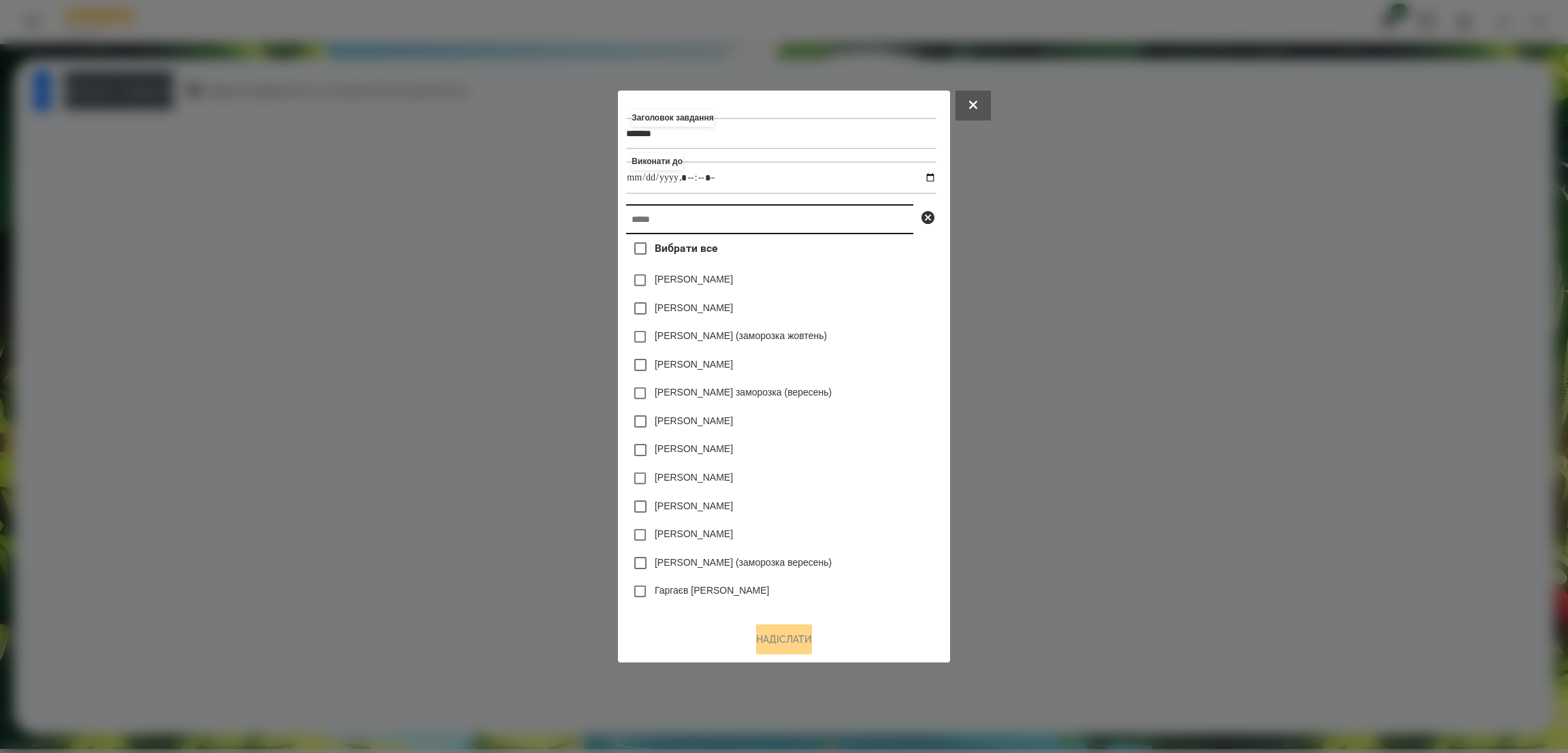
click at [672, 234] on input "text" at bounding box center [769, 219] width 287 height 30
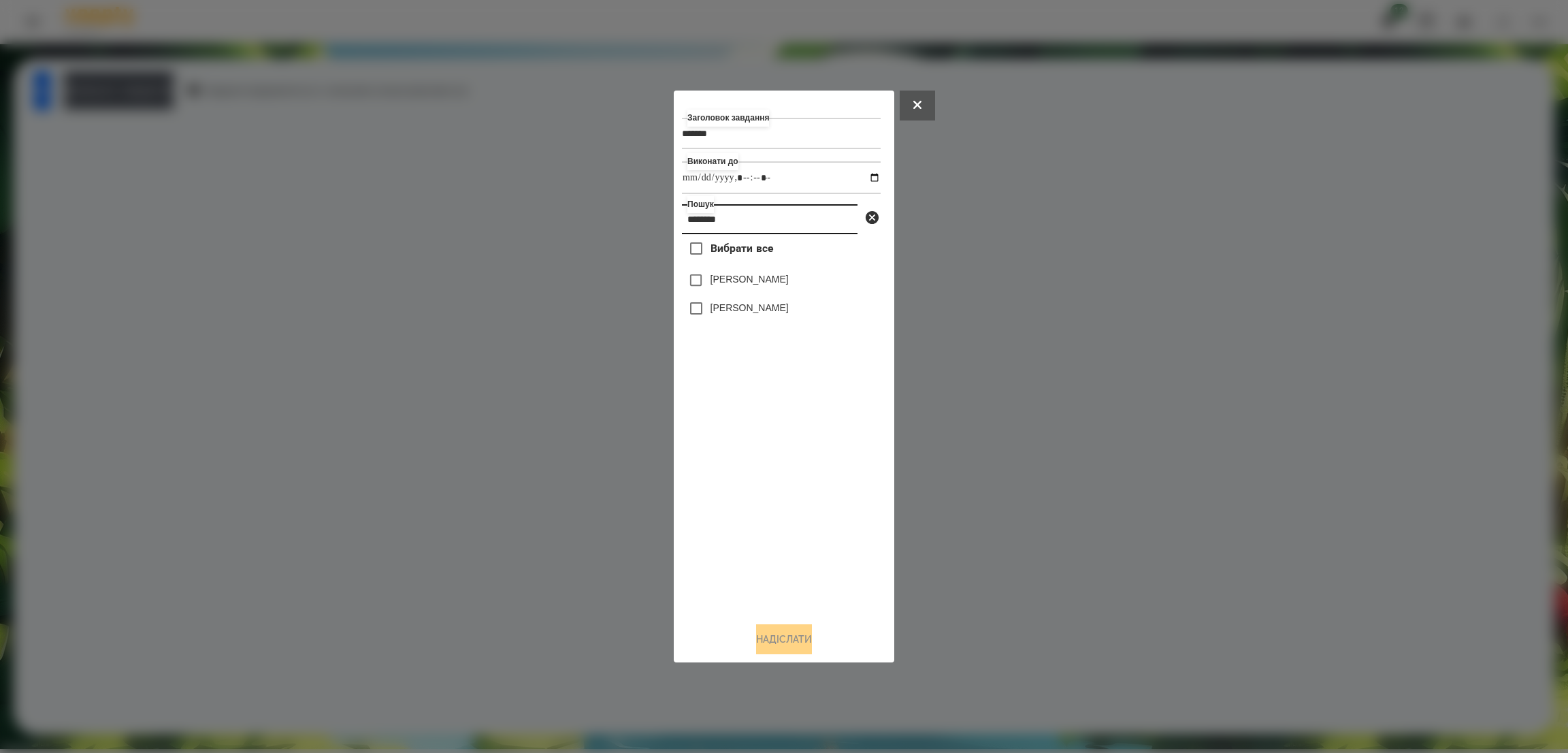
type input "********"
click at [794, 634] on button "Надіслати" at bounding box center [784, 639] width 56 height 30
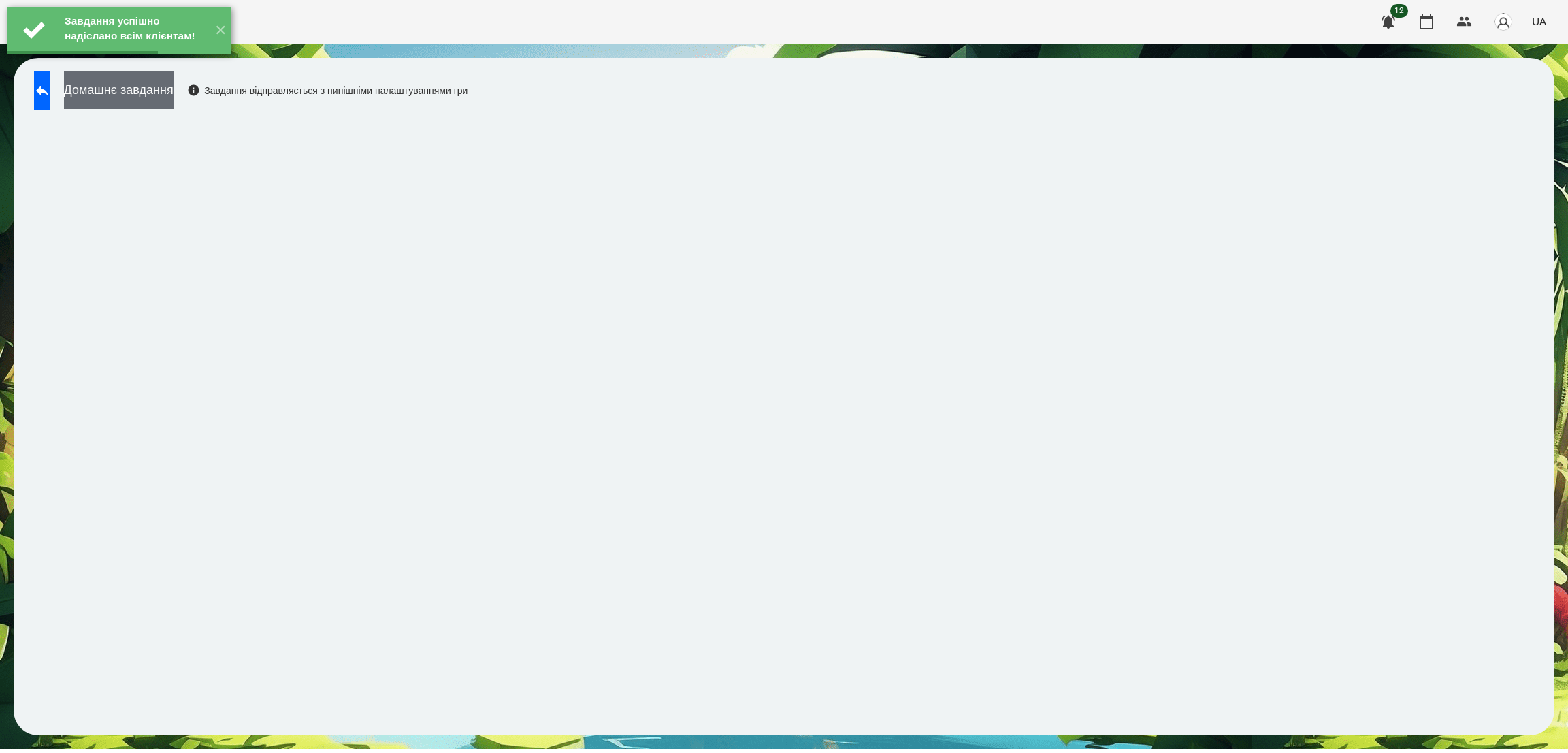
click at [170, 86] on button "Домашнє завдання" at bounding box center [119, 90] width 110 height 37
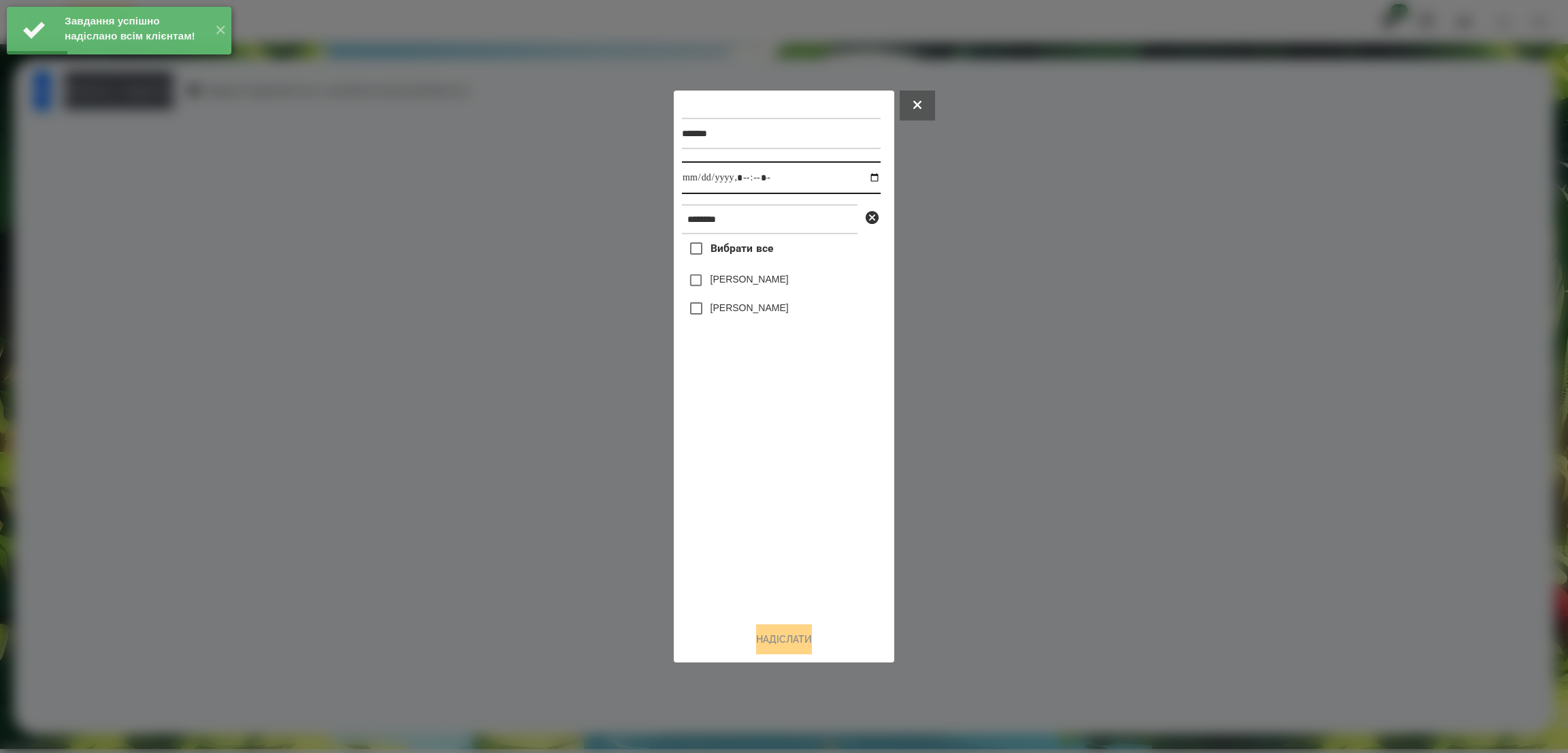
click at [864, 178] on input "datetime-local" at bounding box center [781, 178] width 198 height 33
click at [795, 182] on input "datetime-local" at bounding box center [781, 178] width 198 height 33
type input "**********"
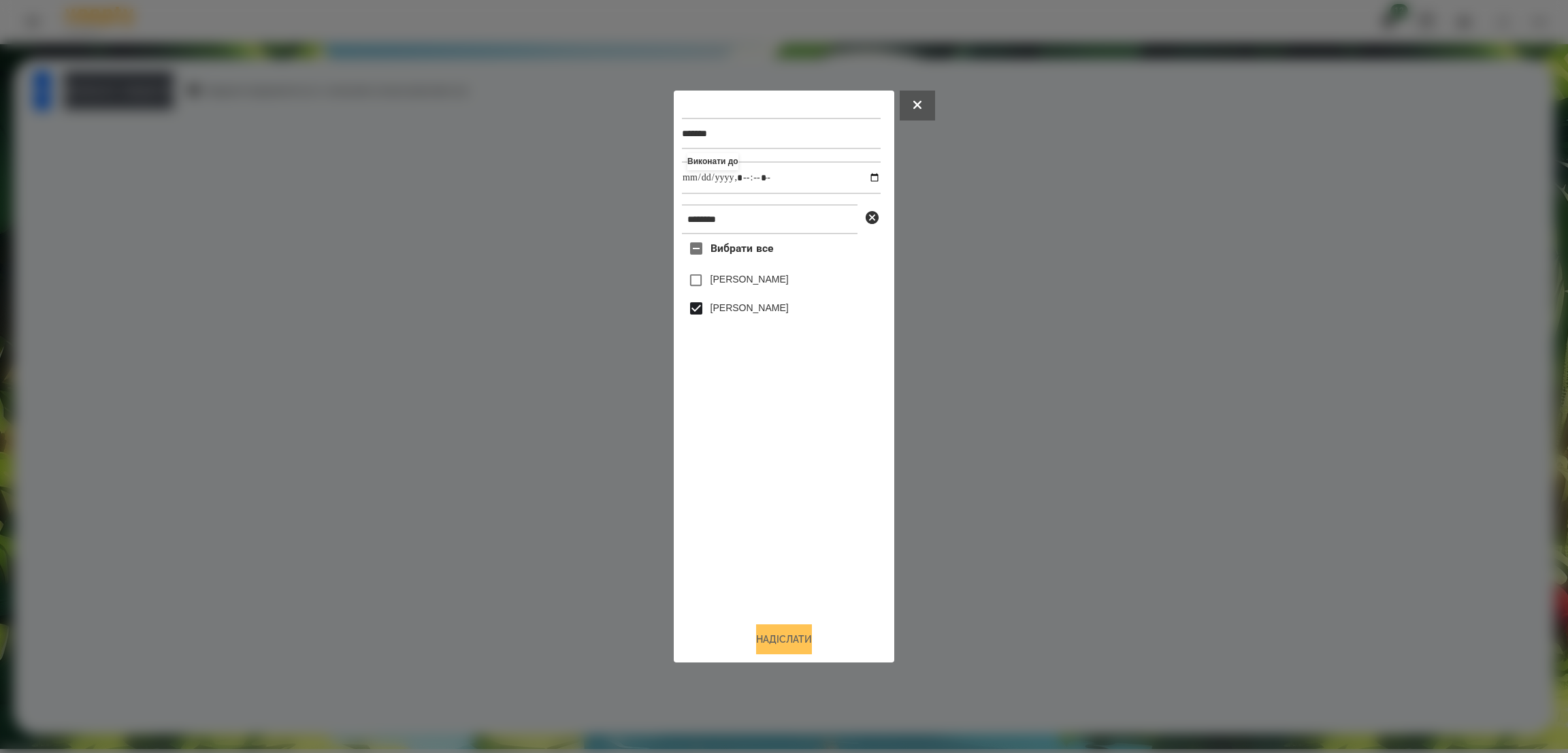
click at [782, 642] on button "Надіслати" at bounding box center [784, 639] width 56 height 30
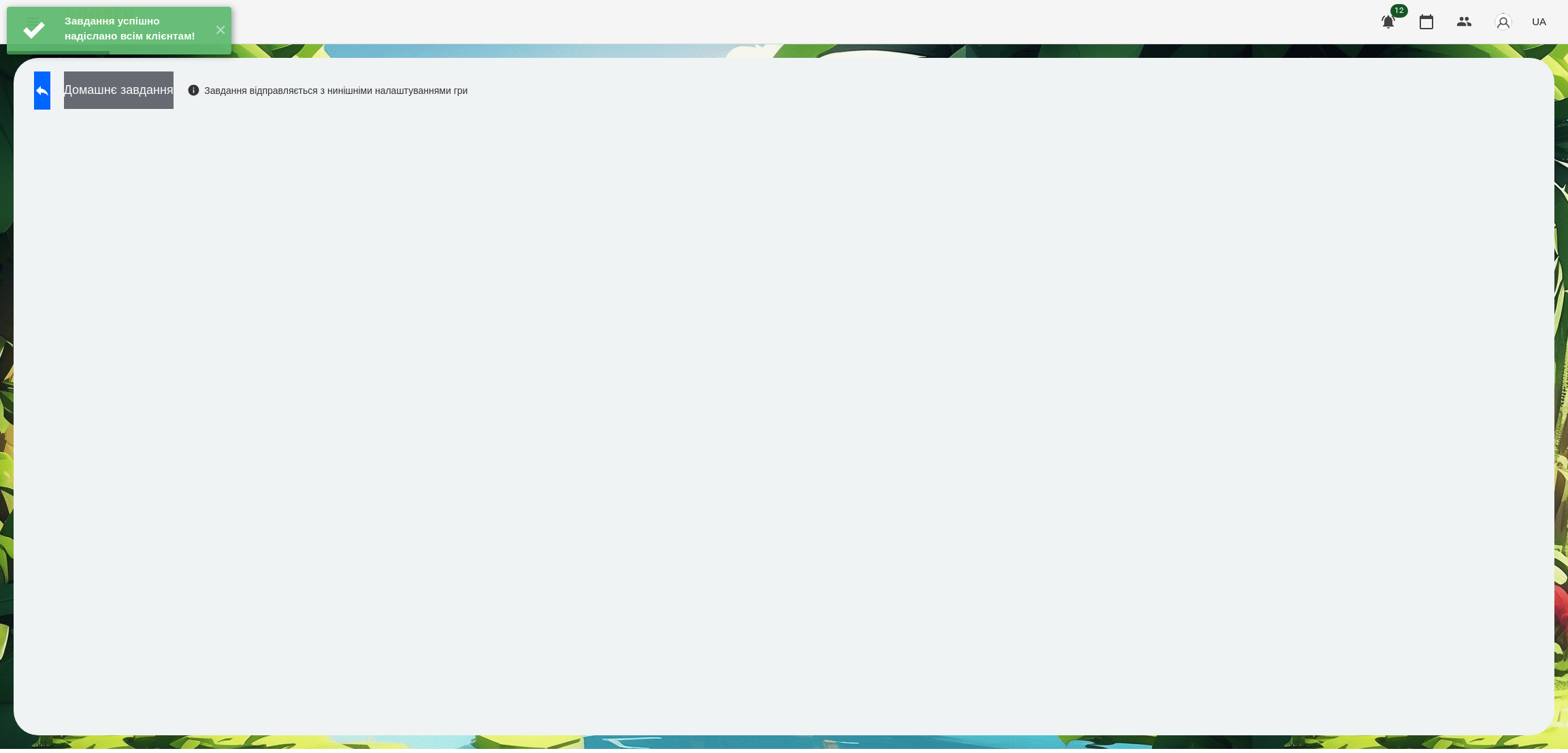
click at [168, 102] on button "Домашнє завдання" at bounding box center [119, 90] width 110 height 37
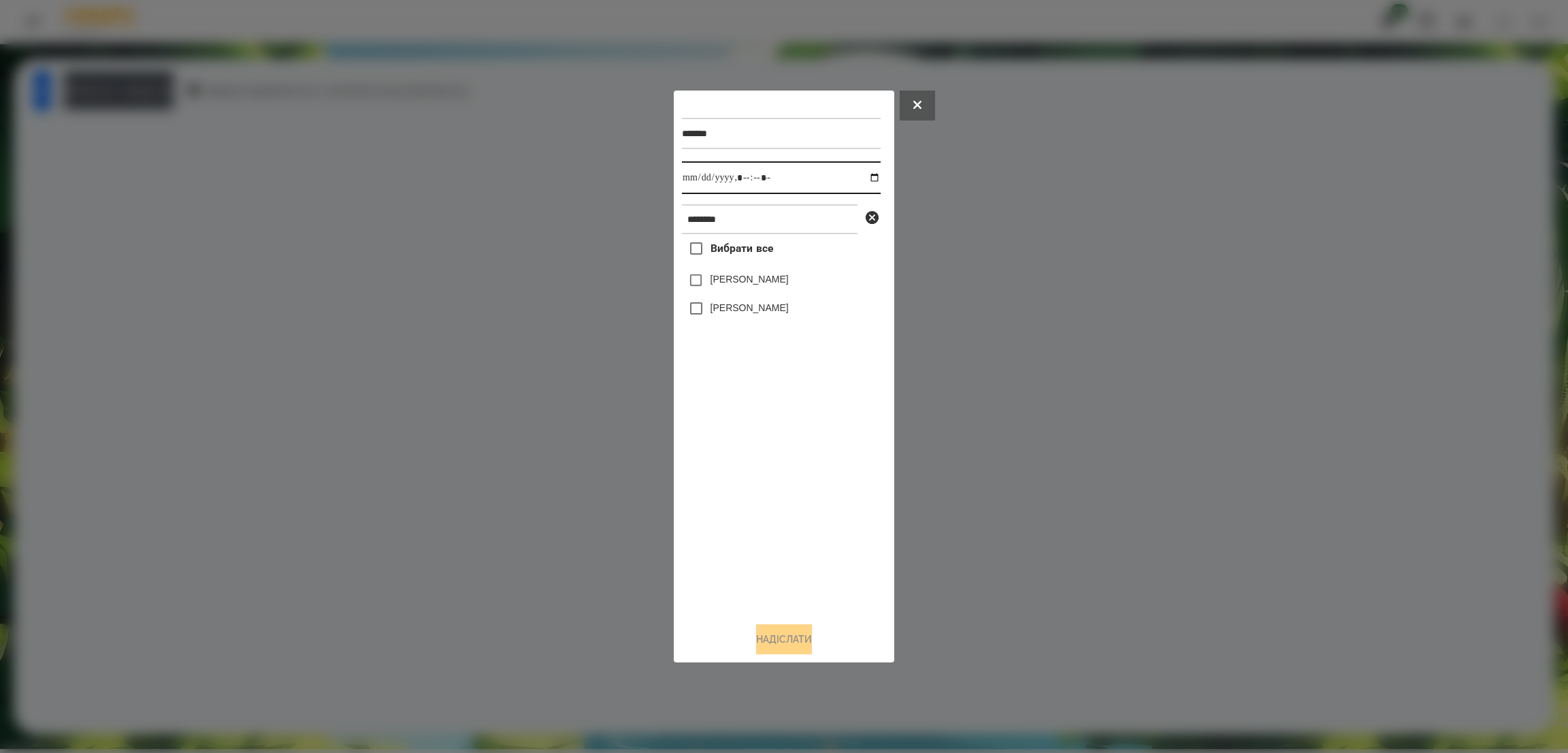
click at [865, 176] on input "datetime-local" at bounding box center [781, 178] width 198 height 33
click at [797, 164] on input "datetime-local" at bounding box center [781, 178] width 198 height 33
type input "**********"
click at [791, 642] on button "Надіслати" at bounding box center [784, 639] width 56 height 30
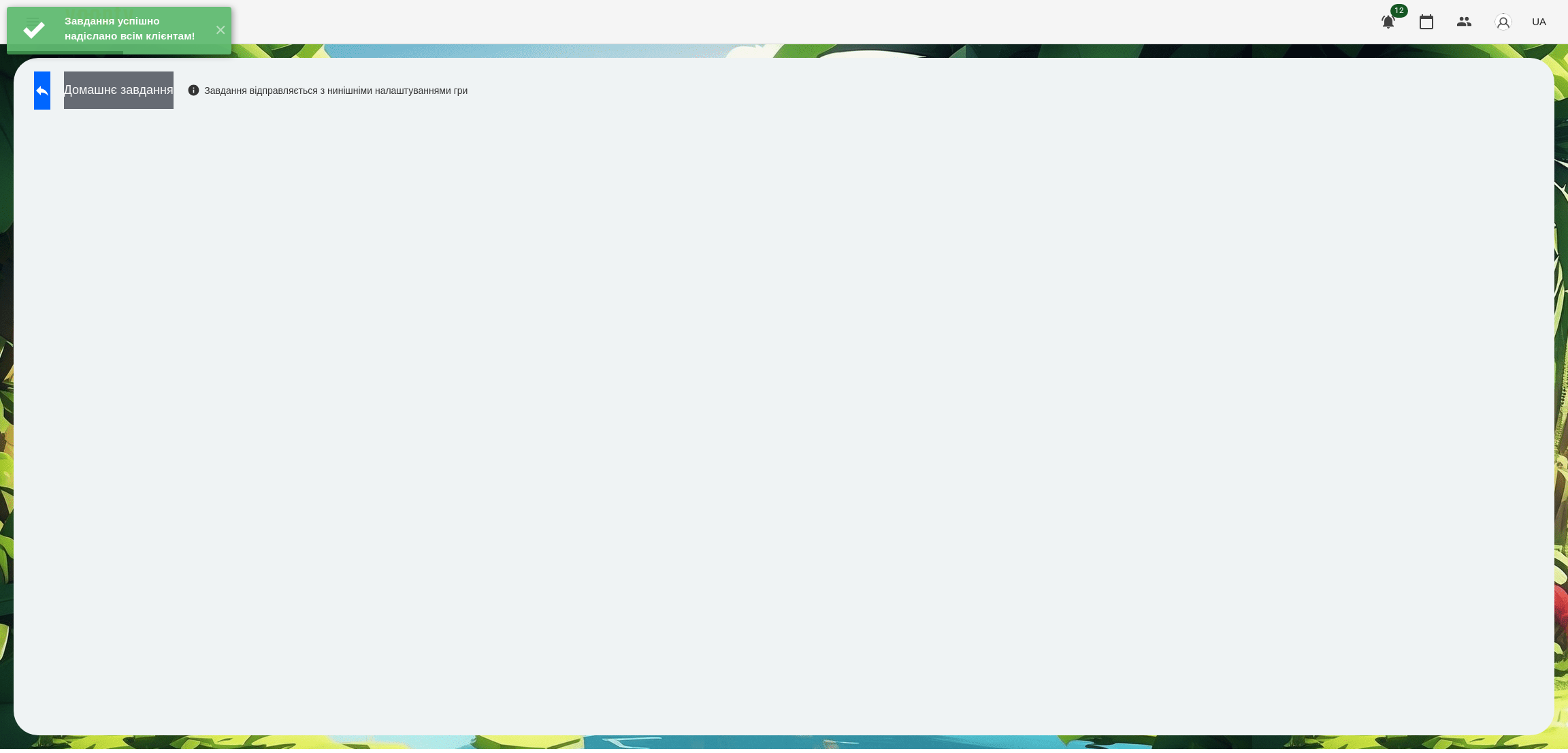
click at [173, 97] on button "Домашнє завдання" at bounding box center [119, 90] width 110 height 37
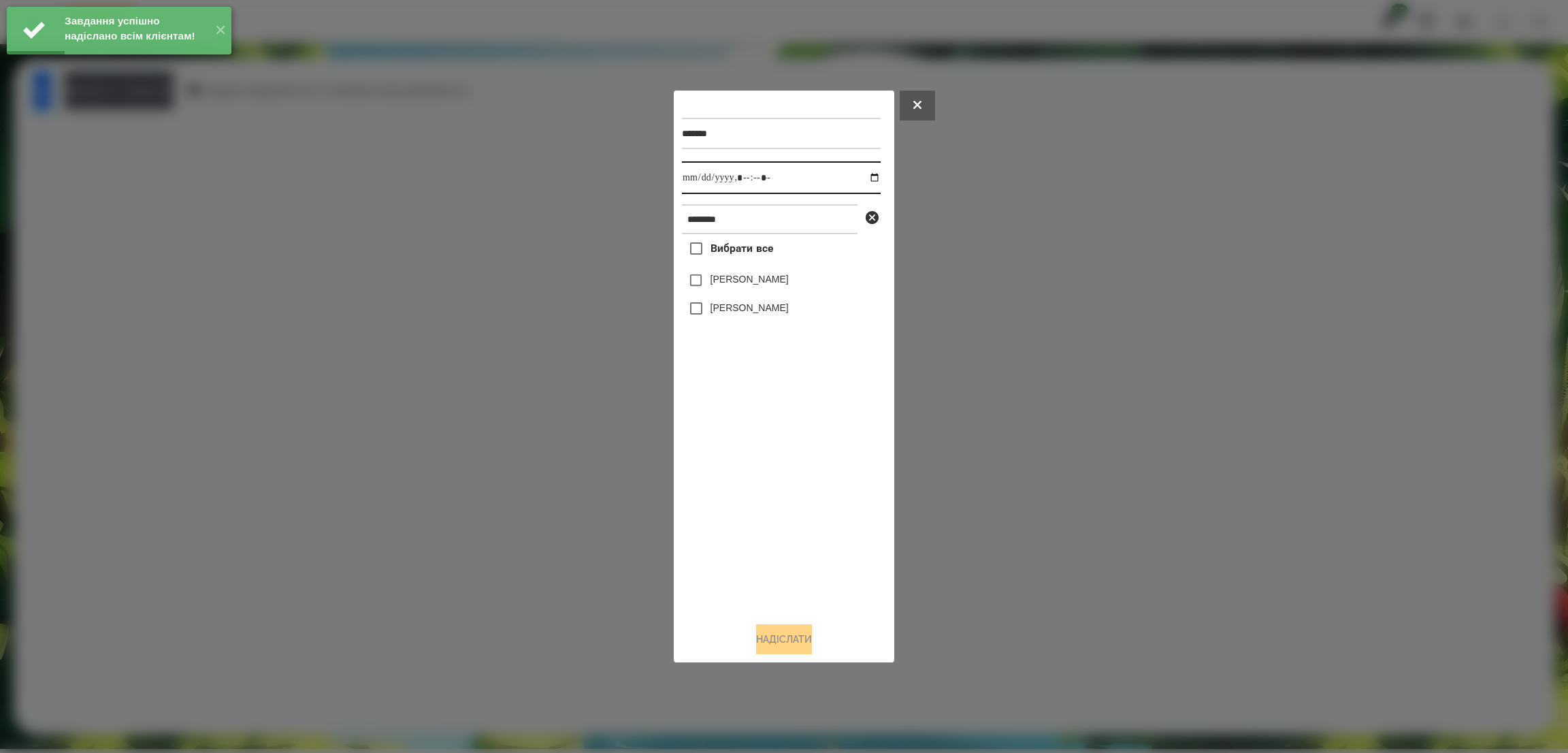
click at [863, 179] on input "datetime-local" at bounding box center [781, 178] width 198 height 33
click at [797, 177] on input "datetime-local" at bounding box center [781, 178] width 198 height 33
type input "**********"
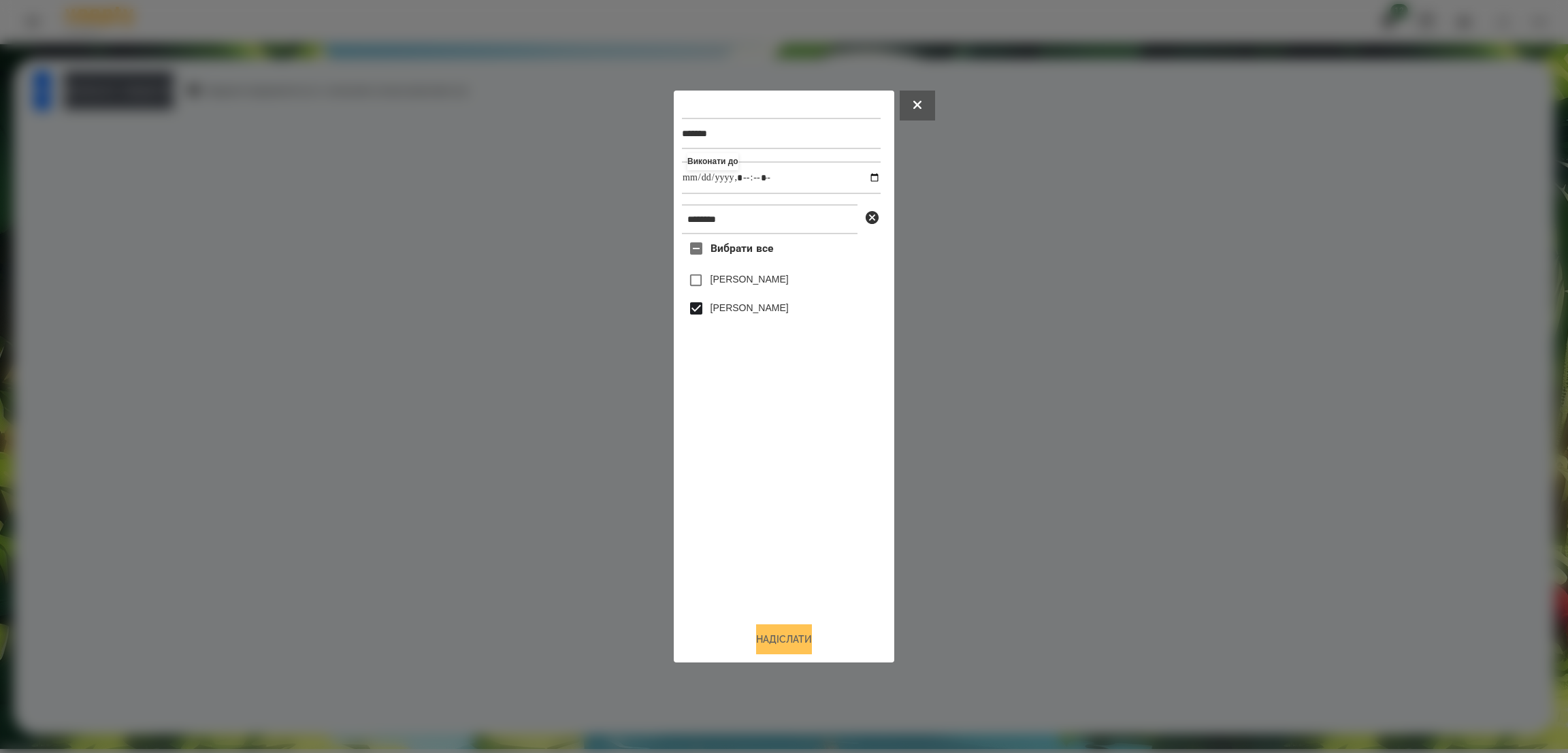
click at [778, 641] on button "Надіслати" at bounding box center [784, 639] width 56 height 30
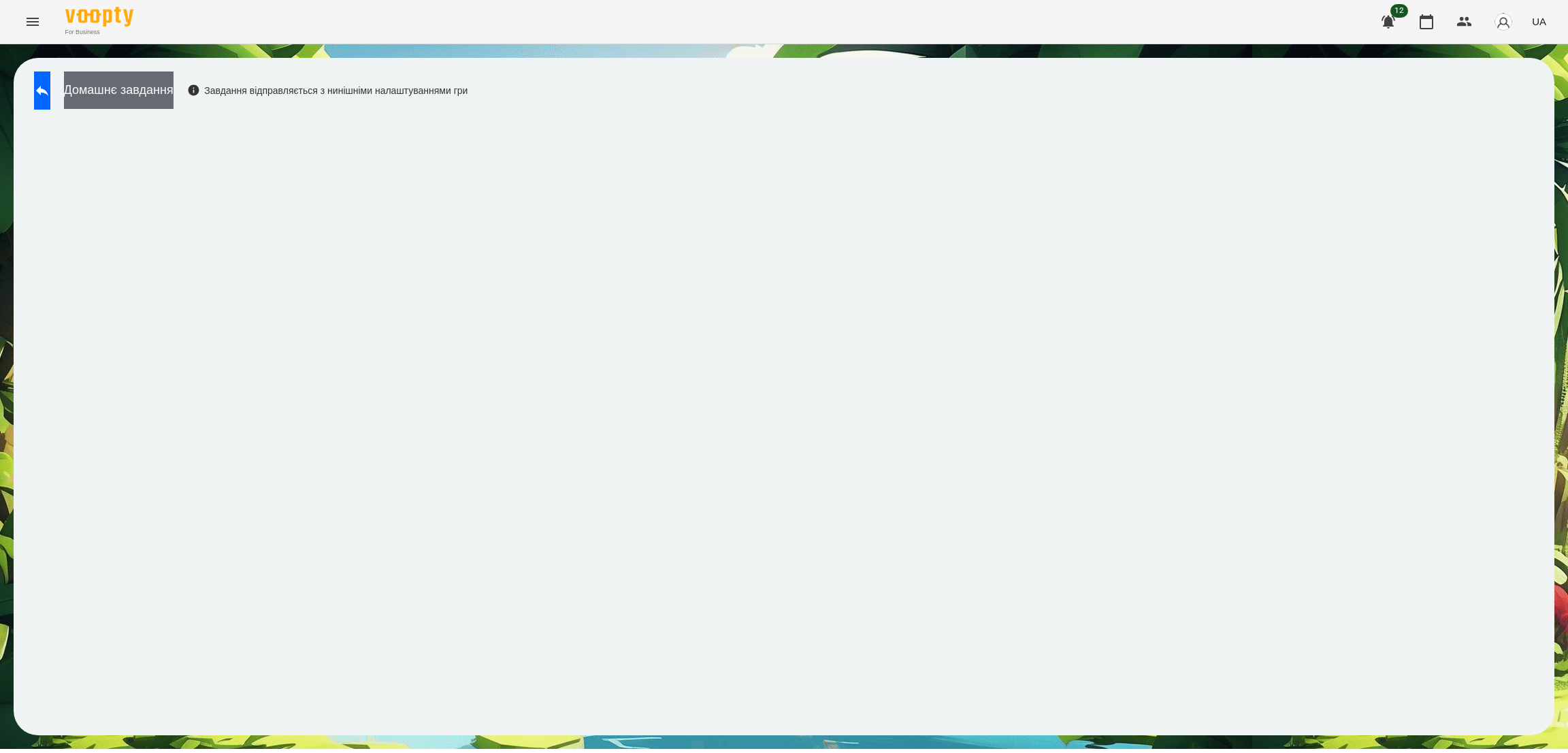
click at [166, 98] on button "Домашнє завдання" at bounding box center [119, 90] width 110 height 37
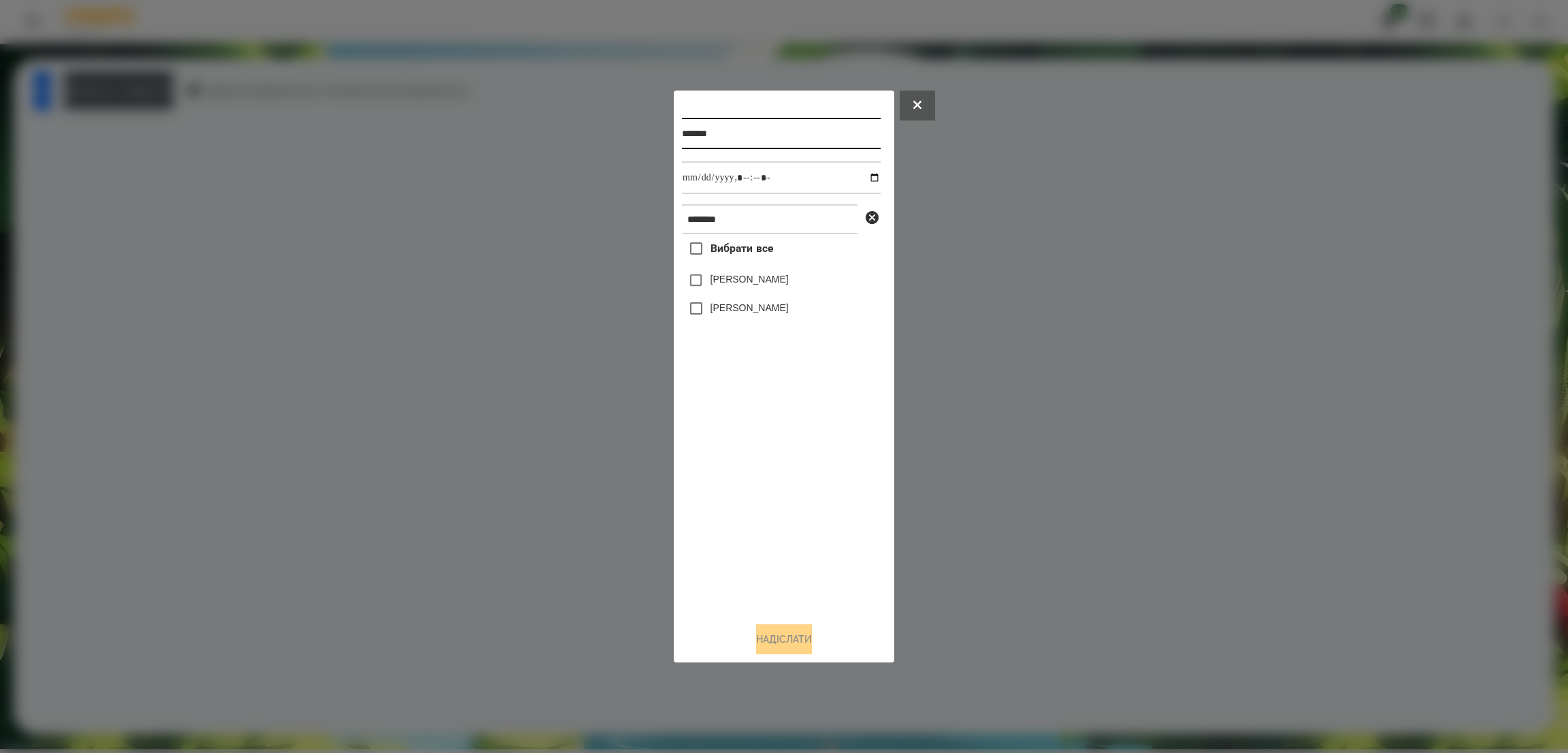
click at [757, 131] on input "*******" at bounding box center [781, 133] width 198 height 31
type input "**********"
click at [864, 181] on input "datetime-local" at bounding box center [781, 178] width 198 height 33
type input "**********"
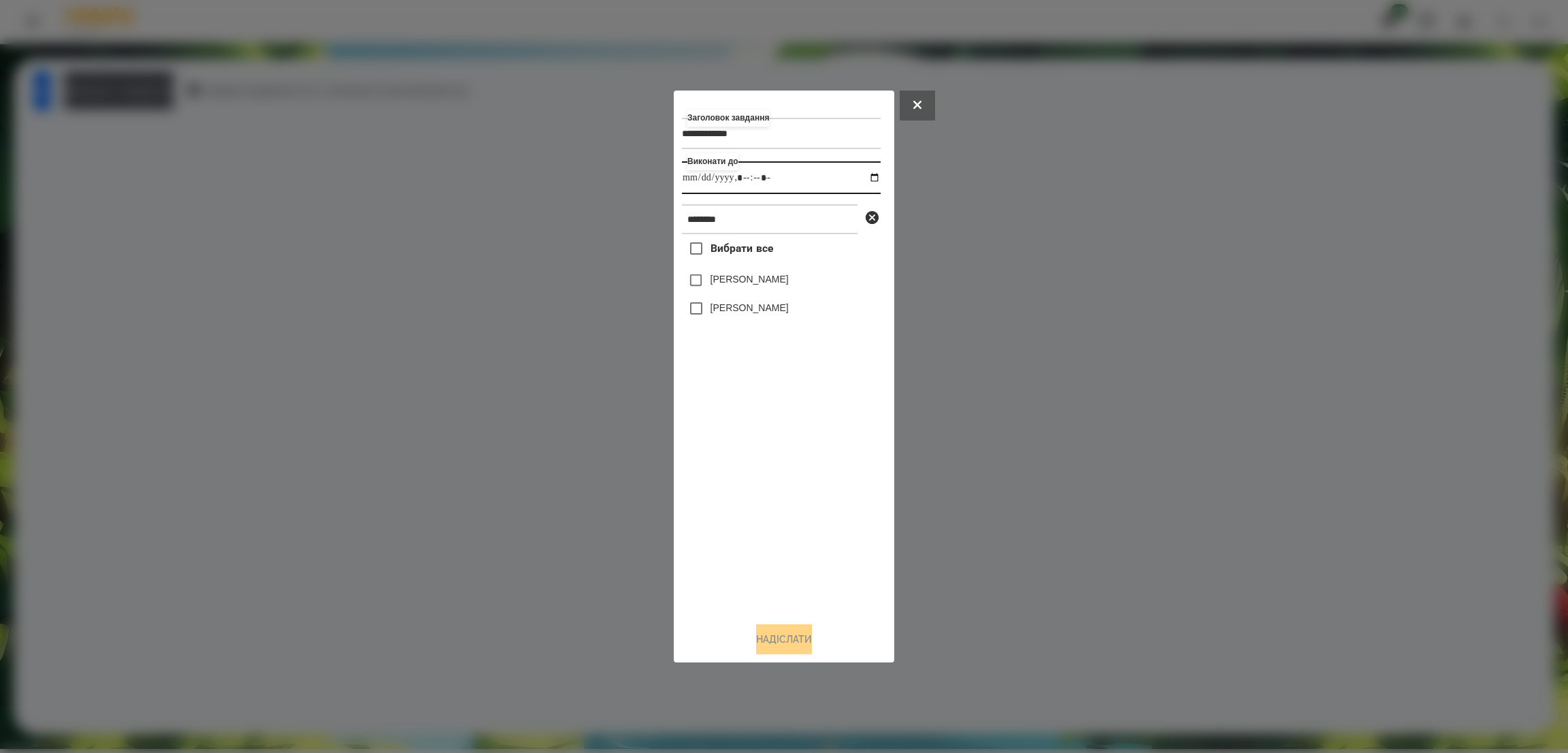
drag, startPoint x: 795, startPoint y: 177, endPoint x: 771, endPoint y: 190, distance: 27.3
click at [795, 177] on input "datetime-local" at bounding box center [781, 178] width 198 height 33
click at [775, 631] on button "Надіслати" at bounding box center [784, 639] width 56 height 30
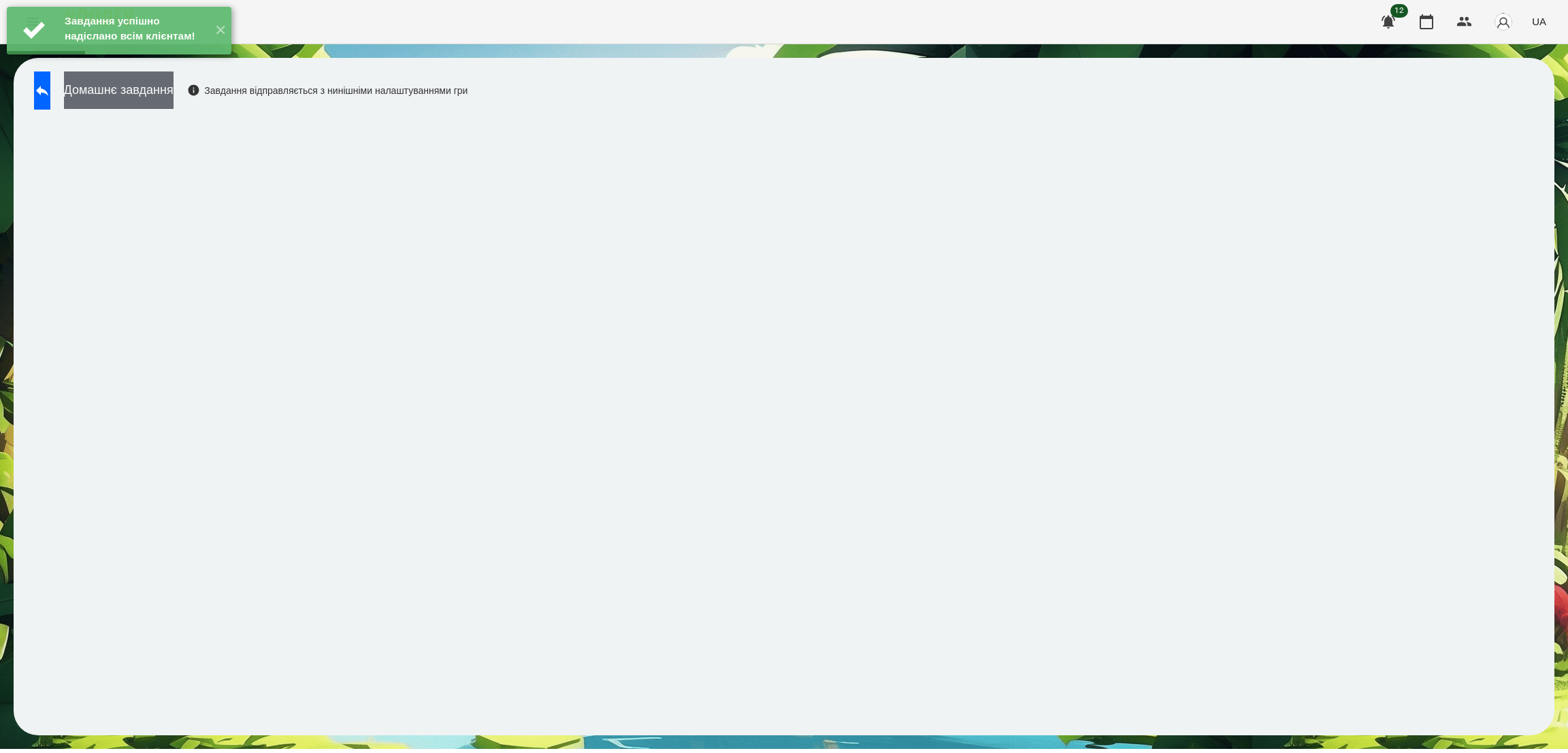
click at [173, 84] on button "Домашнє завдання" at bounding box center [119, 90] width 110 height 37
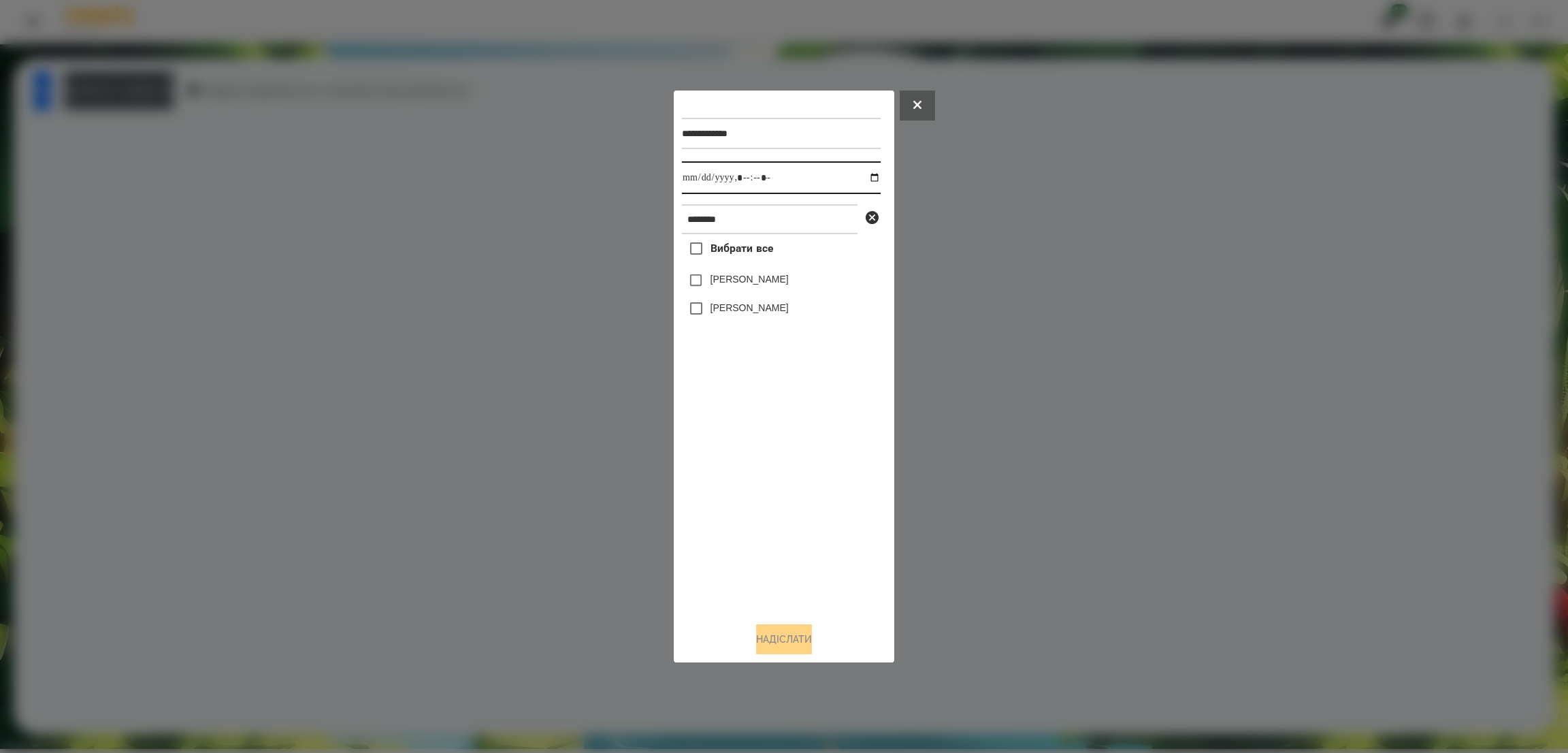
click at [867, 181] on input "datetime-local" at bounding box center [781, 178] width 198 height 33
click at [793, 169] on input "datetime-local" at bounding box center [781, 178] width 198 height 33
type input "**********"
click at [775, 643] on button "Надіслати" at bounding box center [784, 639] width 56 height 30
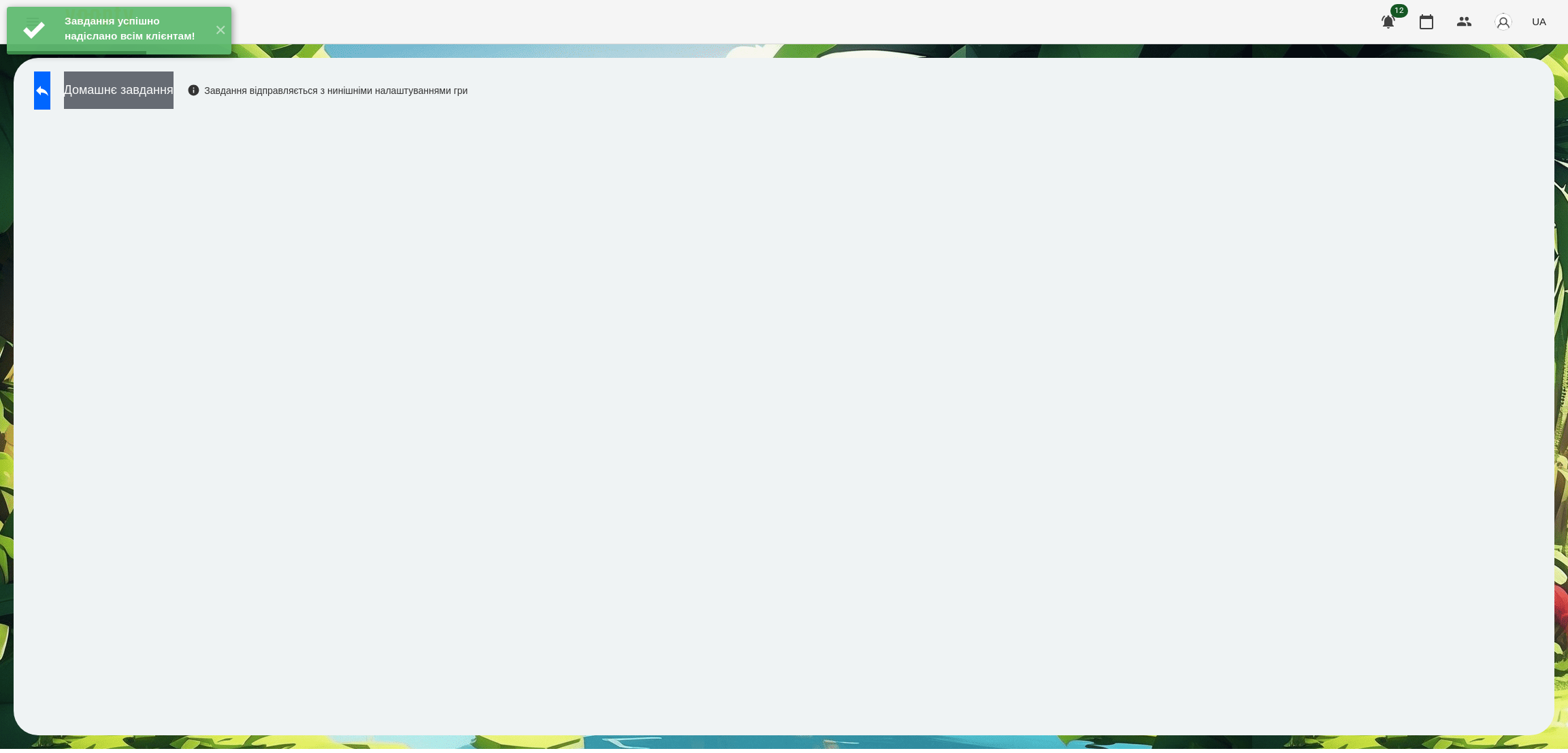
click at [173, 91] on button "Домашнє завдання" at bounding box center [119, 90] width 110 height 37
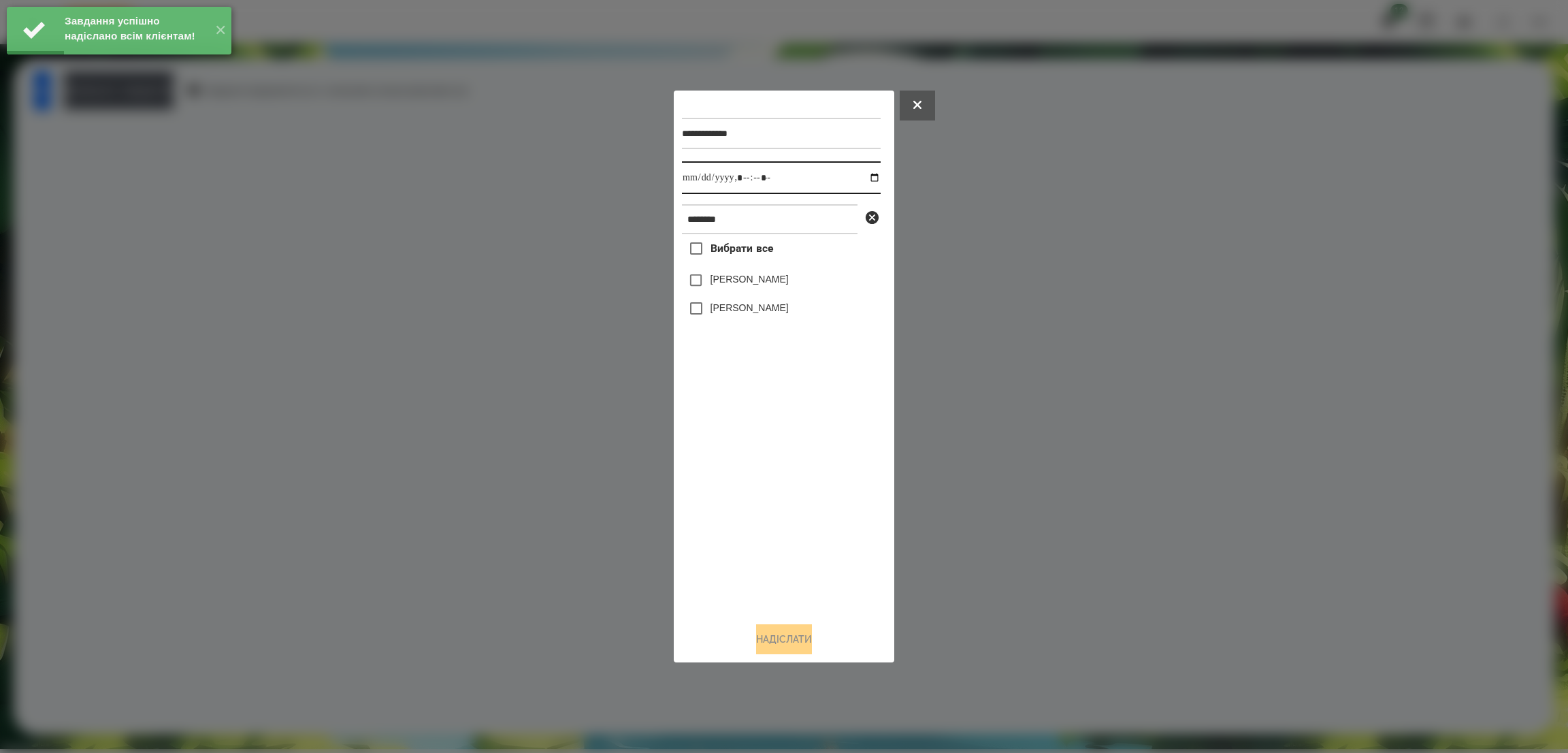
click at [867, 176] on input "datetime-local" at bounding box center [781, 178] width 198 height 33
click at [802, 163] on input "datetime-local" at bounding box center [781, 178] width 198 height 33
type input "**********"
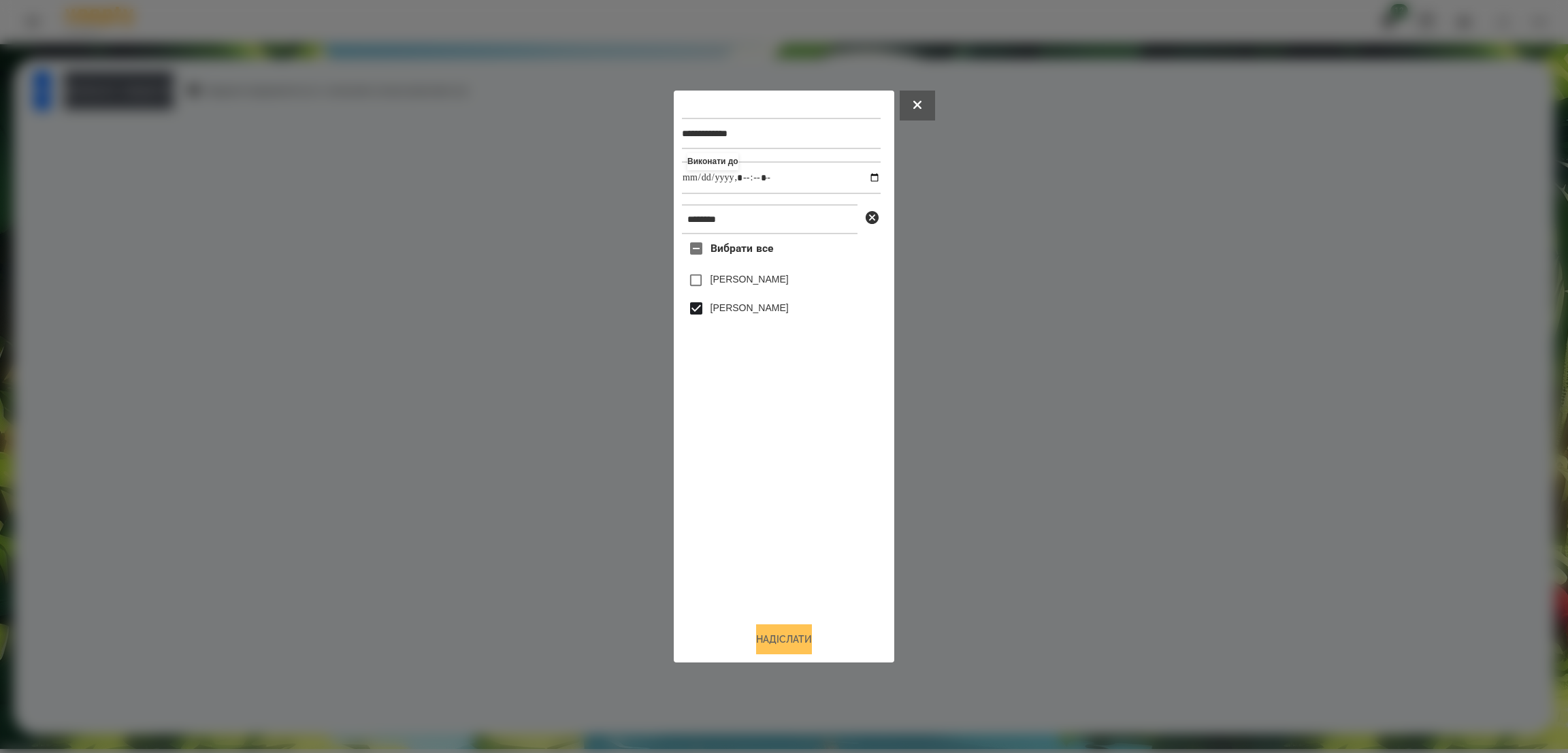
click at [766, 633] on button "Надіслати" at bounding box center [784, 639] width 56 height 30
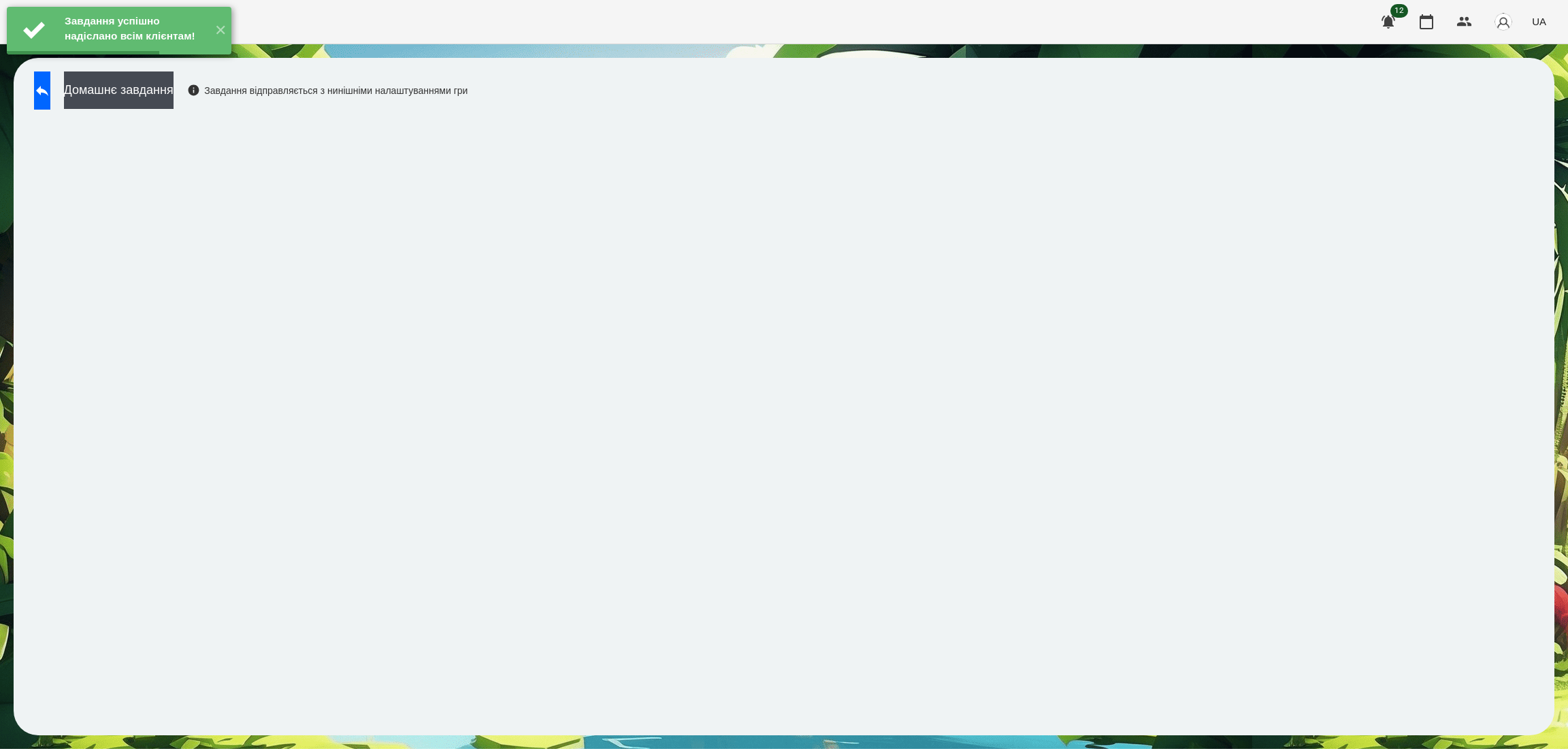
click at [201, 61] on div "Завдання успішно надіслано всім клієнтам! ✕" at bounding box center [119, 31] width 238 height 61
click at [173, 89] on button "Домашнє завдання" at bounding box center [119, 90] width 110 height 37
click at [173, 82] on button "Домашнє завдання" at bounding box center [119, 90] width 110 height 37
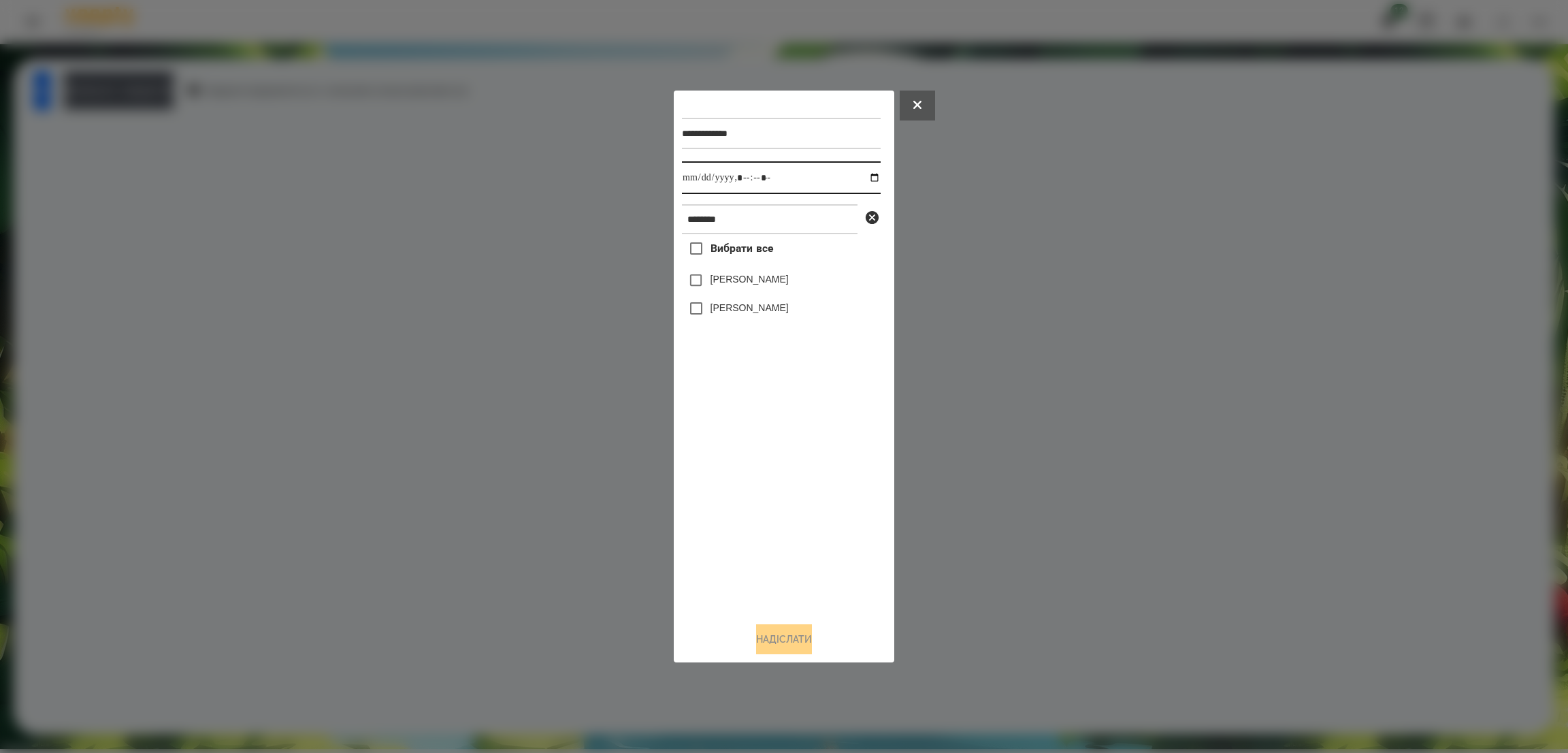
click at [864, 181] on input "datetime-local" at bounding box center [781, 178] width 198 height 33
type input "**********"
click at [794, 168] on input "datetime-local" at bounding box center [781, 178] width 198 height 33
click at [789, 645] on button "Надіслати" at bounding box center [784, 639] width 56 height 30
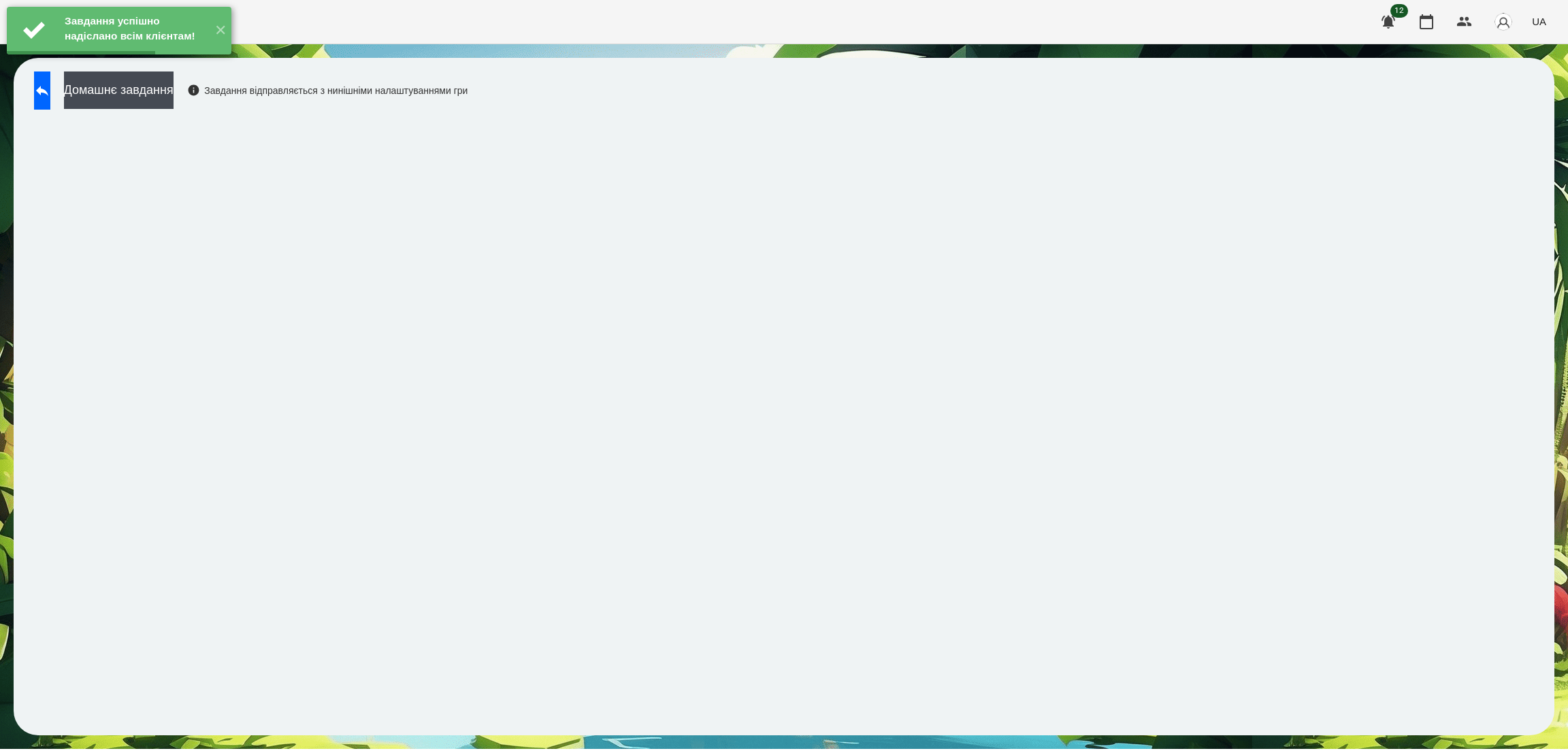
click at [51, 61] on div "Завдання успішно надіслано всім клієнтам! ✕" at bounding box center [119, 31] width 238 height 61
click at [51, 82] on icon at bounding box center [42, 90] width 16 height 16
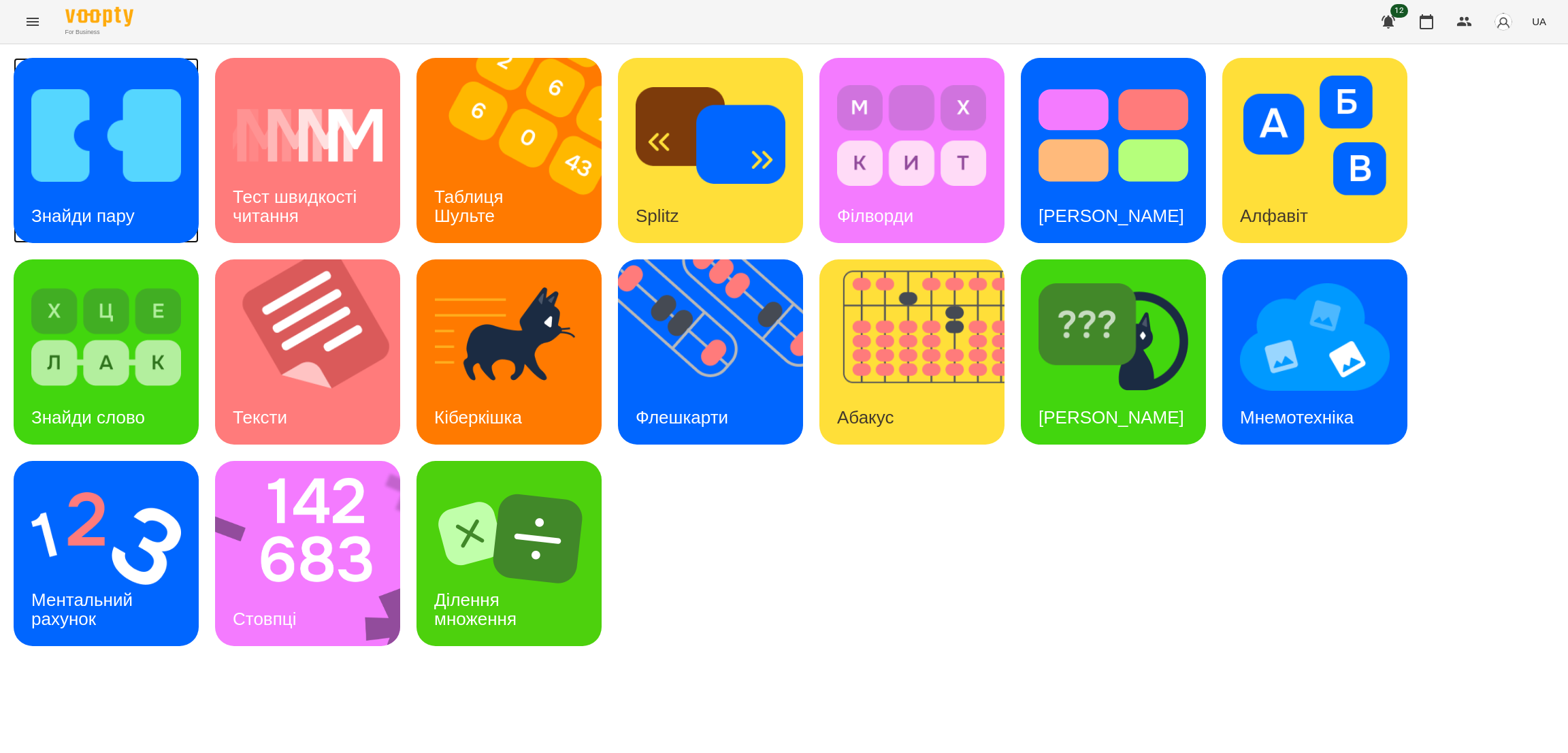
click at [183, 175] on div "Знайди пару" at bounding box center [106, 150] width 185 height 185
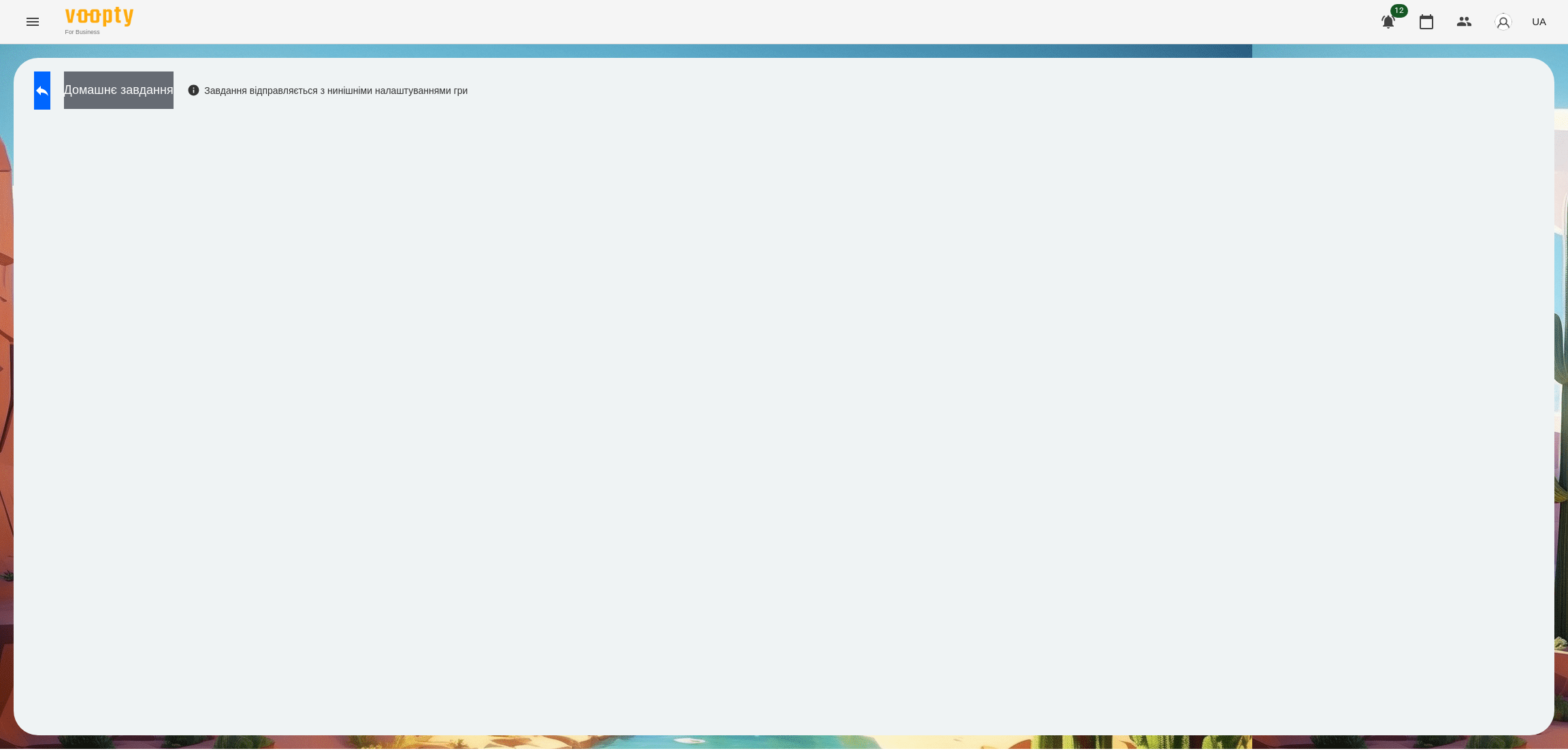
click at [157, 90] on button "Домашнє завдання" at bounding box center [119, 90] width 110 height 37
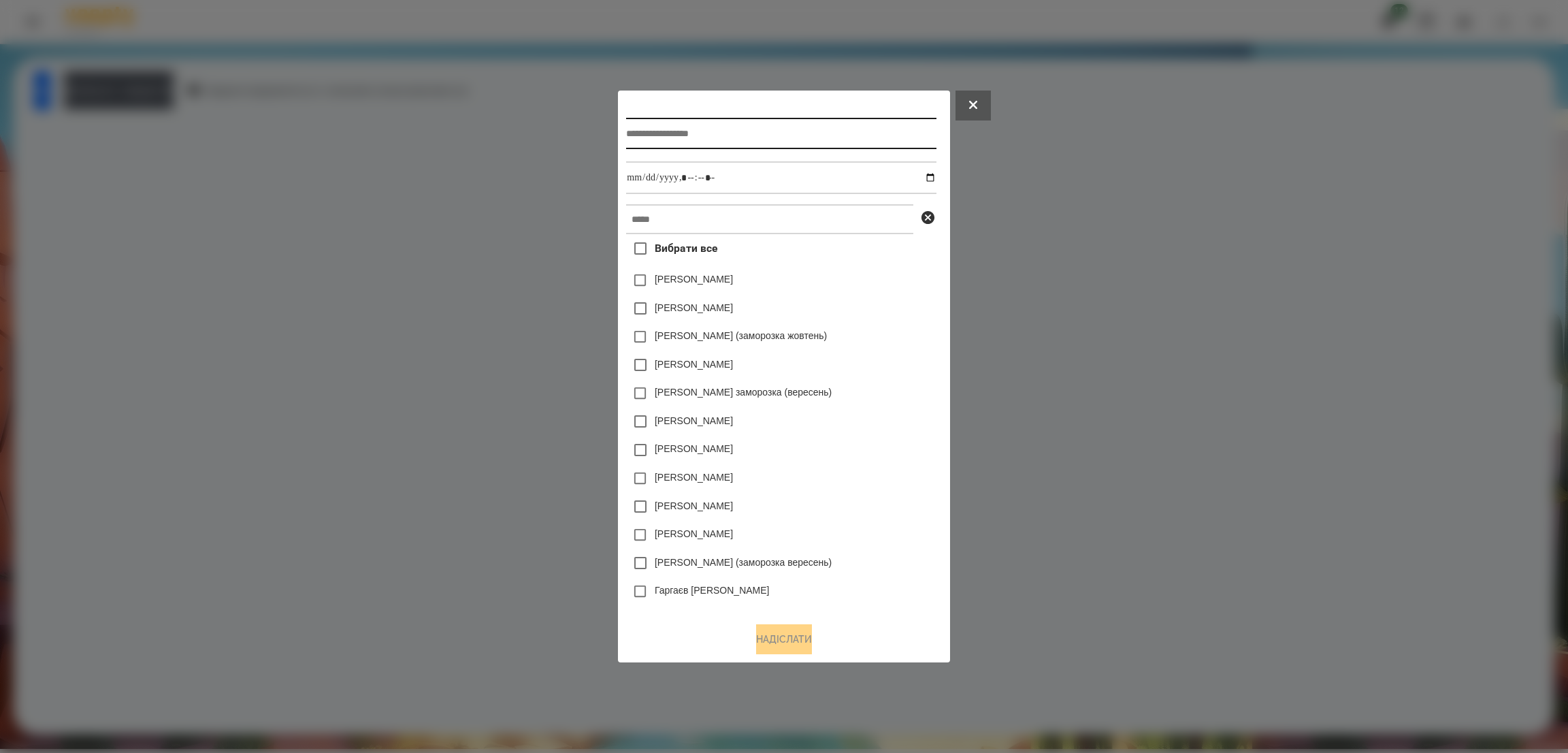
click at [739, 123] on input "text" at bounding box center [781, 133] width 310 height 31
type input "**********"
click at [936, 181] on input "datetime-local" at bounding box center [781, 178] width 310 height 33
type input "**********"
drag, startPoint x: 729, startPoint y: 183, endPoint x: 697, endPoint y: 203, distance: 37.7
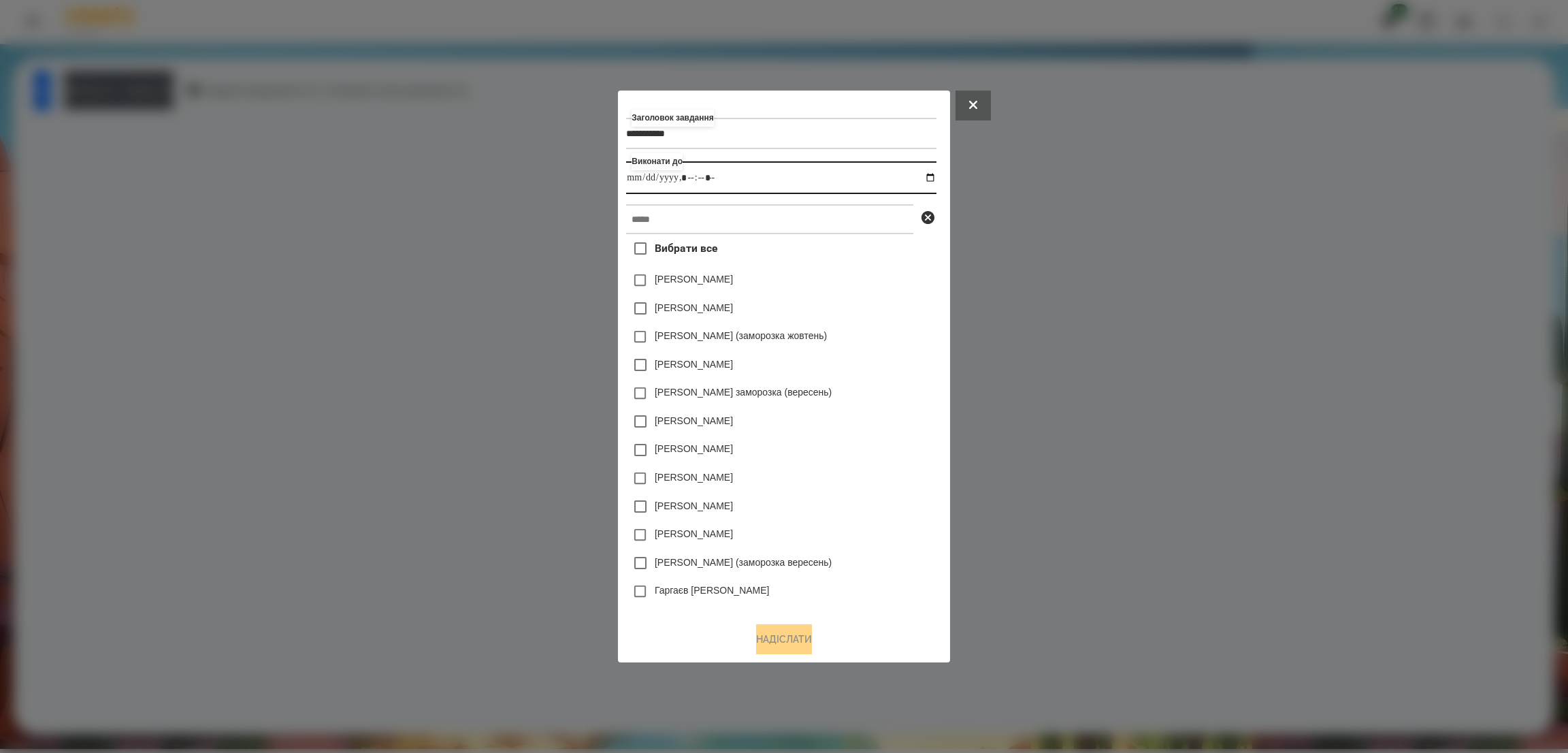
click at [729, 183] on input "datetime-local" at bounding box center [781, 178] width 310 height 33
click at [677, 238] on label "Вибрати все" at bounding box center [672, 248] width 91 height 29
click at [656, 218] on input "text" at bounding box center [769, 219] width 287 height 30
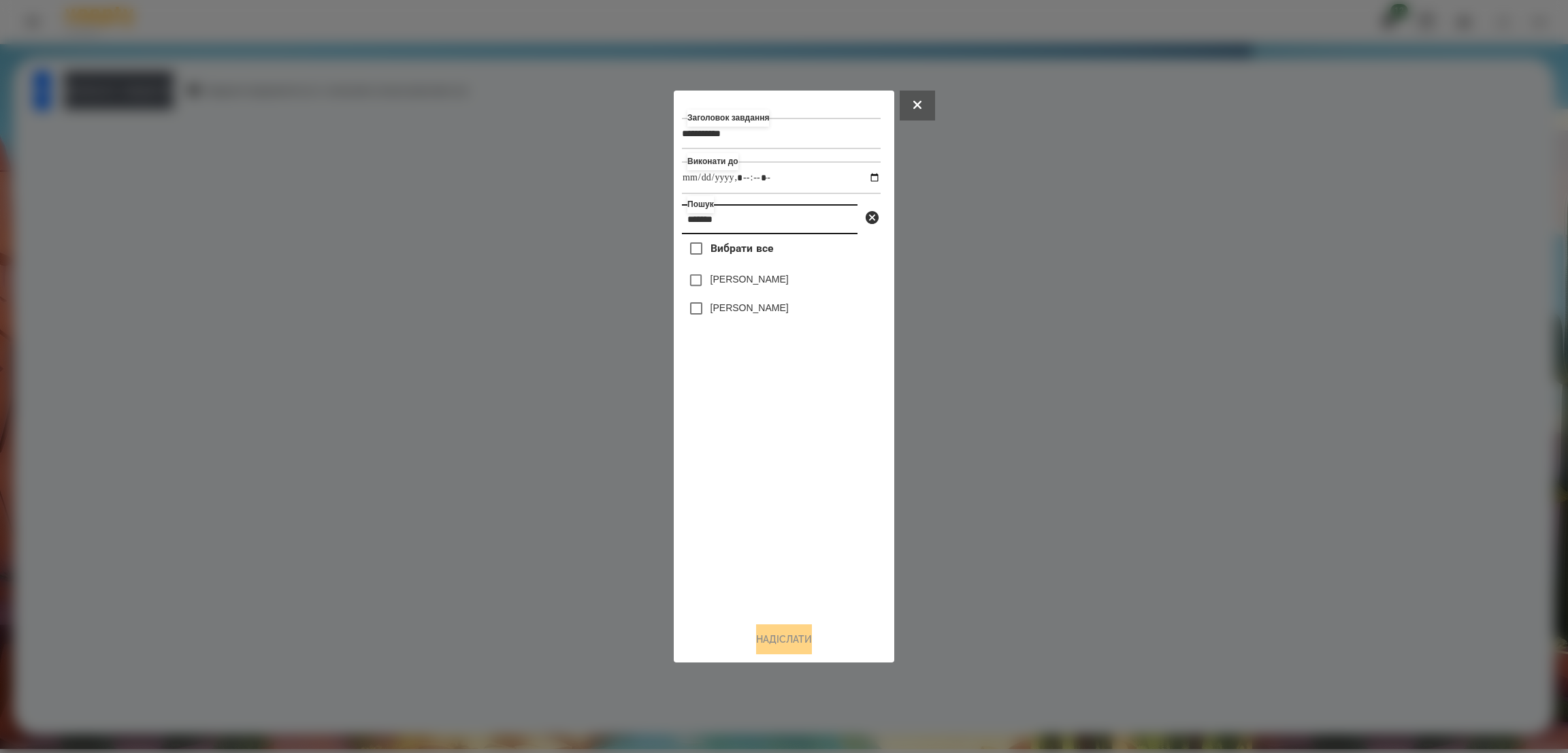
type input "*******"
click at [762, 633] on button "Надіслати" at bounding box center [784, 639] width 56 height 30
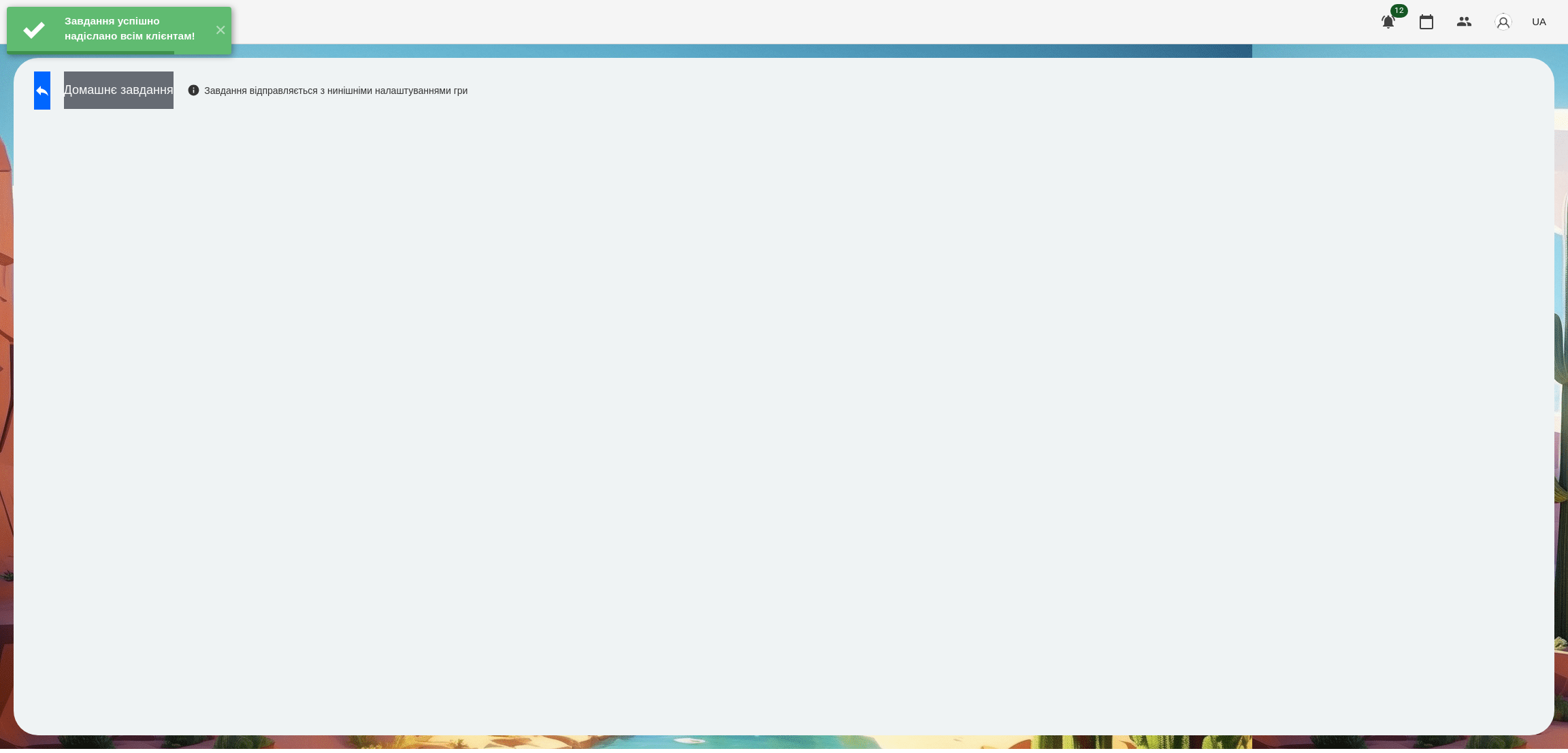
click at [173, 106] on button "Домашнє завдання" at bounding box center [119, 90] width 110 height 37
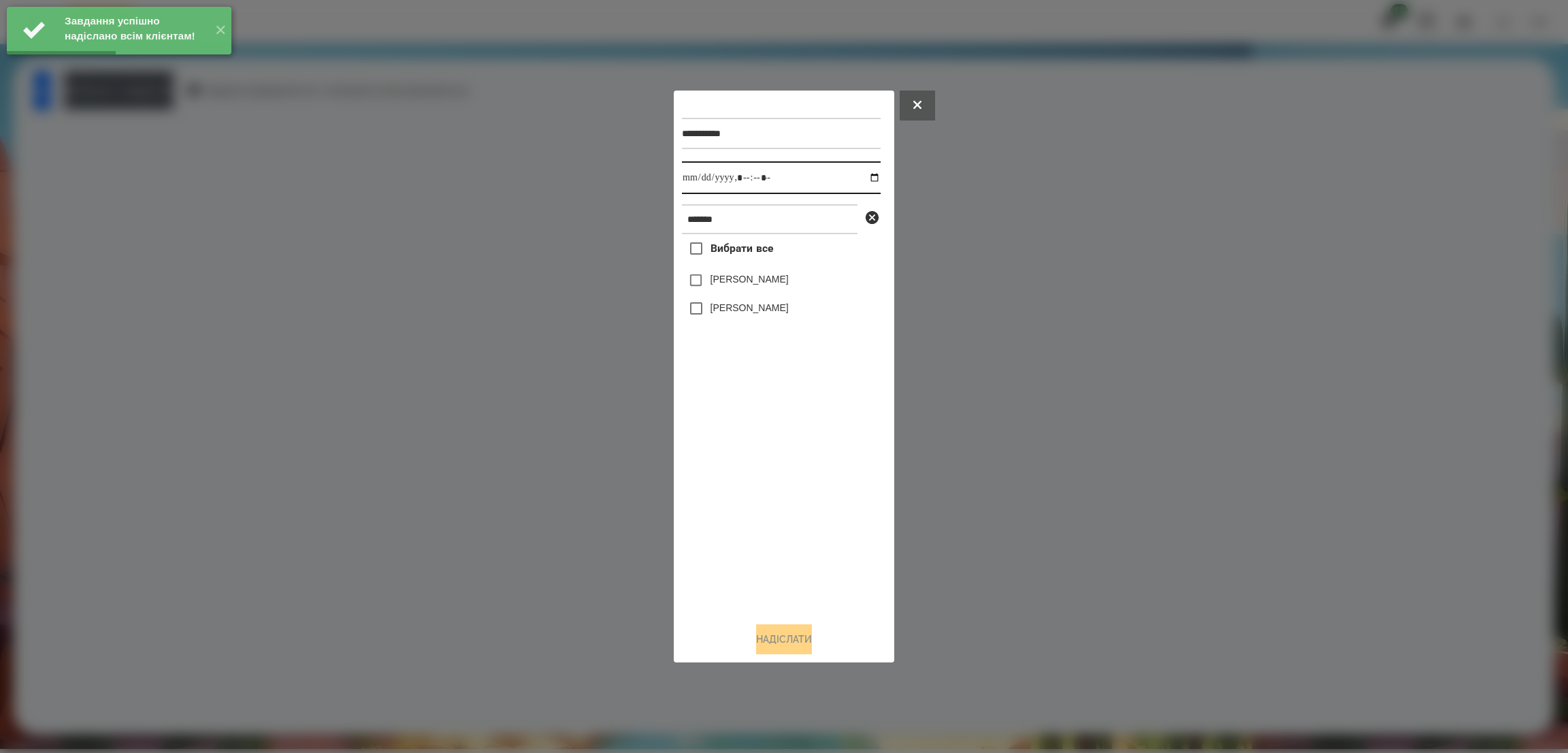
click at [865, 179] on input "datetime-local" at bounding box center [781, 178] width 198 height 33
click at [797, 161] on input "datetime-local" at bounding box center [781, 178] width 198 height 33
type input "**********"
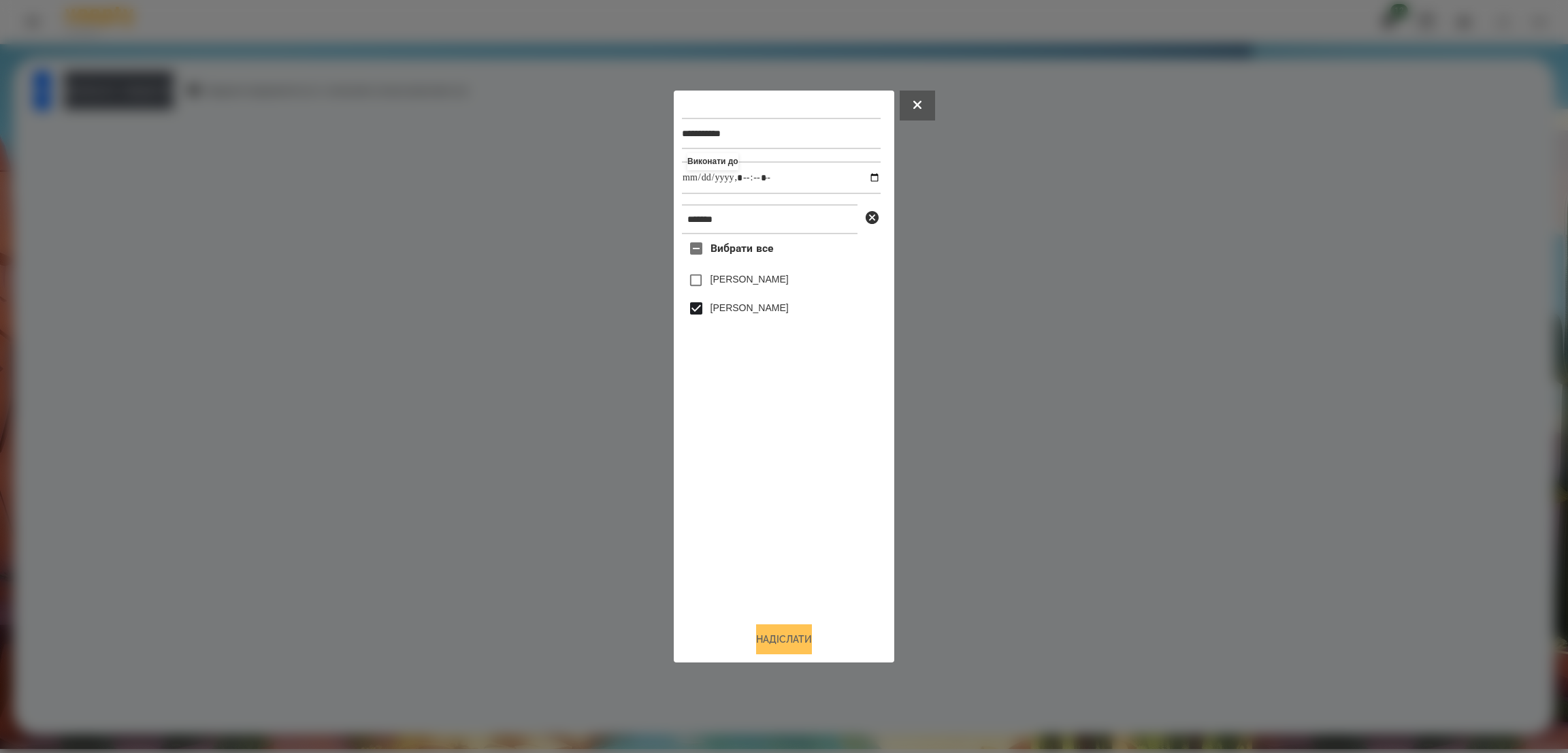
click at [769, 631] on button "Надіслати" at bounding box center [784, 639] width 56 height 30
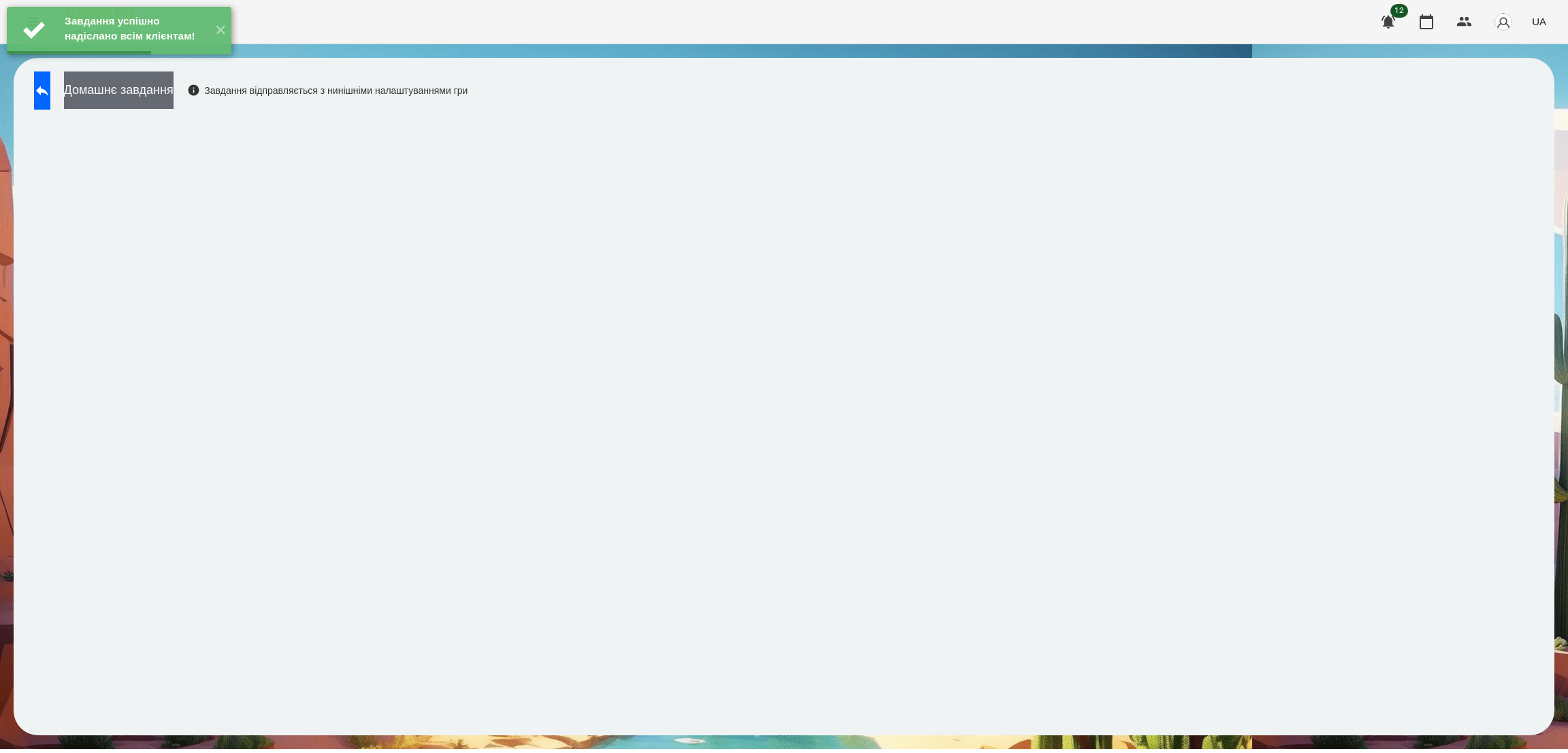
click at [173, 95] on button "Домашнє завдання" at bounding box center [119, 90] width 110 height 37
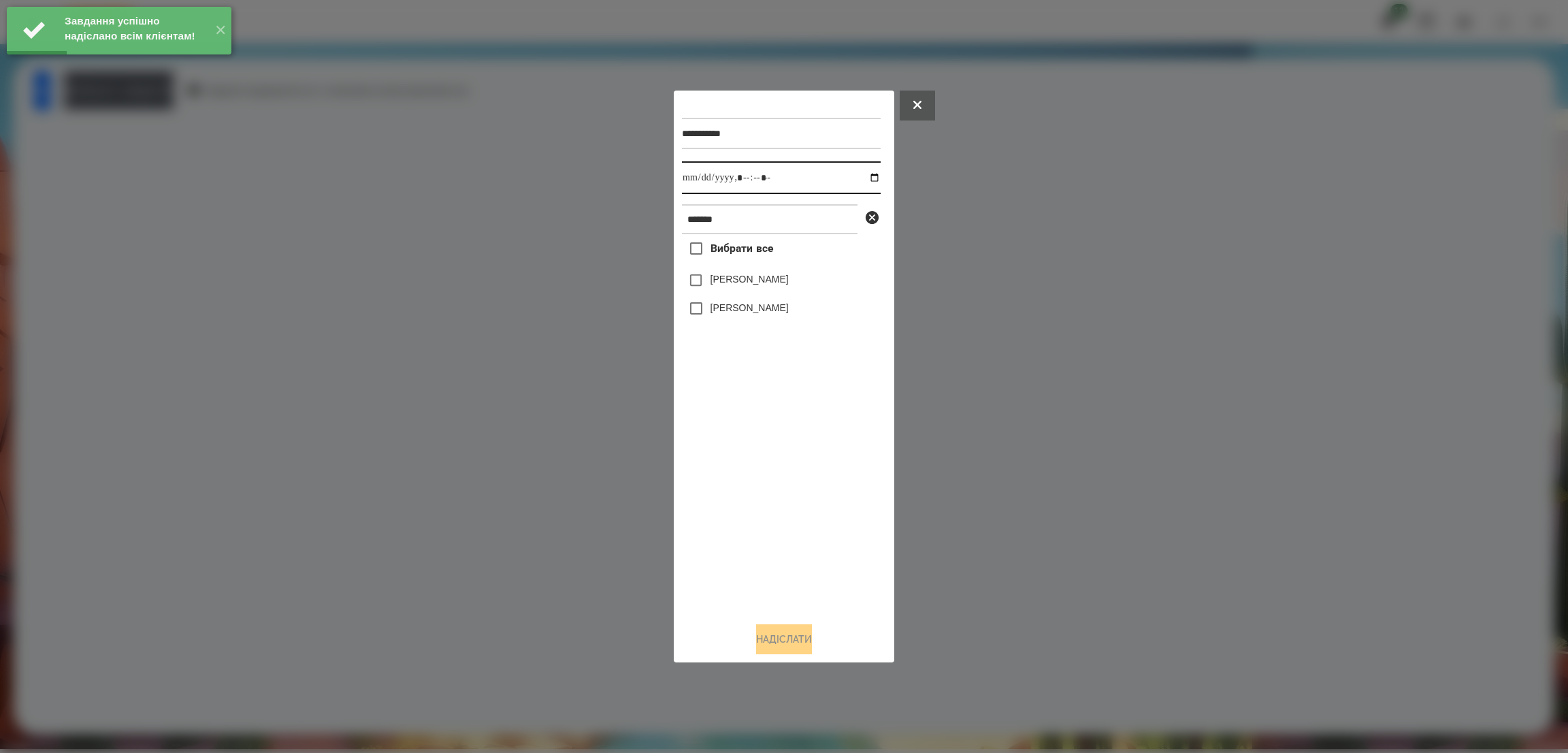
click at [869, 181] on input "datetime-local" at bounding box center [781, 178] width 198 height 33
type input "**********"
click at [796, 184] on input "datetime-local" at bounding box center [781, 178] width 198 height 33
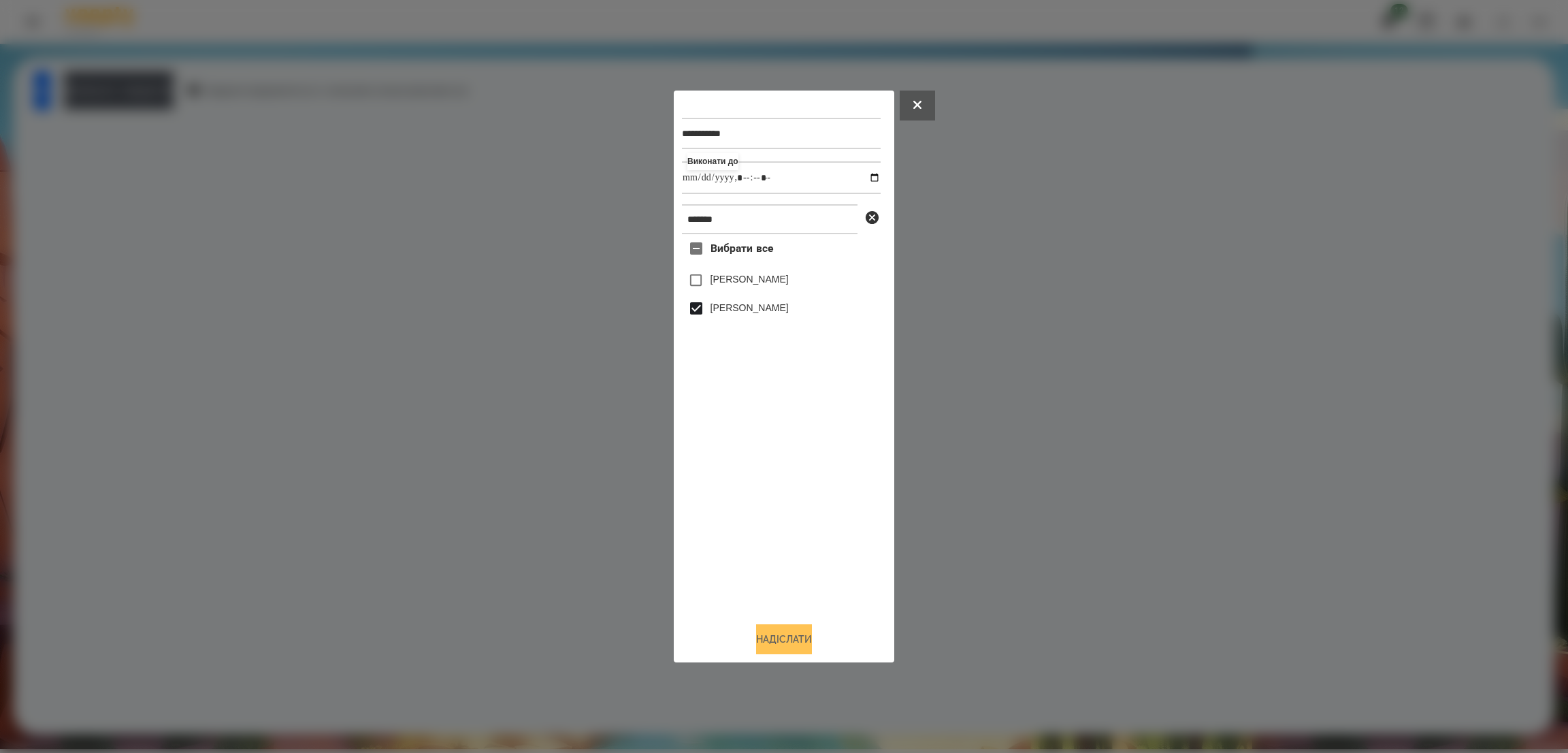
click at [779, 645] on button "Надіслати" at bounding box center [784, 639] width 56 height 30
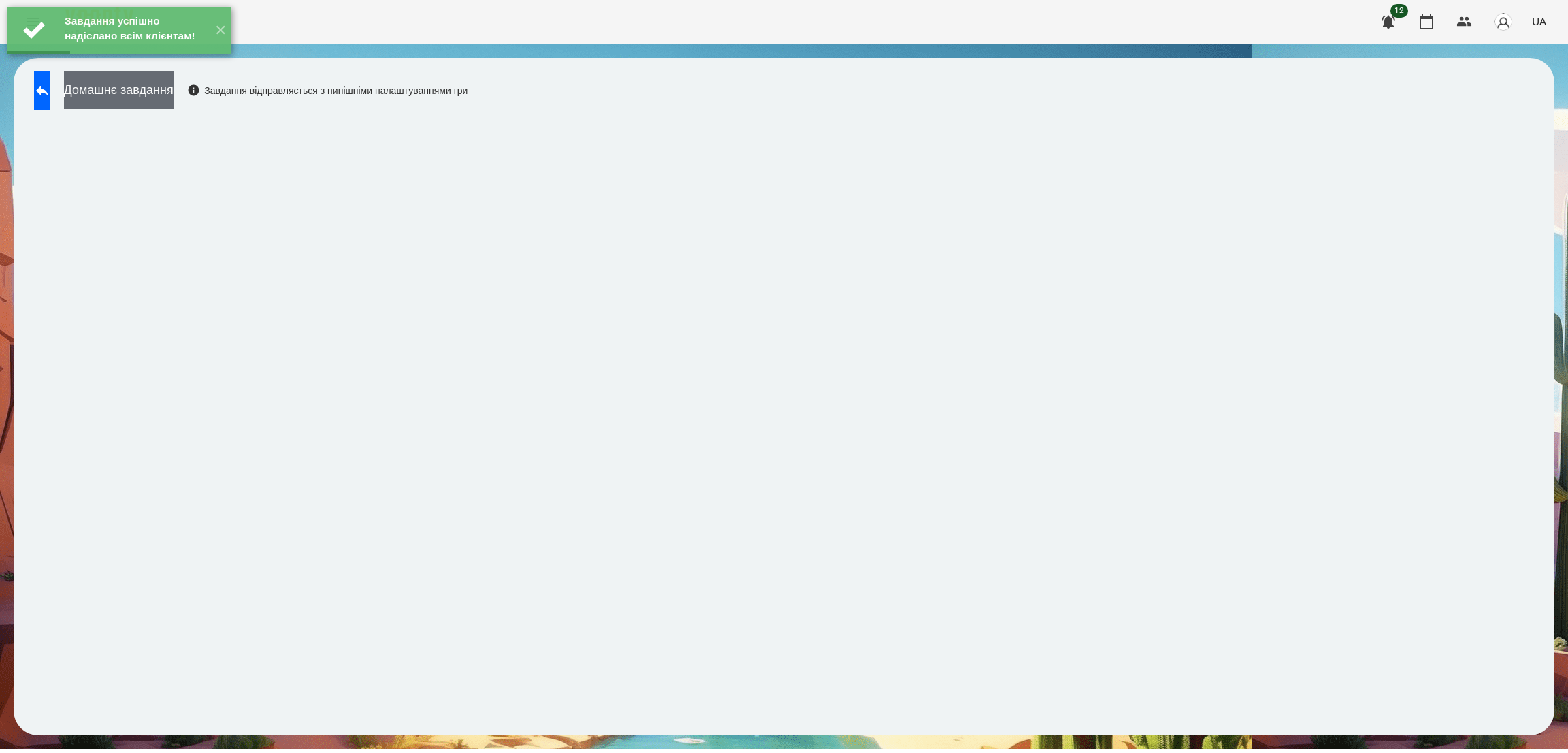
click at [173, 98] on button "Домашнє завдання" at bounding box center [119, 90] width 110 height 37
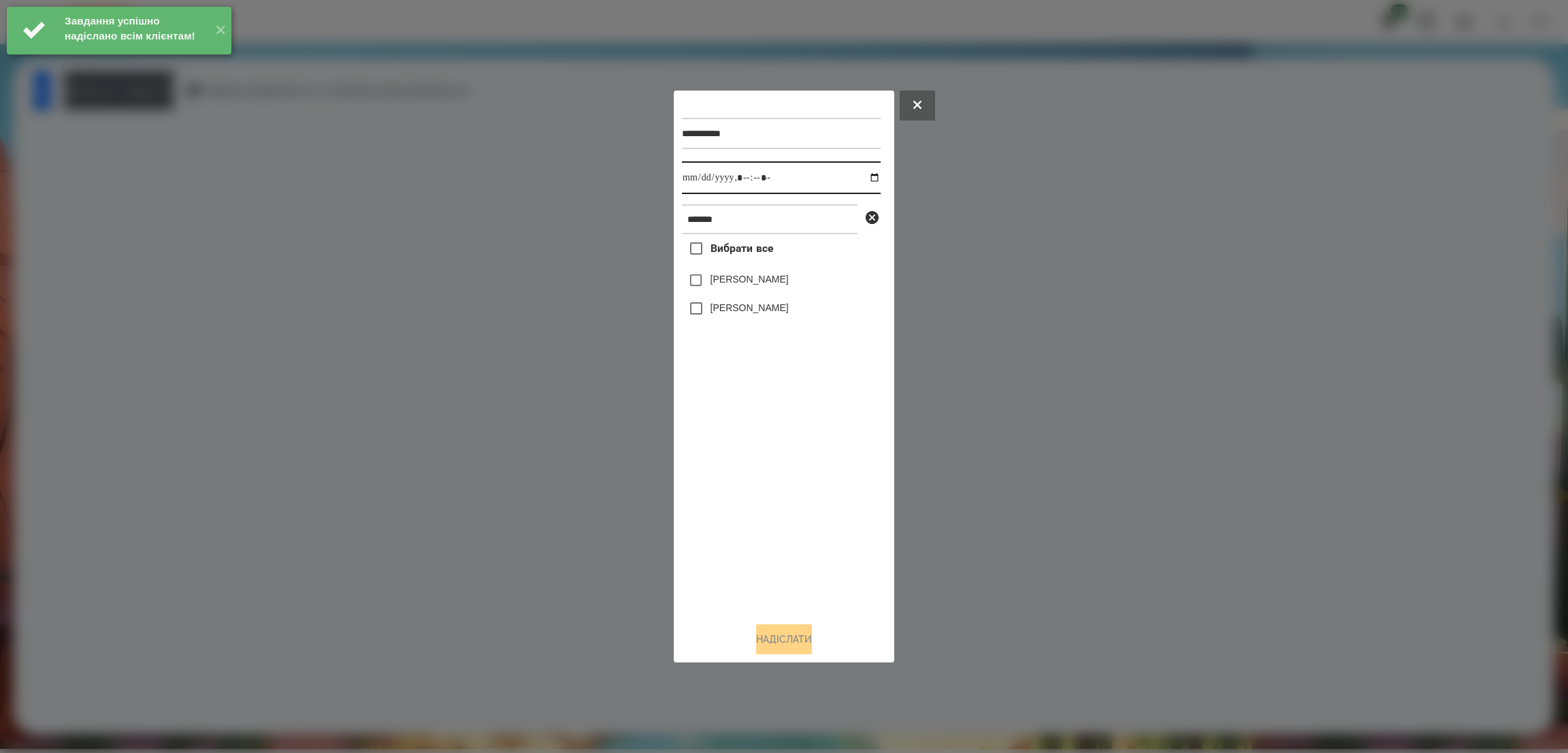
click at [867, 175] on input "datetime-local" at bounding box center [781, 178] width 198 height 33
click at [797, 183] on input "datetime-local" at bounding box center [781, 178] width 198 height 33
type input "**********"
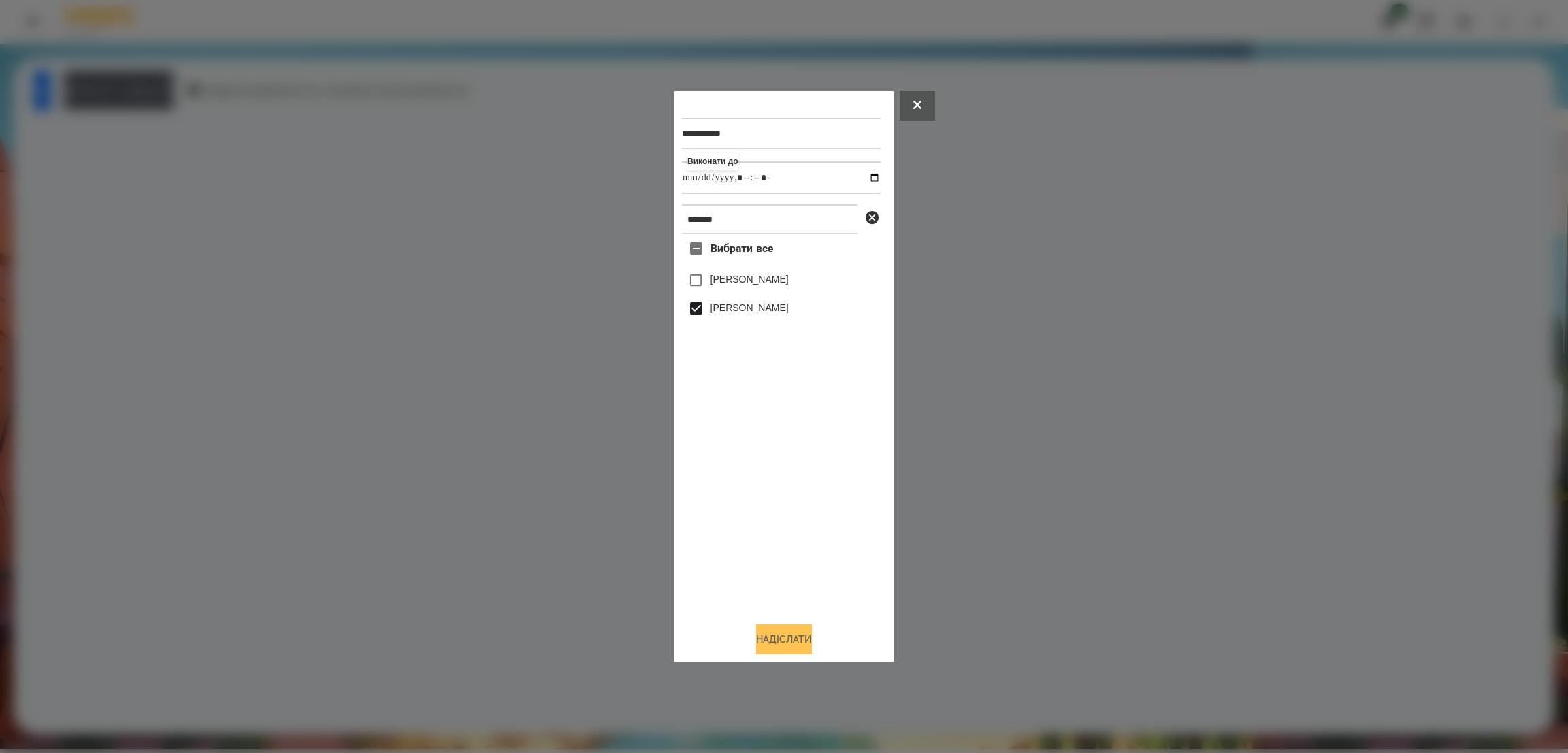
click at [783, 640] on button "Надіслати" at bounding box center [784, 639] width 56 height 30
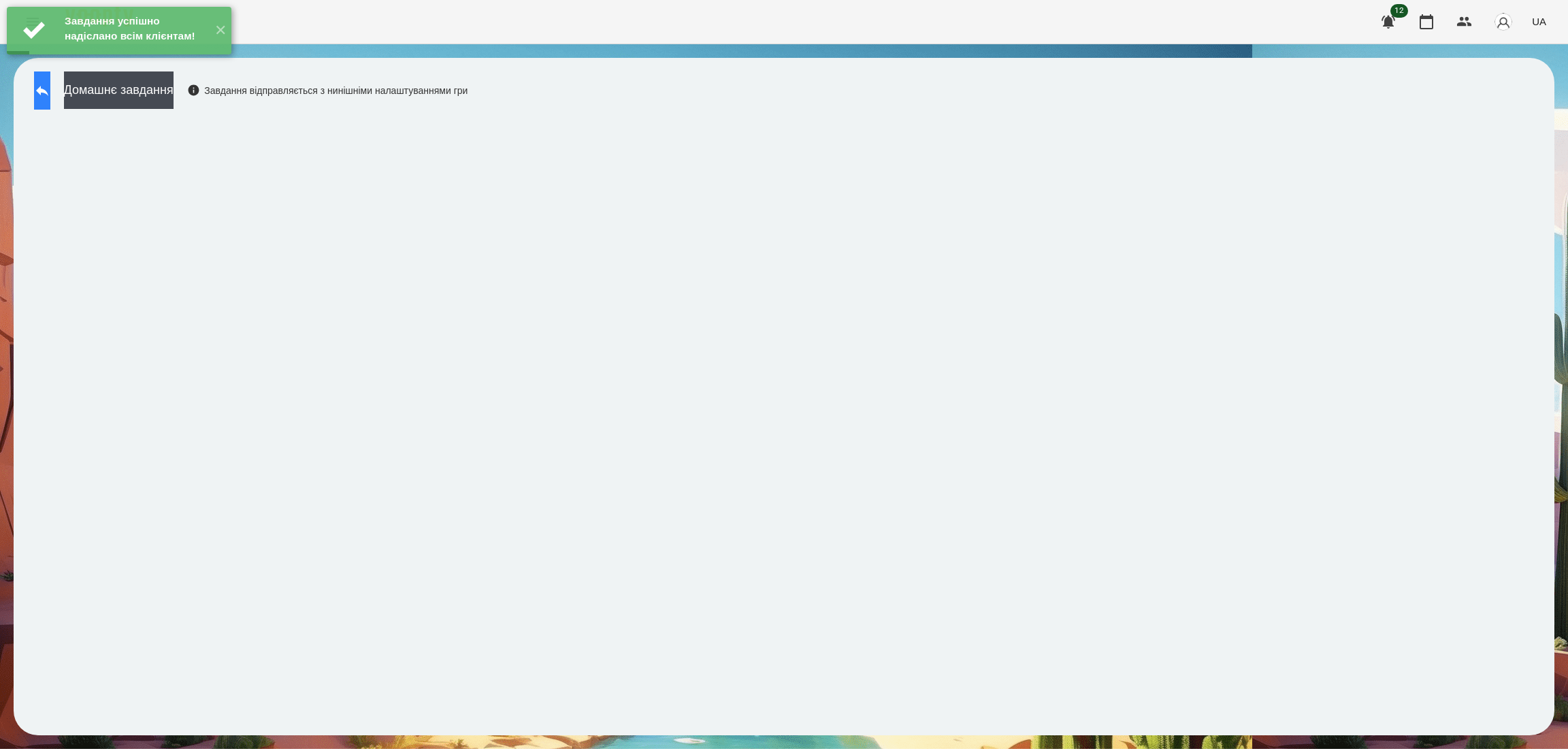
click at [51, 85] on icon at bounding box center [42, 90] width 16 height 16
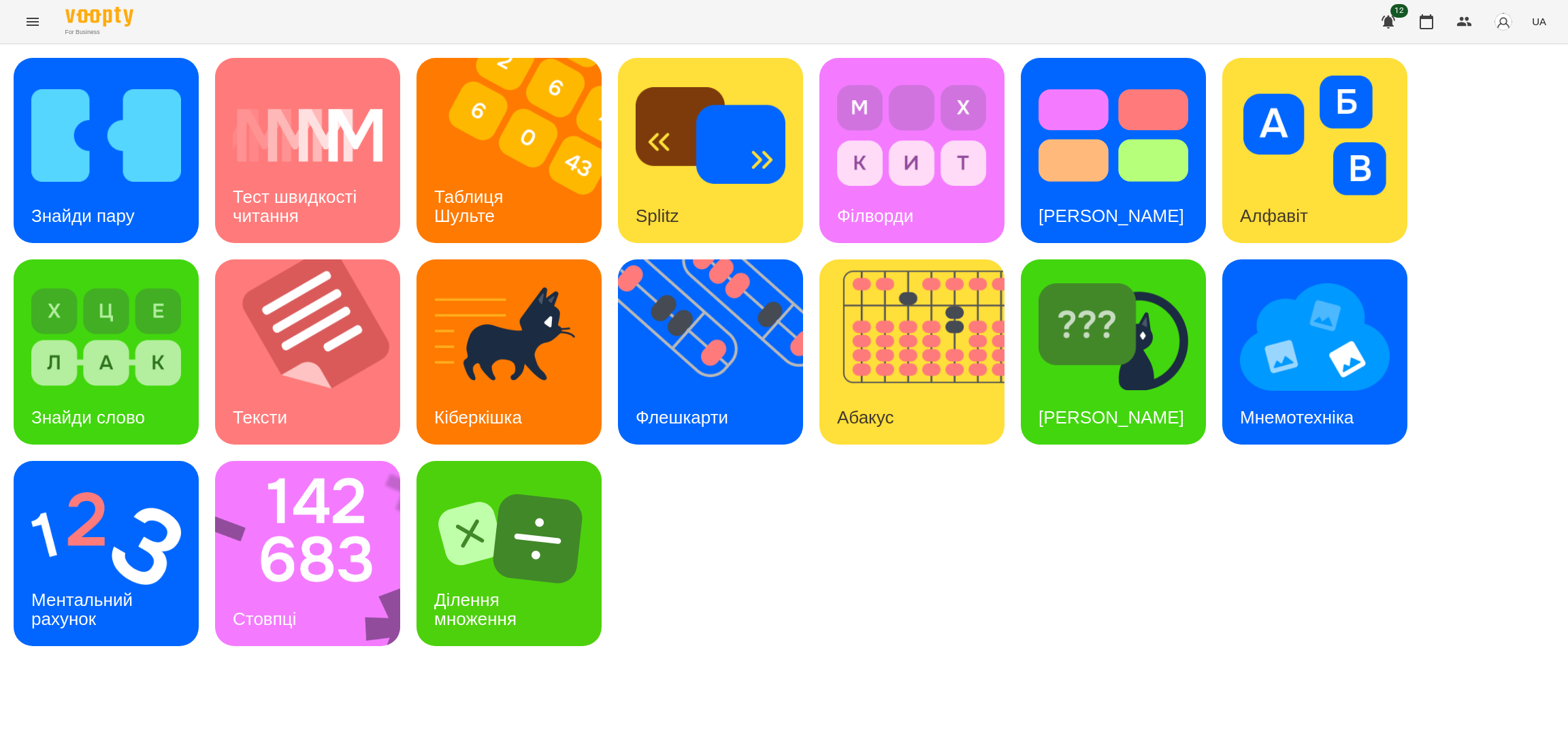
click at [34, 24] on icon "Menu" at bounding box center [32, 21] width 16 height 16
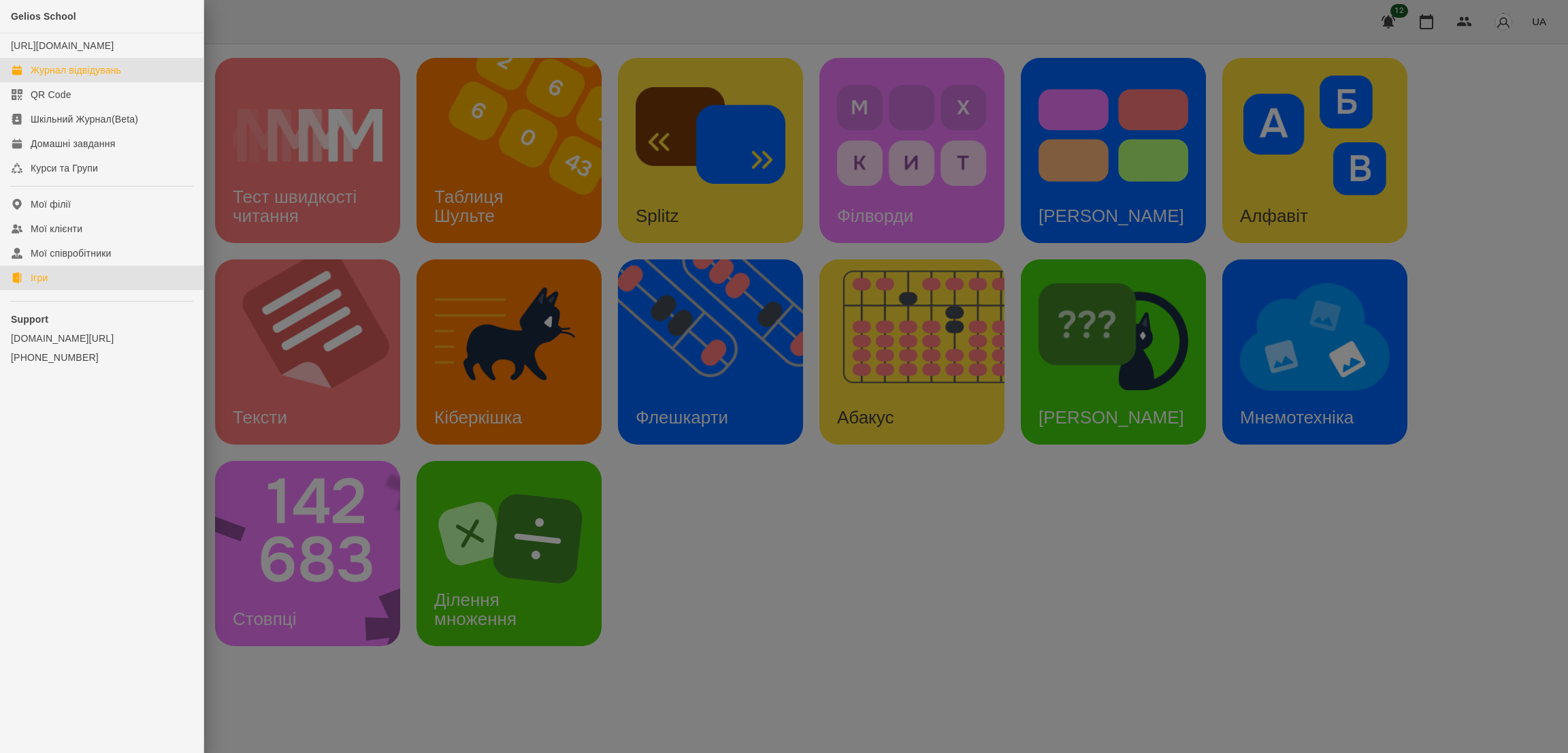
click at [88, 77] on div "Журнал відвідувань" at bounding box center [76, 70] width 91 height 14
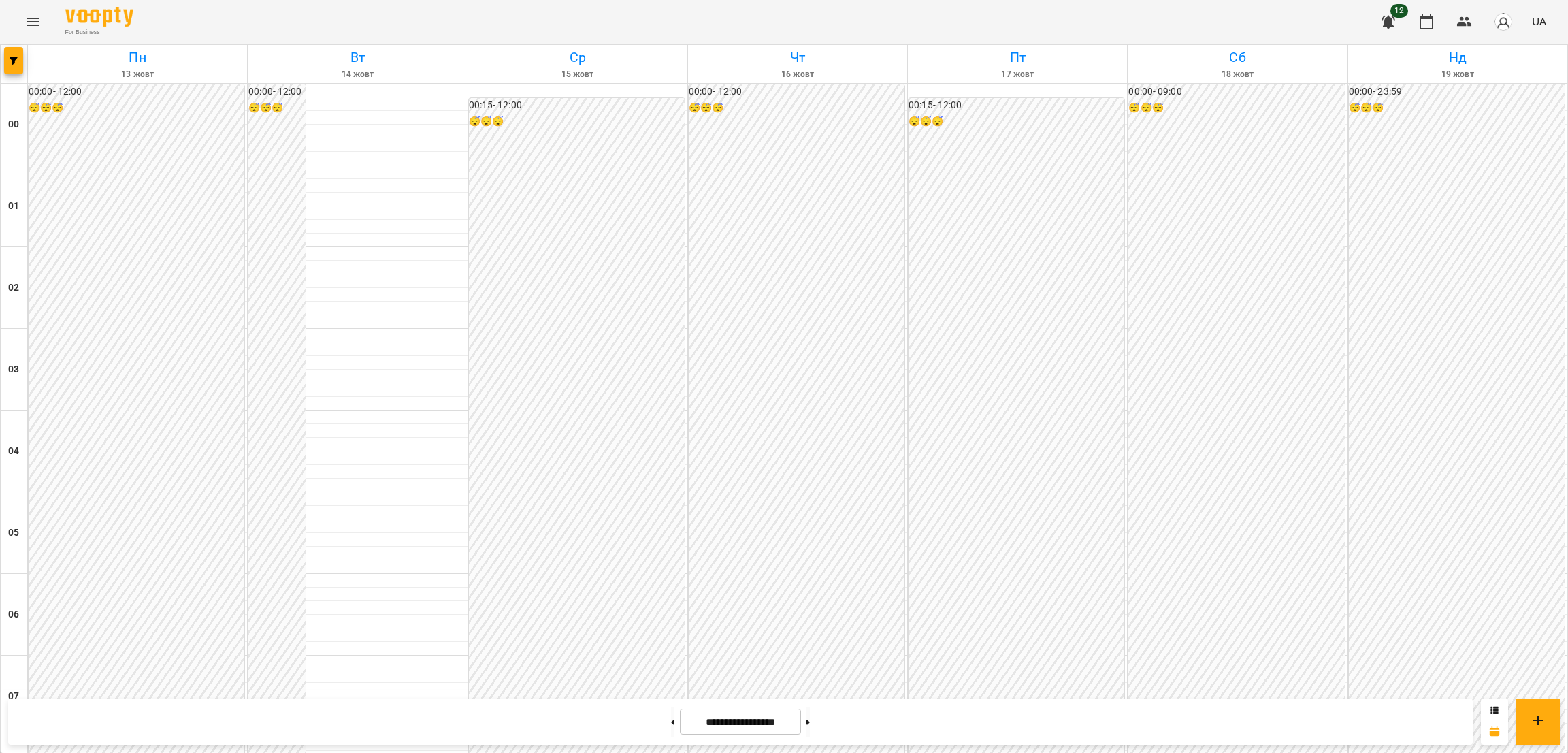
click at [32, 35] on button "Menu" at bounding box center [33, 22] width 33 height 33
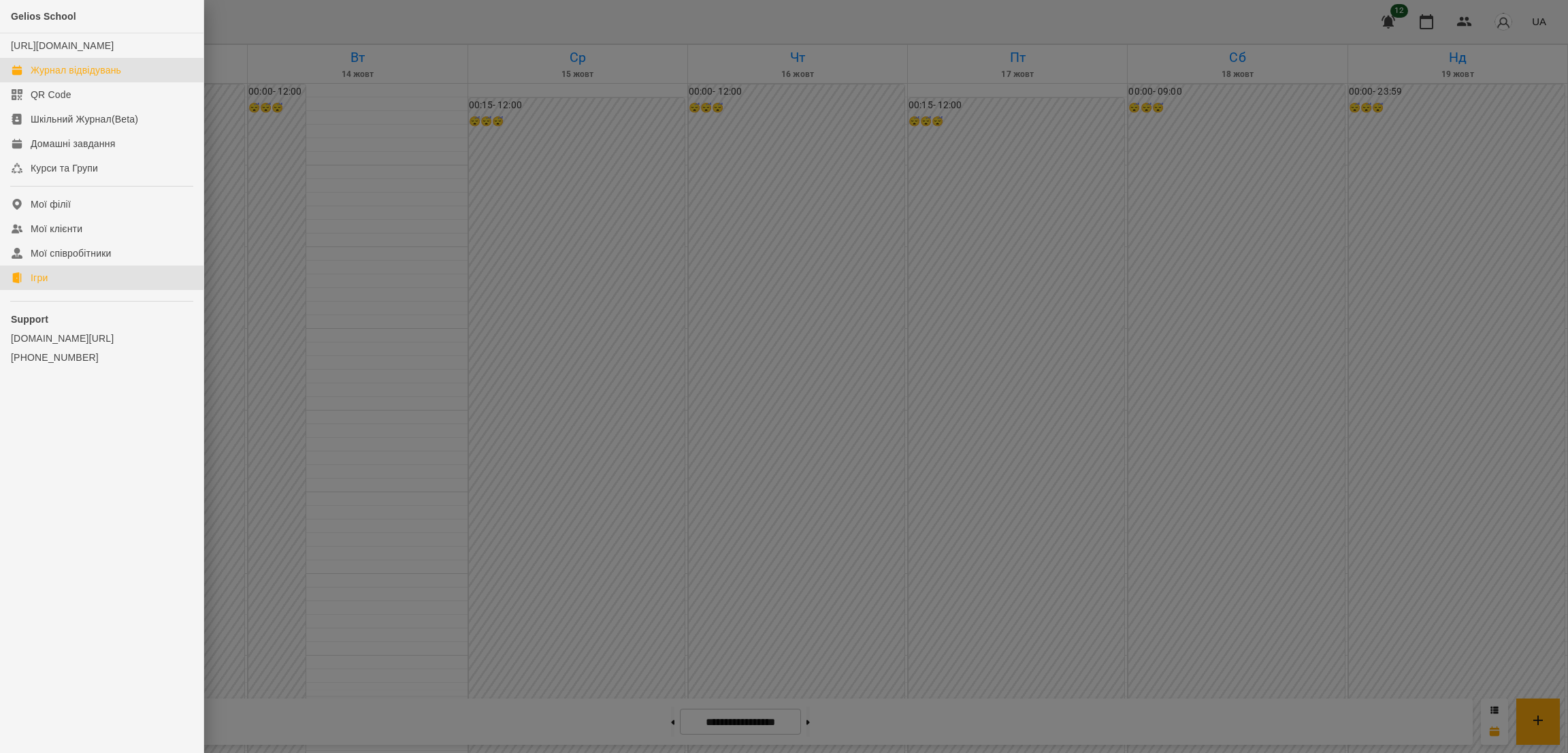
click at [48, 283] on link "Ігри" at bounding box center [101, 278] width 203 height 24
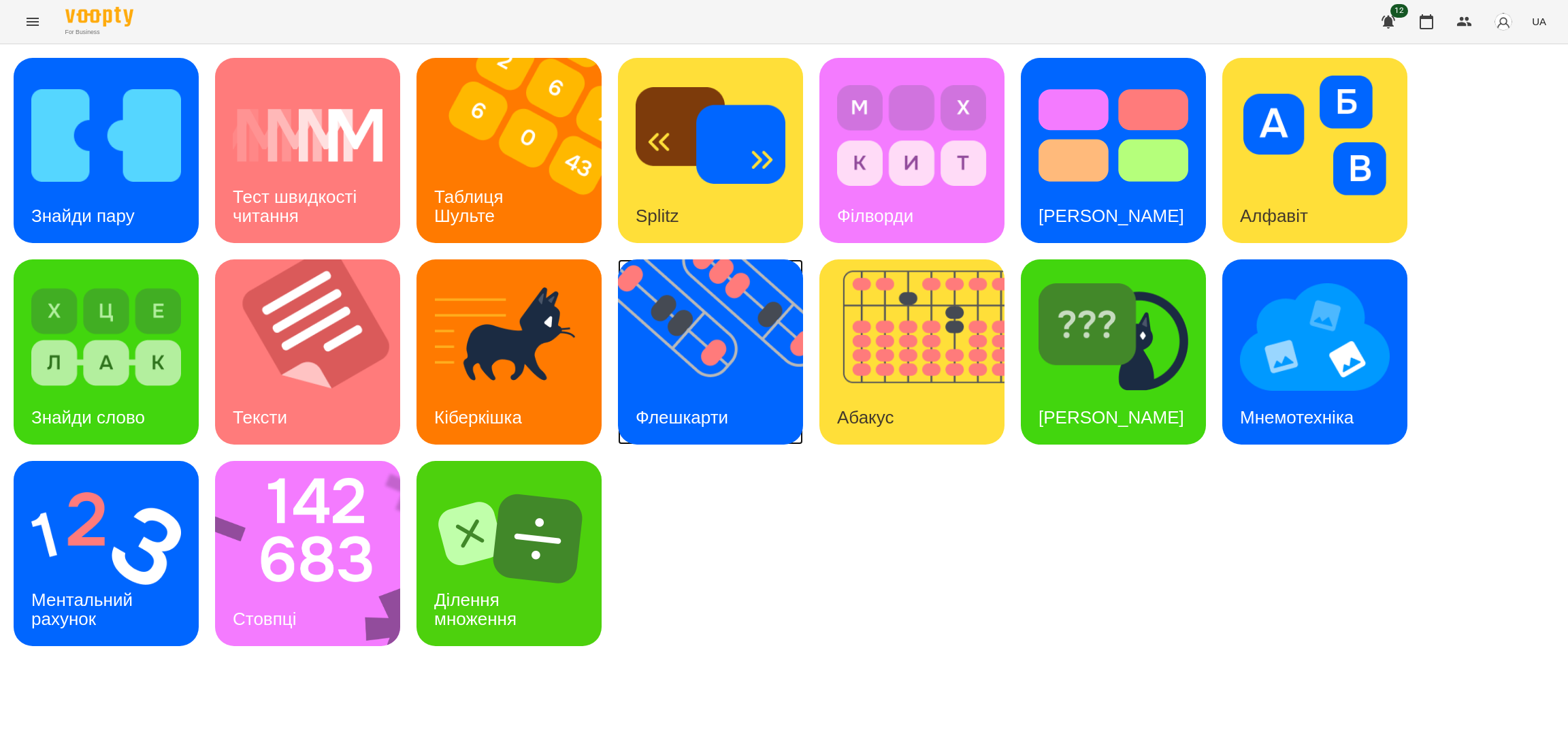
click at [681, 373] on img at bounding box center [719, 351] width 202 height 185
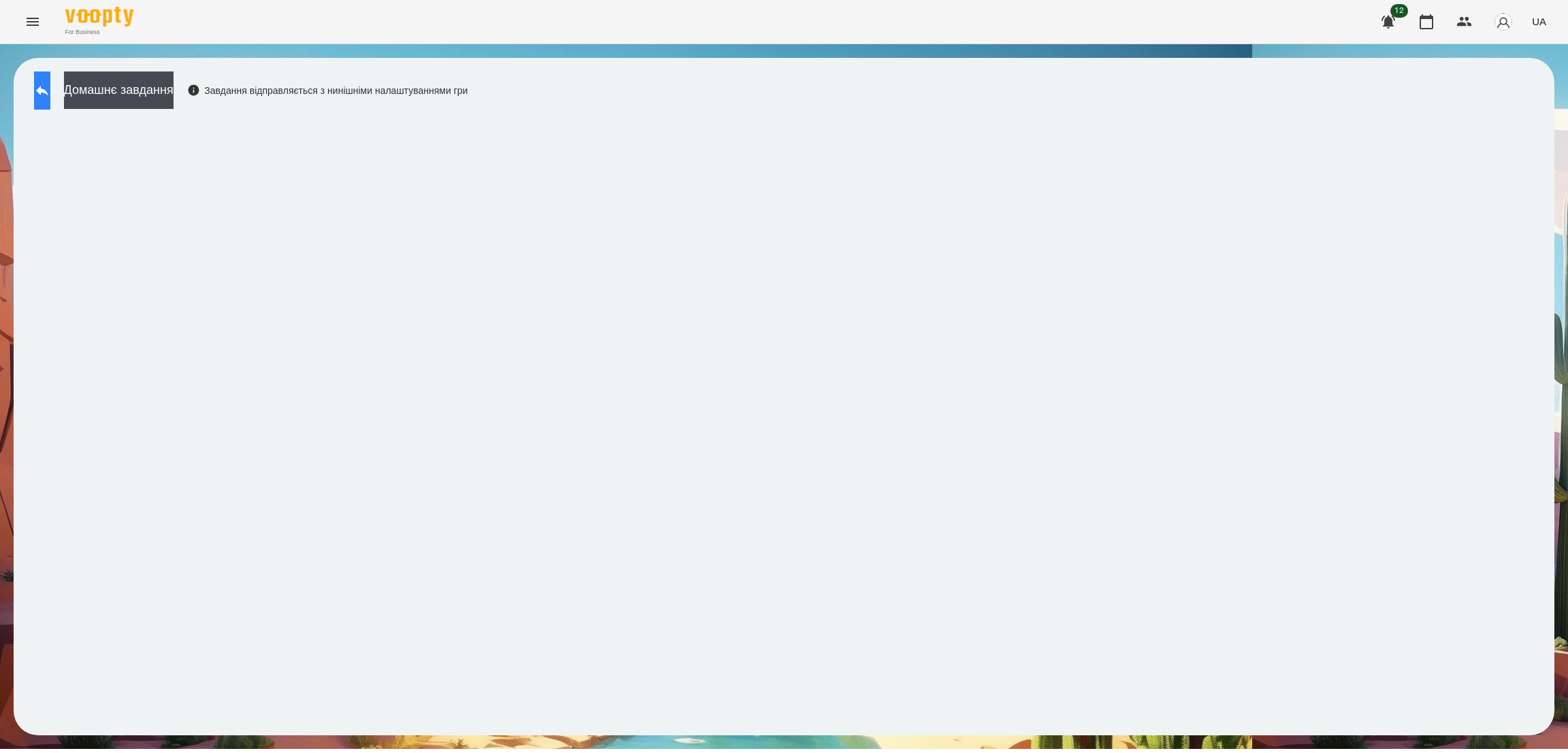
click at [51, 91] on icon at bounding box center [42, 90] width 16 height 16
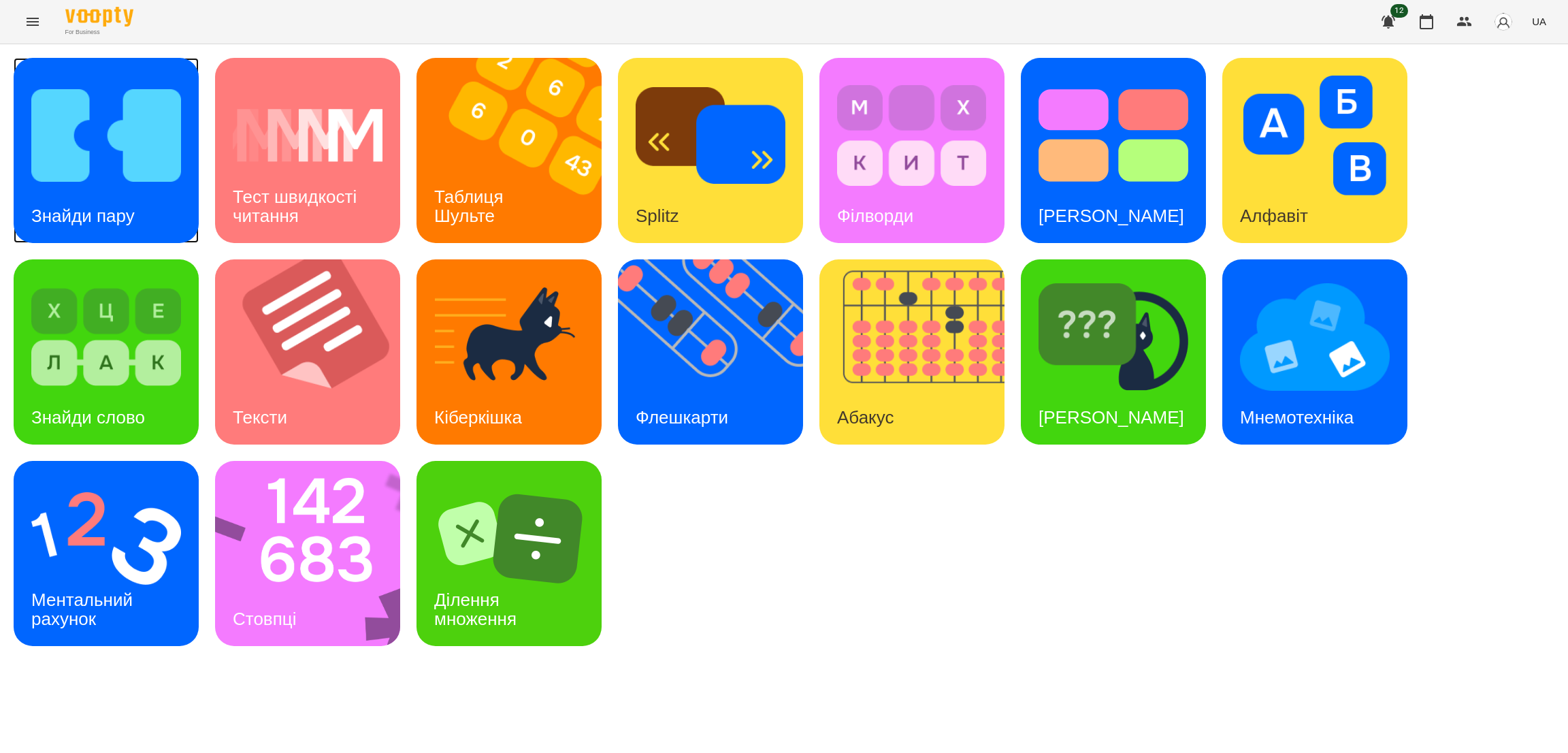
click at [133, 180] on img at bounding box center [106, 136] width 150 height 120
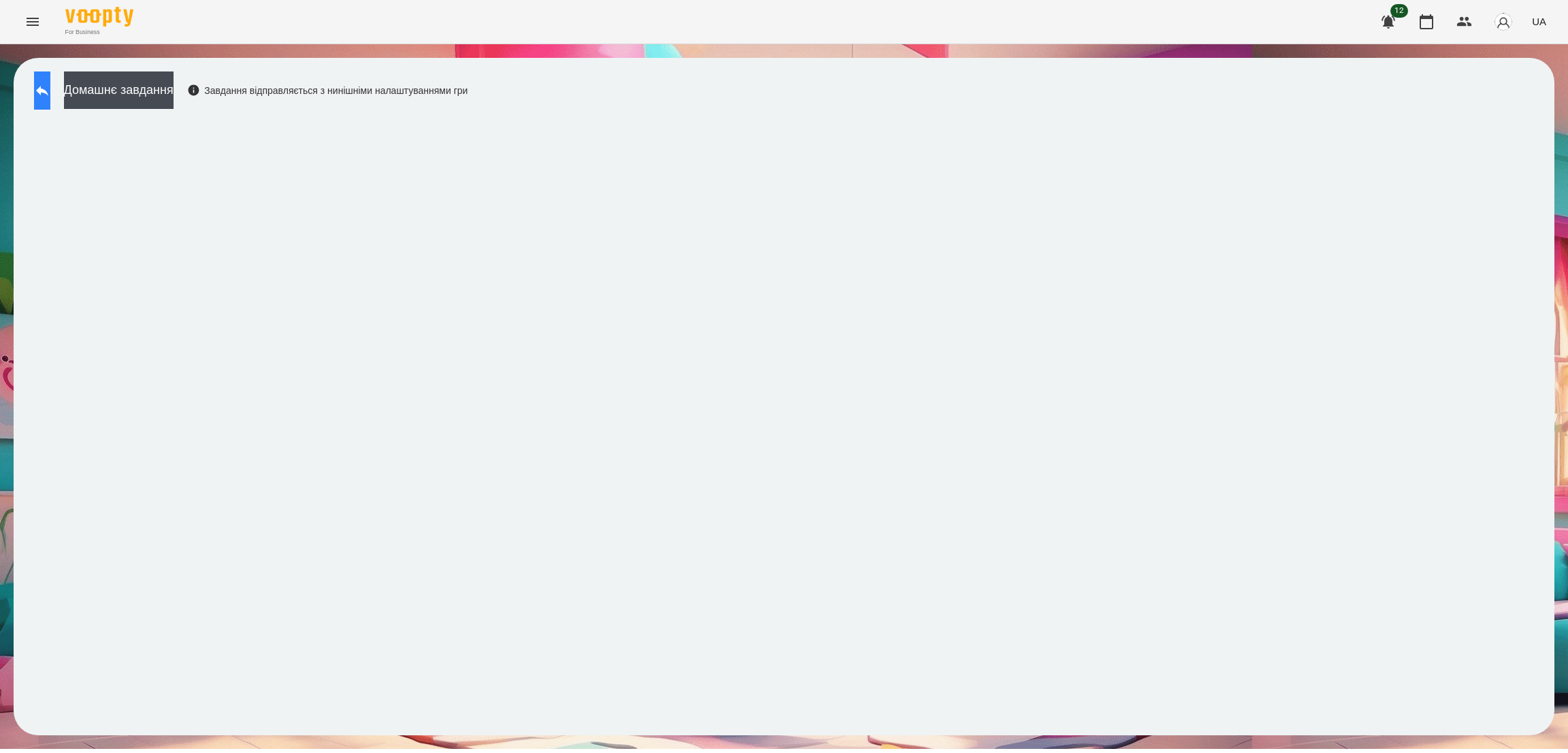
click at [49, 91] on icon at bounding box center [42, 91] width 12 height 10
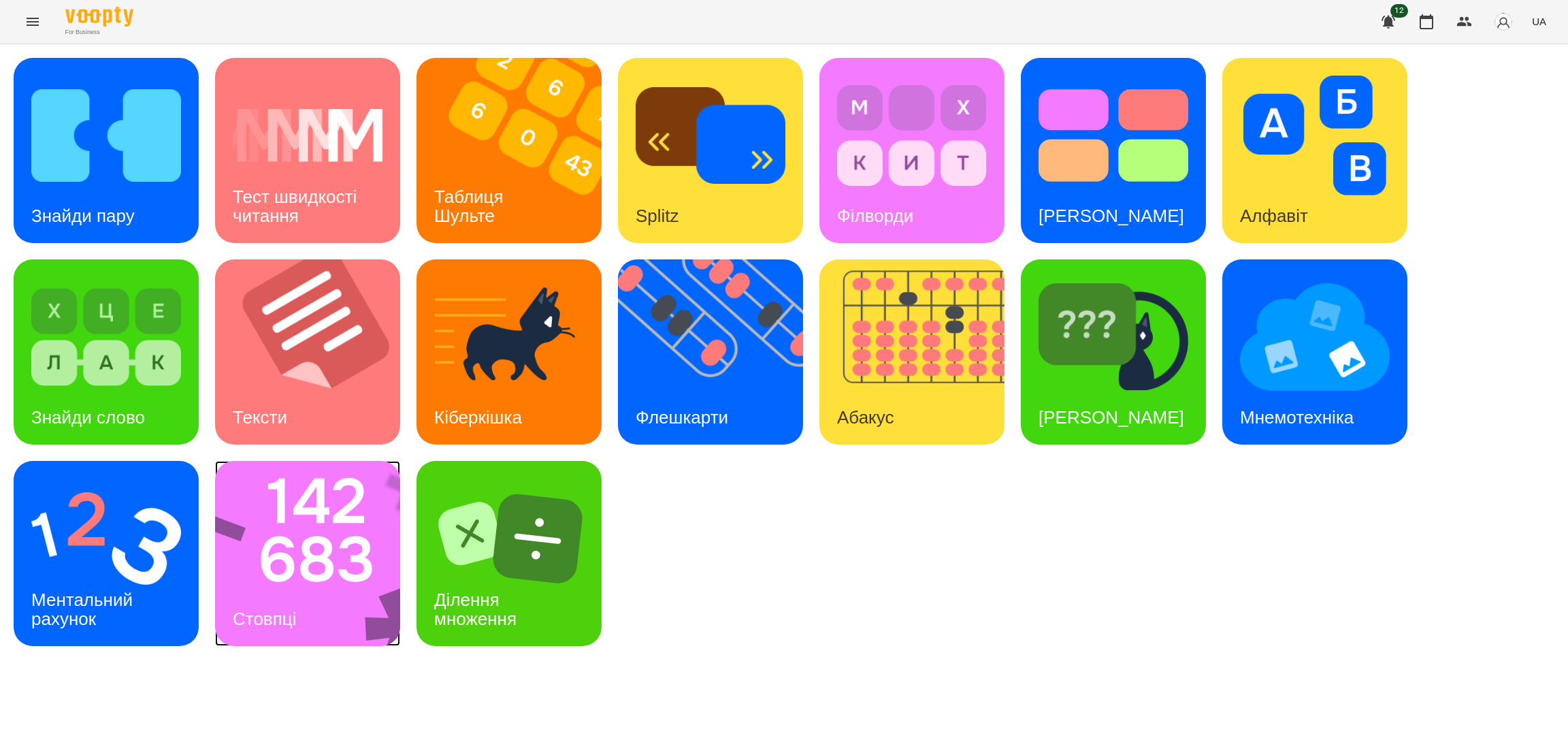
click at [315, 553] on img at bounding box center [316, 553] width 203 height 185
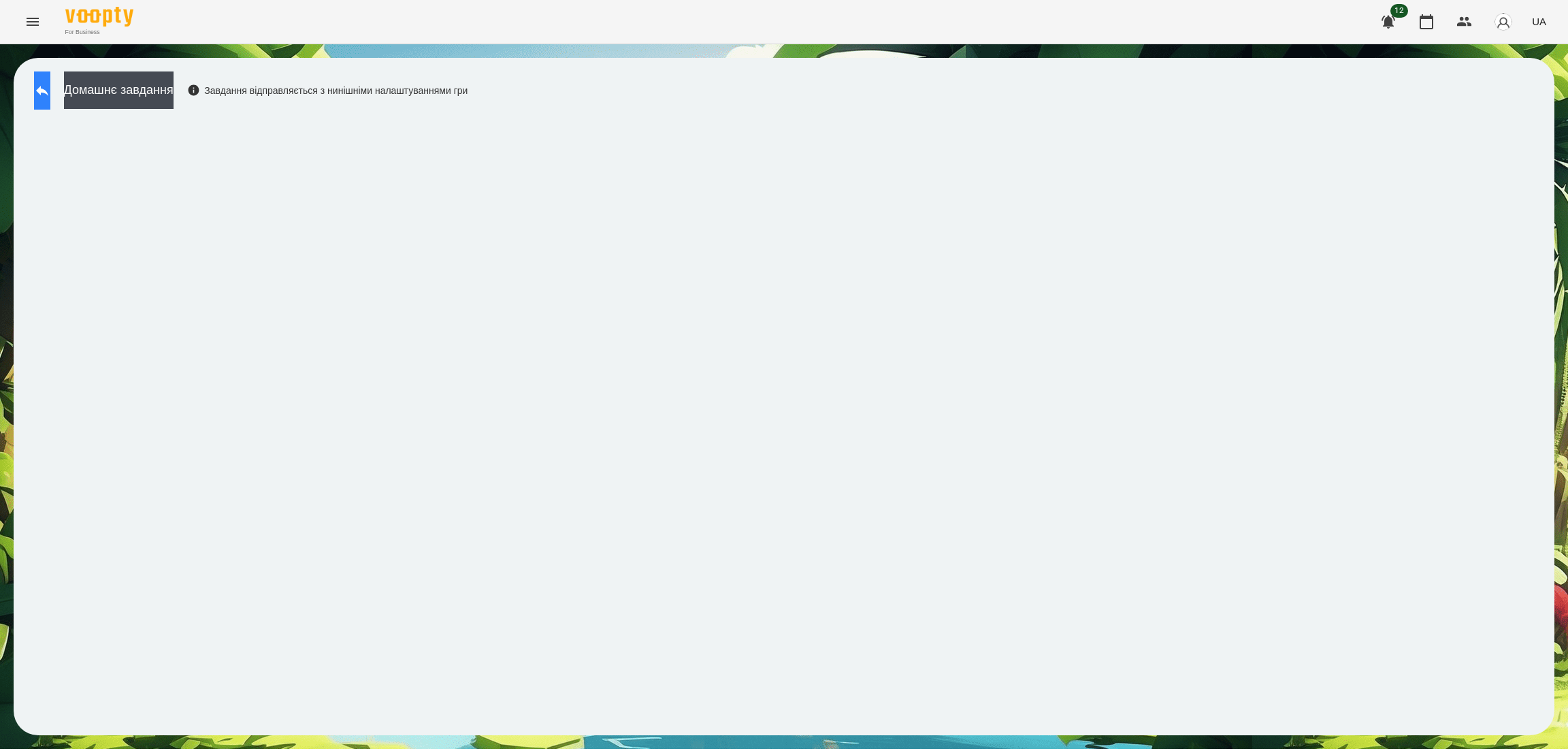
click at [51, 81] on button at bounding box center [42, 90] width 16 height 38
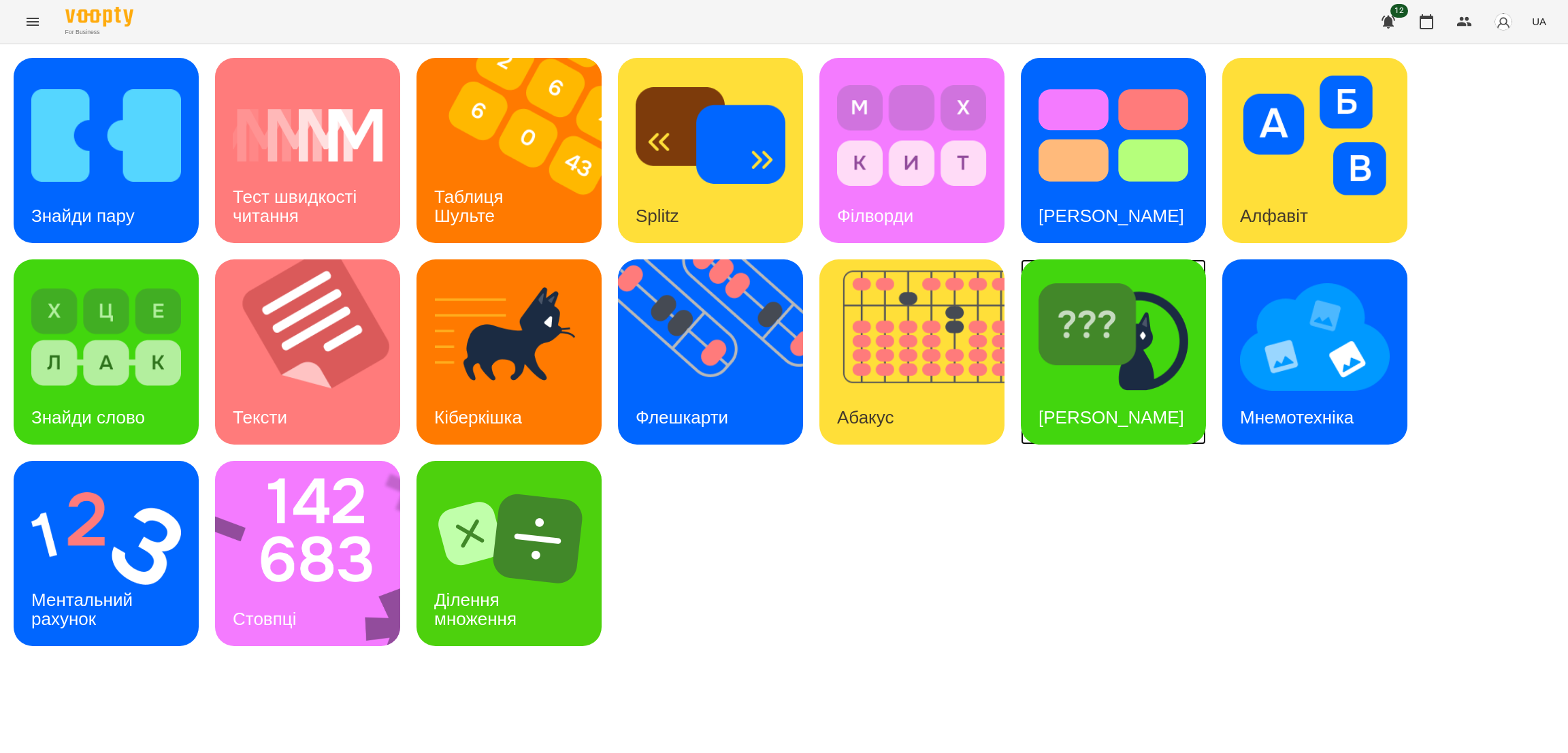
click at [1084, 407] on h3 "[PERSON_NAME]" at bounding box center [1111, 417] width 146 height 21
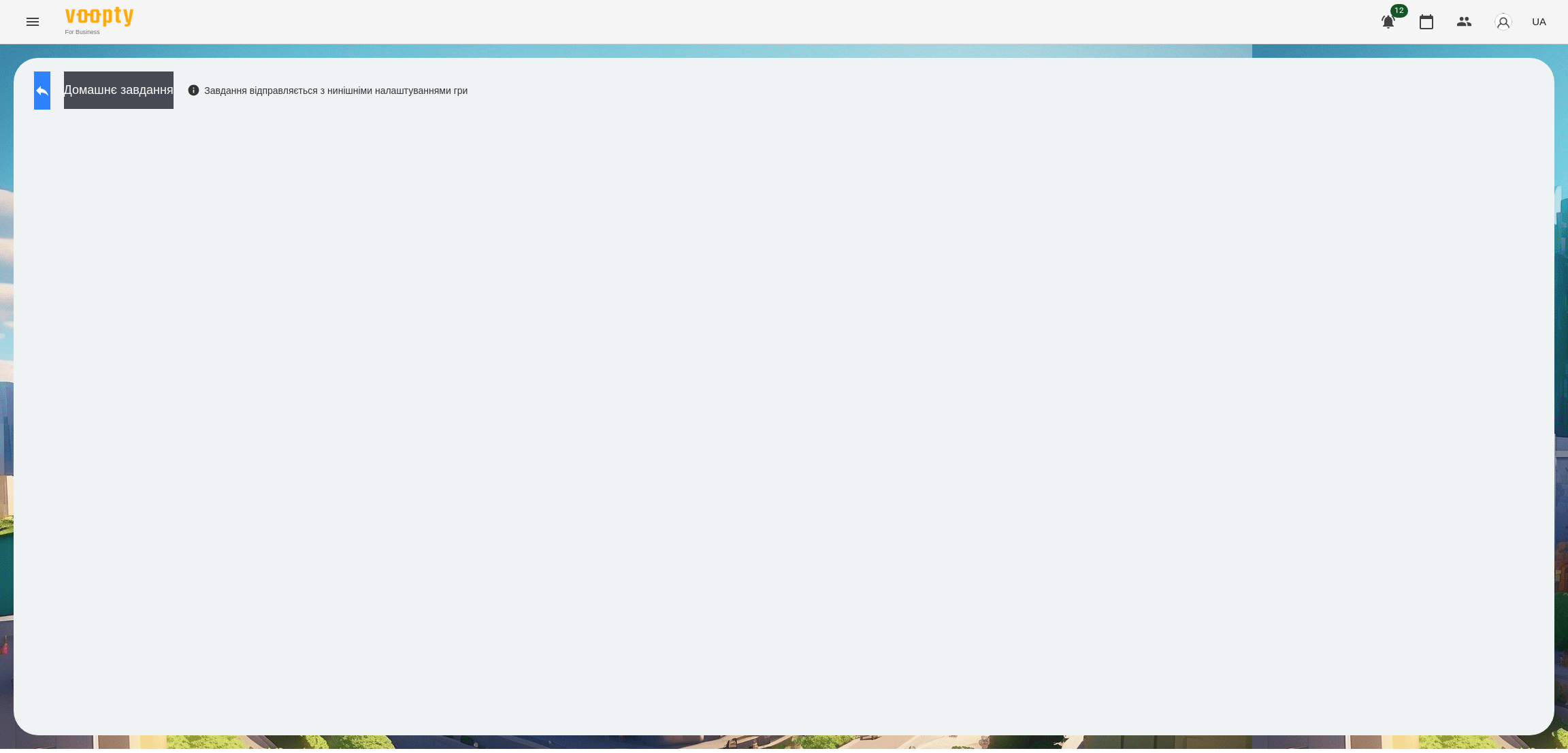
click at [51, 95] on icon at bounding box center [42, 90] width 16 height 16
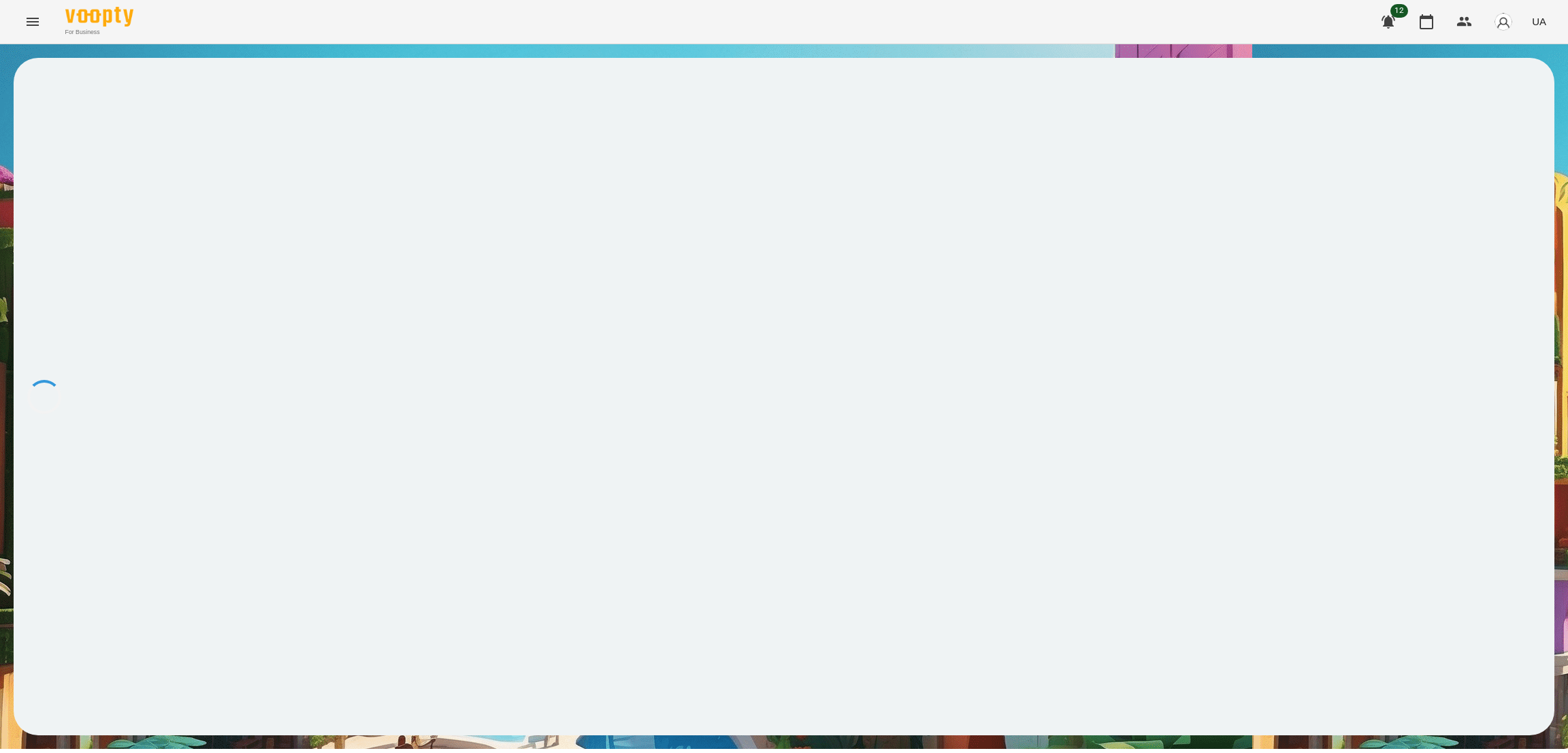
click at [30, 24] on icon "Menu" at bounding box center [32, 21] width 12 height 8
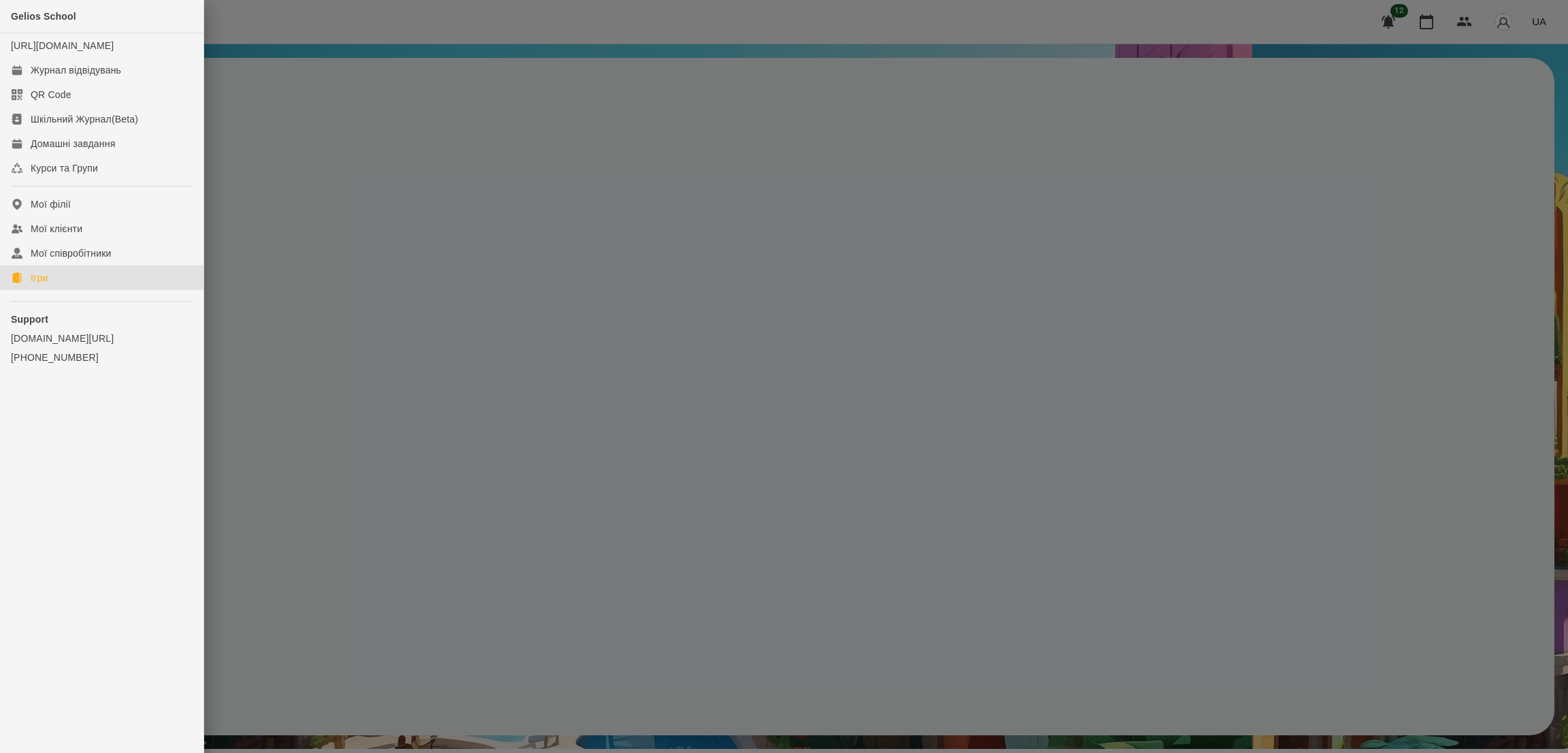
click at [40, 285] on div "Ігри" at bounding box center [39, 277] width 17 height 14
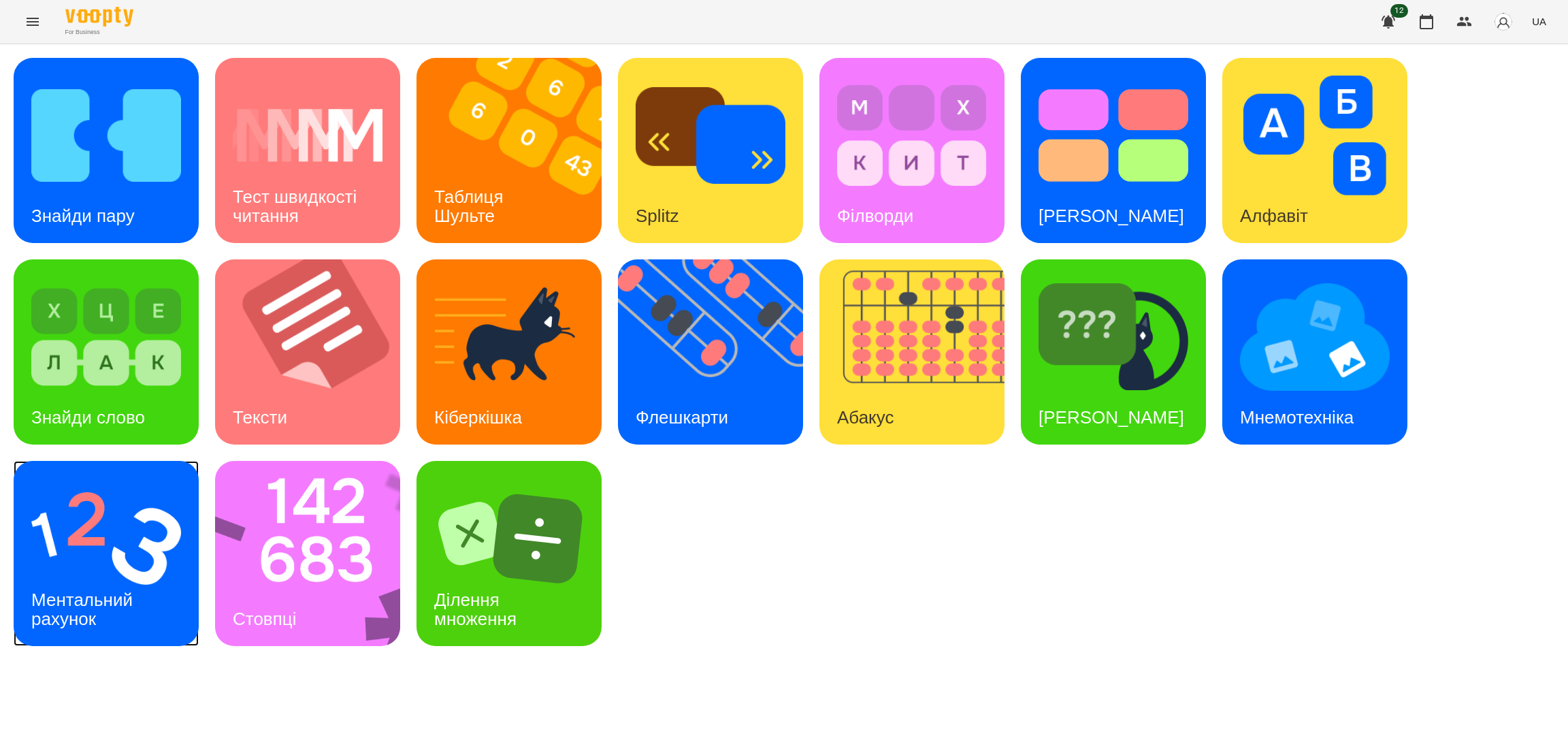
click at [112, 607] on h3 "Ментальний рахунок" at bounding box center [84, 609] width 106 height 39
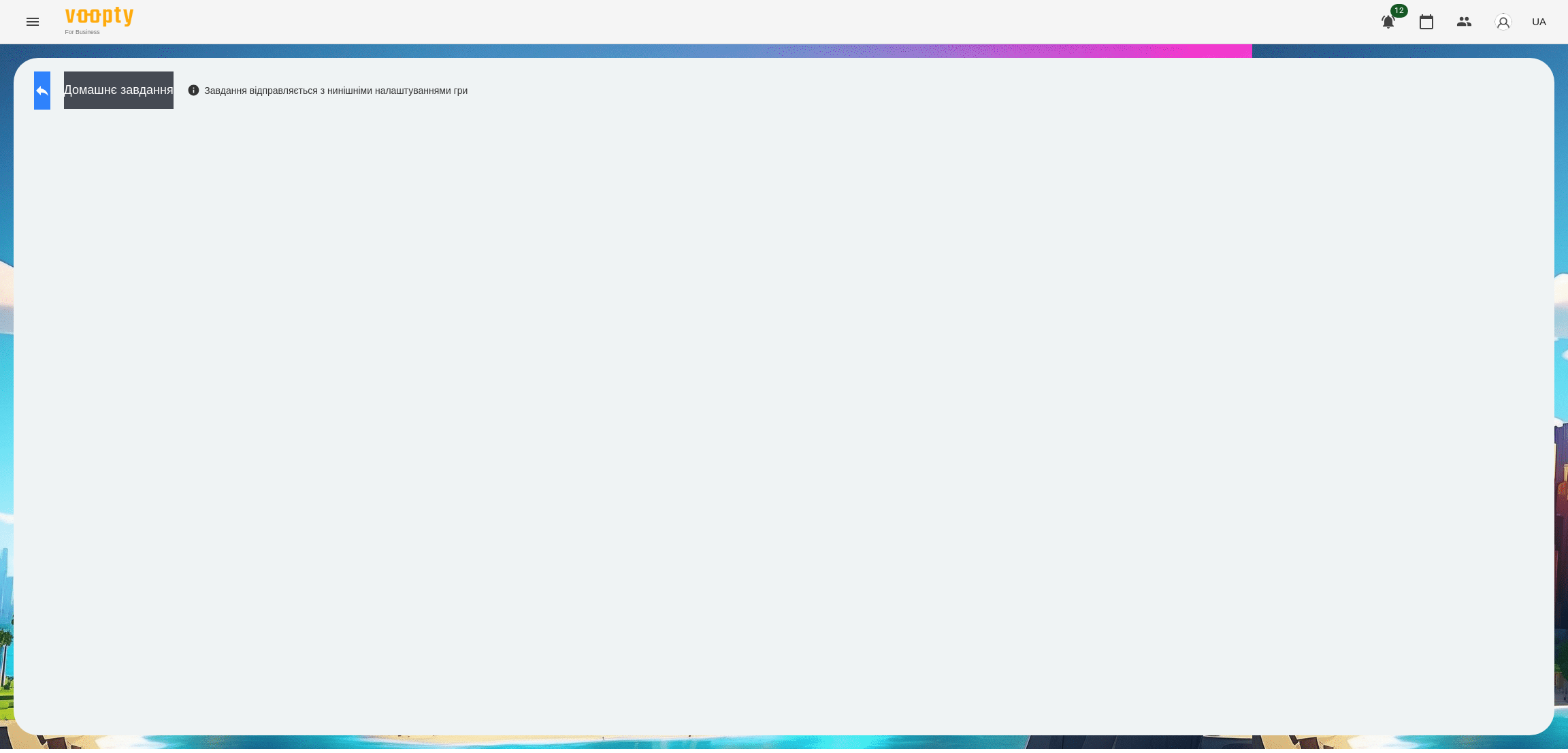
click at [51, 97] on button at bounding box center [42, 90] width 16 height 38
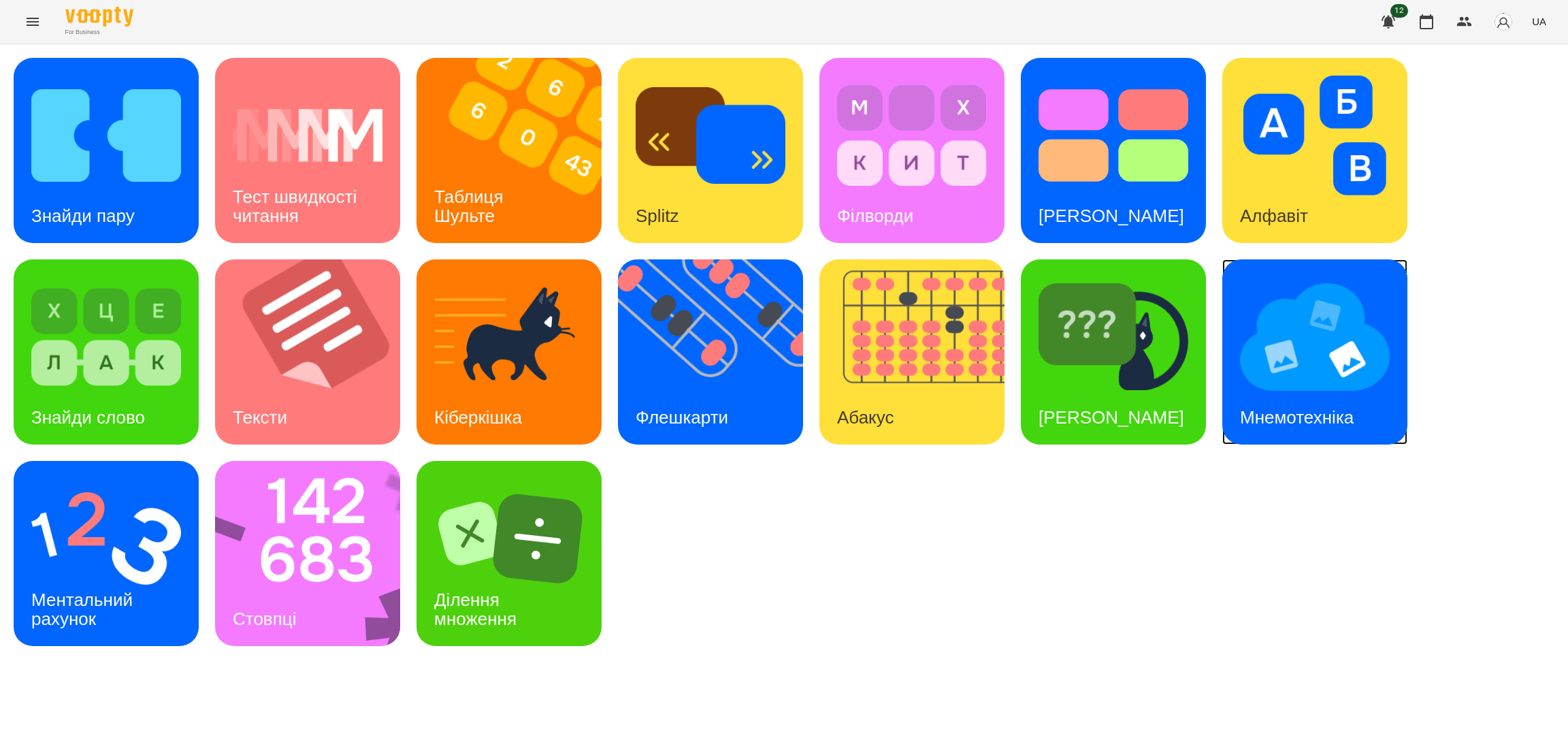
click at [1280, 373] on img at bounding box center [1315, 337] width 150 height 120
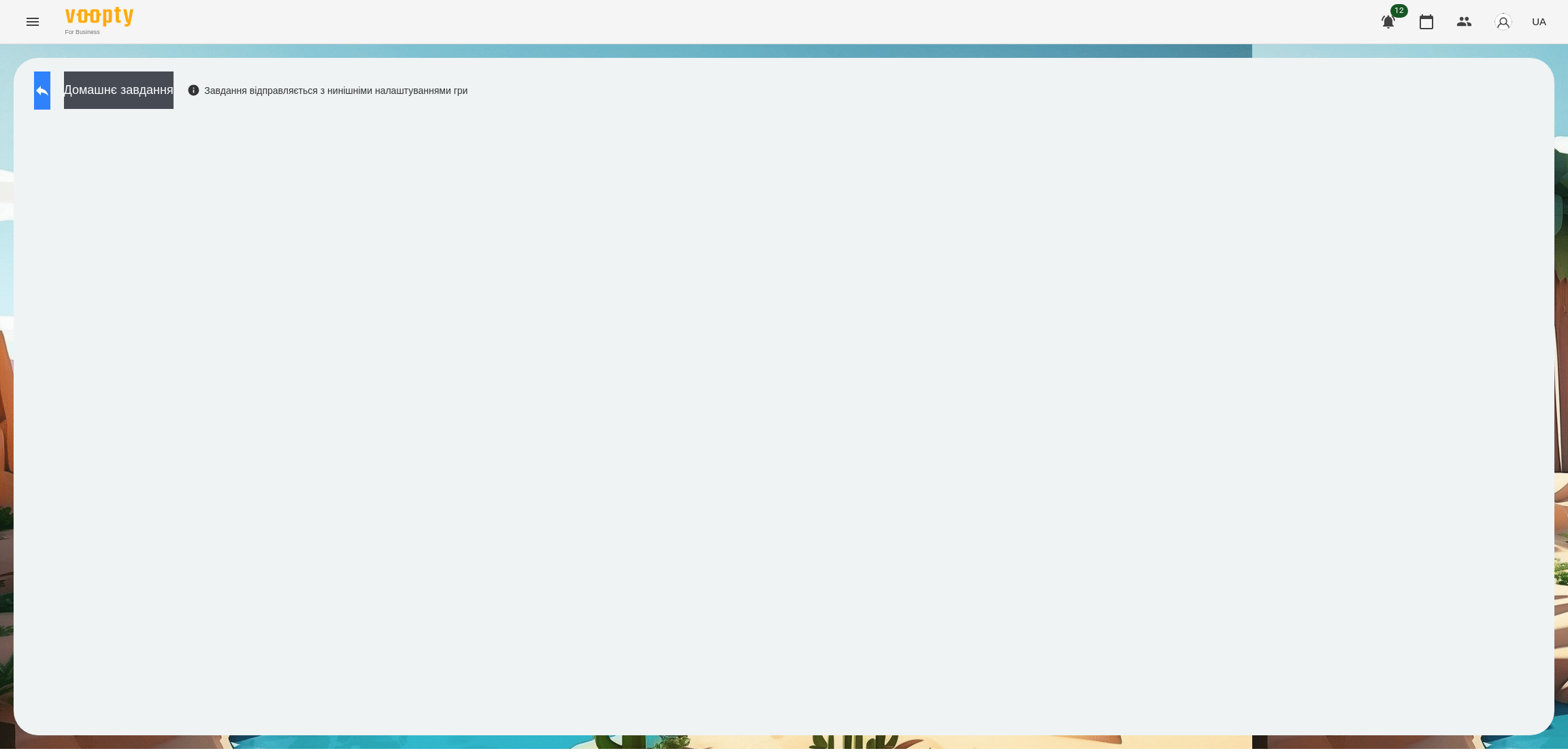
click at [39, 86] on button at bounding box center [42, 90] width 16 height 38
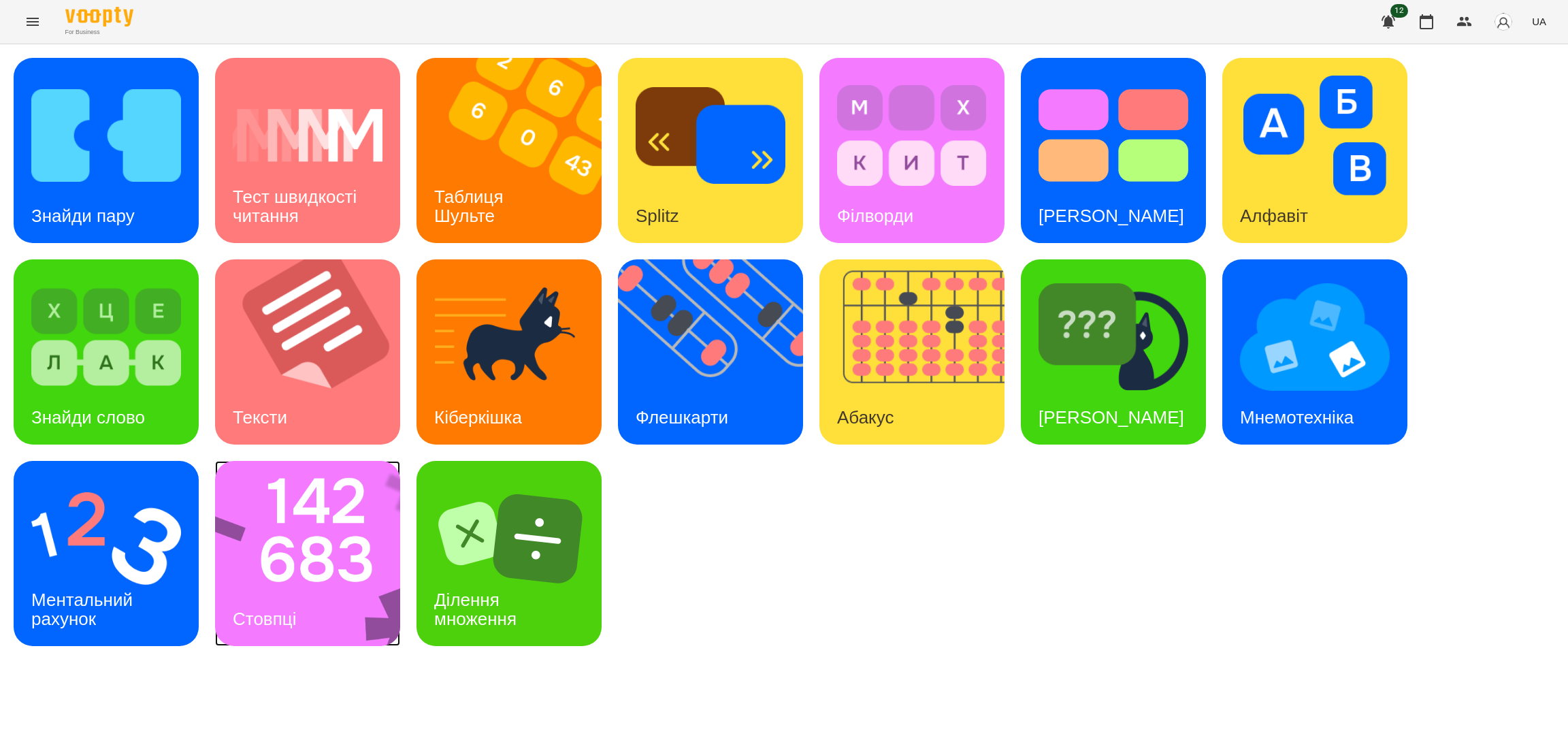
click at [293, 579] on div "Стовпці" at bounding box center [307, 553] width 185 height 185
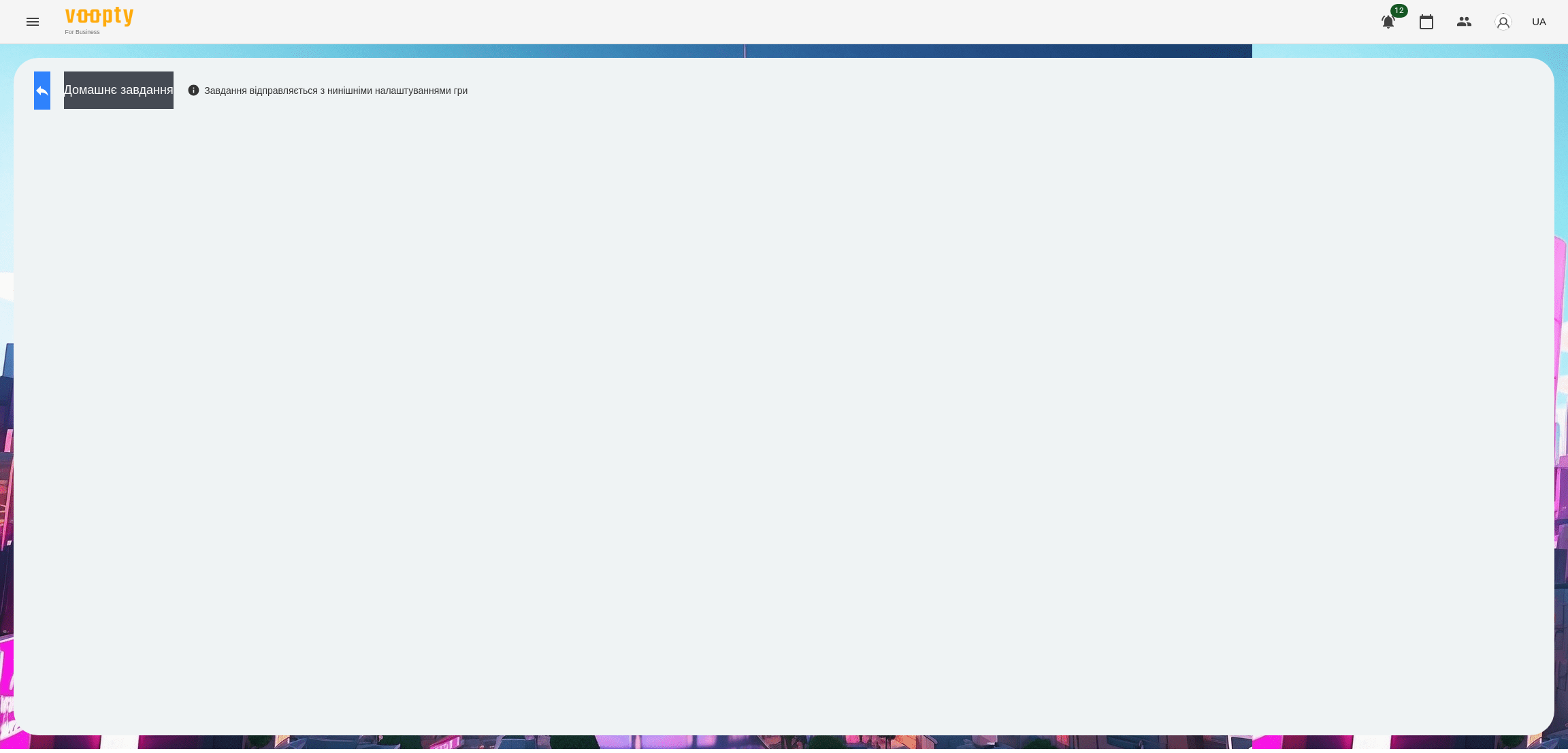
click at [51, 96] on icon at bounding box center [42, 90] width 16 height 16
